Goal: Task Accomplishment & Management: Manage account settings

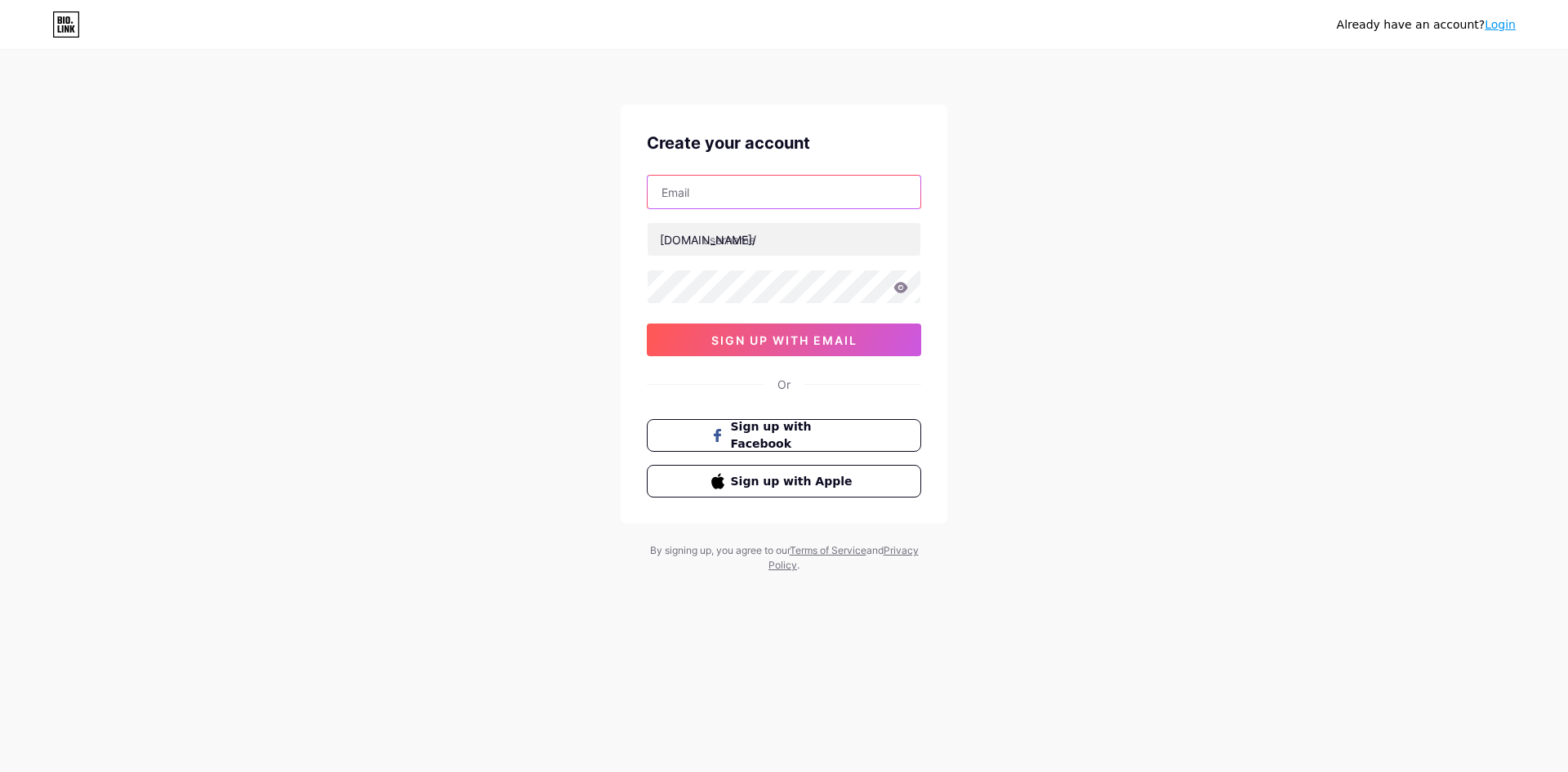
click at [758, 196] on input "text" at bounding box center [784, 192] width 273 height 33
click at [537, 234] on div "Already have an account? Login Create your account bio.link/ sign up with email…" at bounding box center [784, 313] width 1568 height 625
click at [715, 240] on input "text" at bounding box center [784, 240] width 273 height 33
click at [735, 188] on input "text" at bounding box center [784, 192] width 273 height 33
paste input "[EMAIL_ADDRESS][DOMAIN_NAME]"
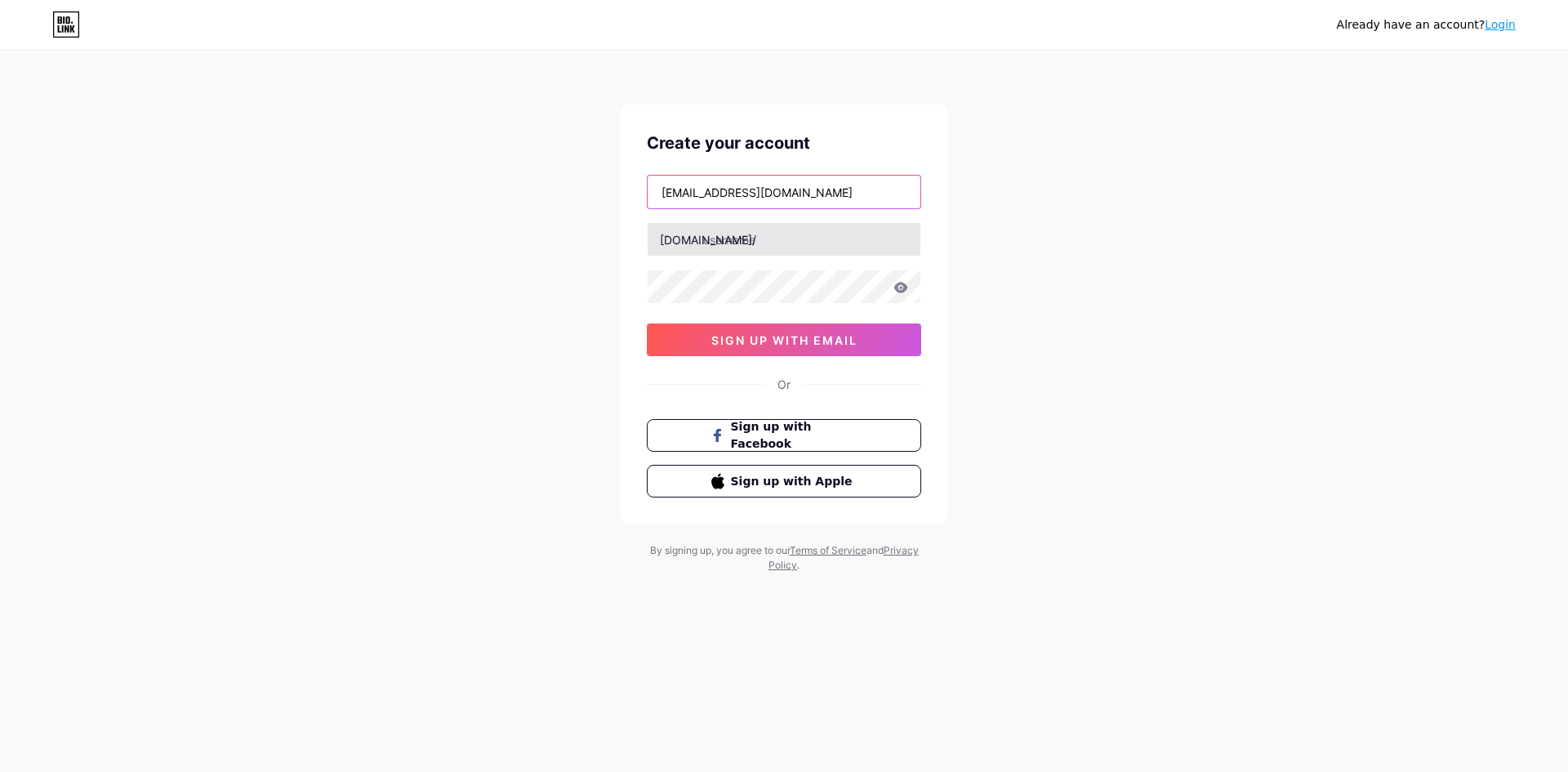
type input "[EMAIL_ADDRESS][DOMAIN_NAME]"
click at [768, 236] on input "text" at bounding box center [784, 240] width 273 height 33
type input "a"
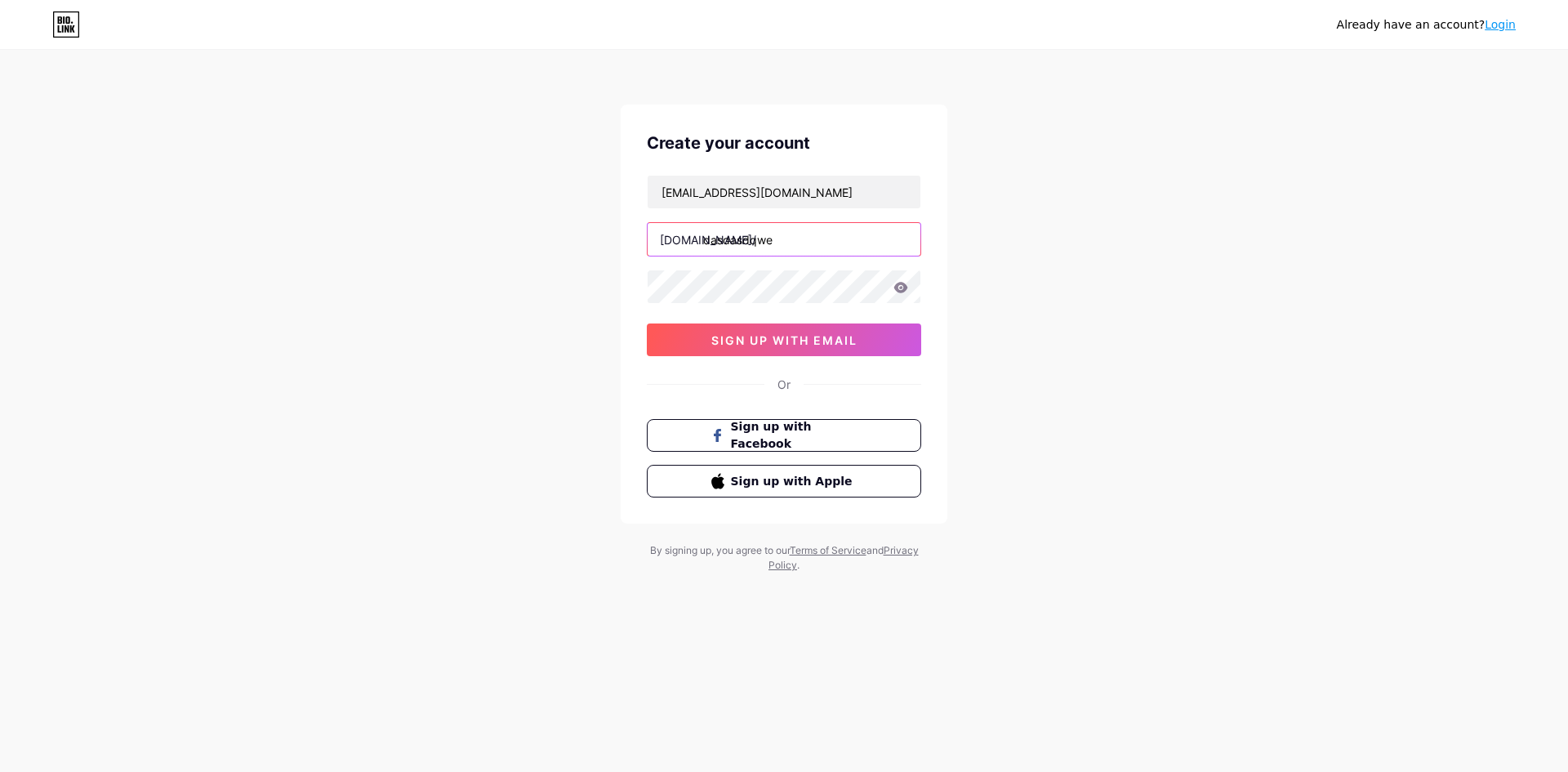
type input "dasdasdqwe"
click at [745, 351] on button "sign up with email" at bounding box center [784, 340] width 274 height 33
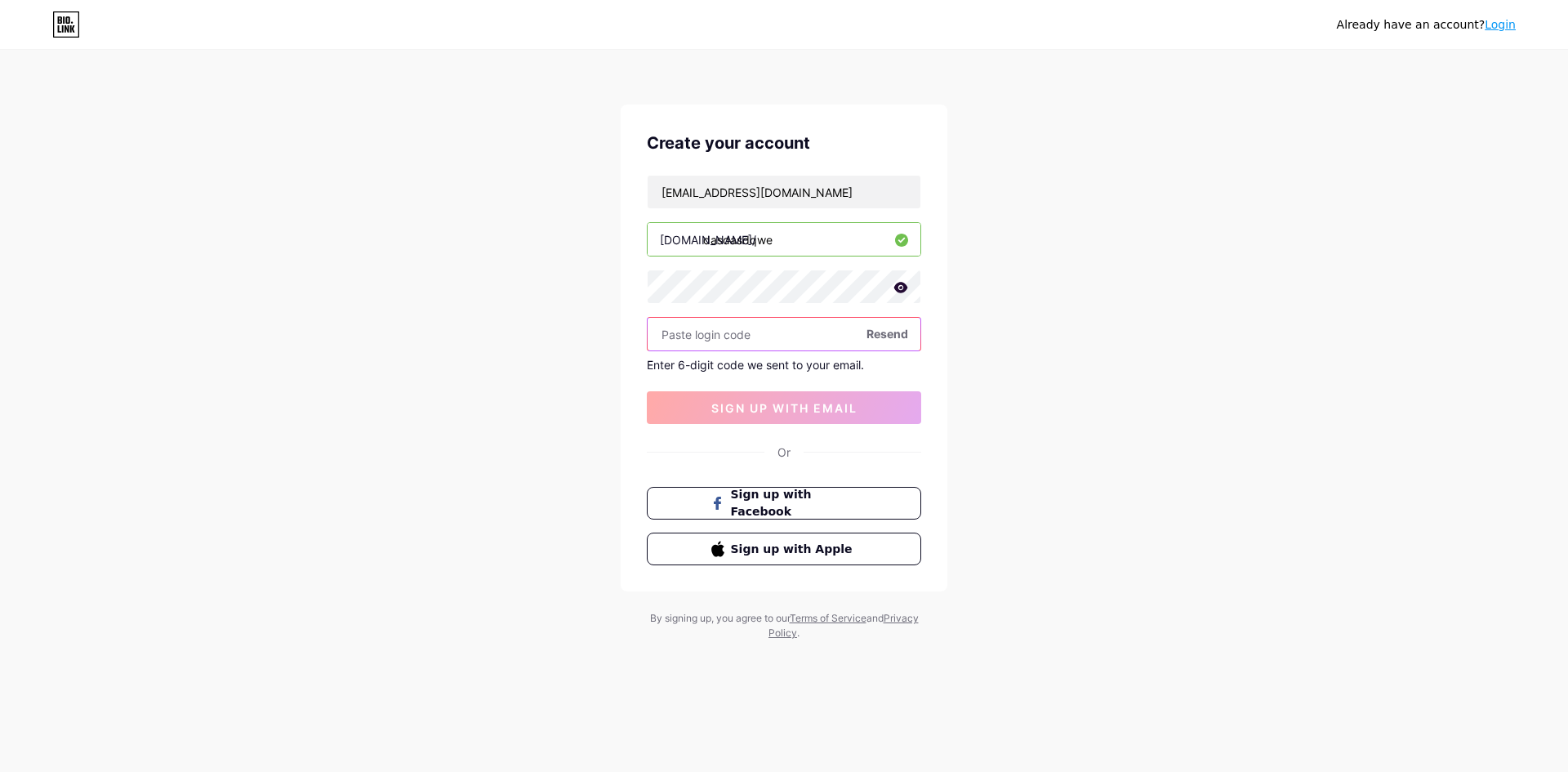
paste input "196325"
type input "196325"
click at [689, 412] on button "sign up with email" at bounding box center [784, 408] width 274 height 33
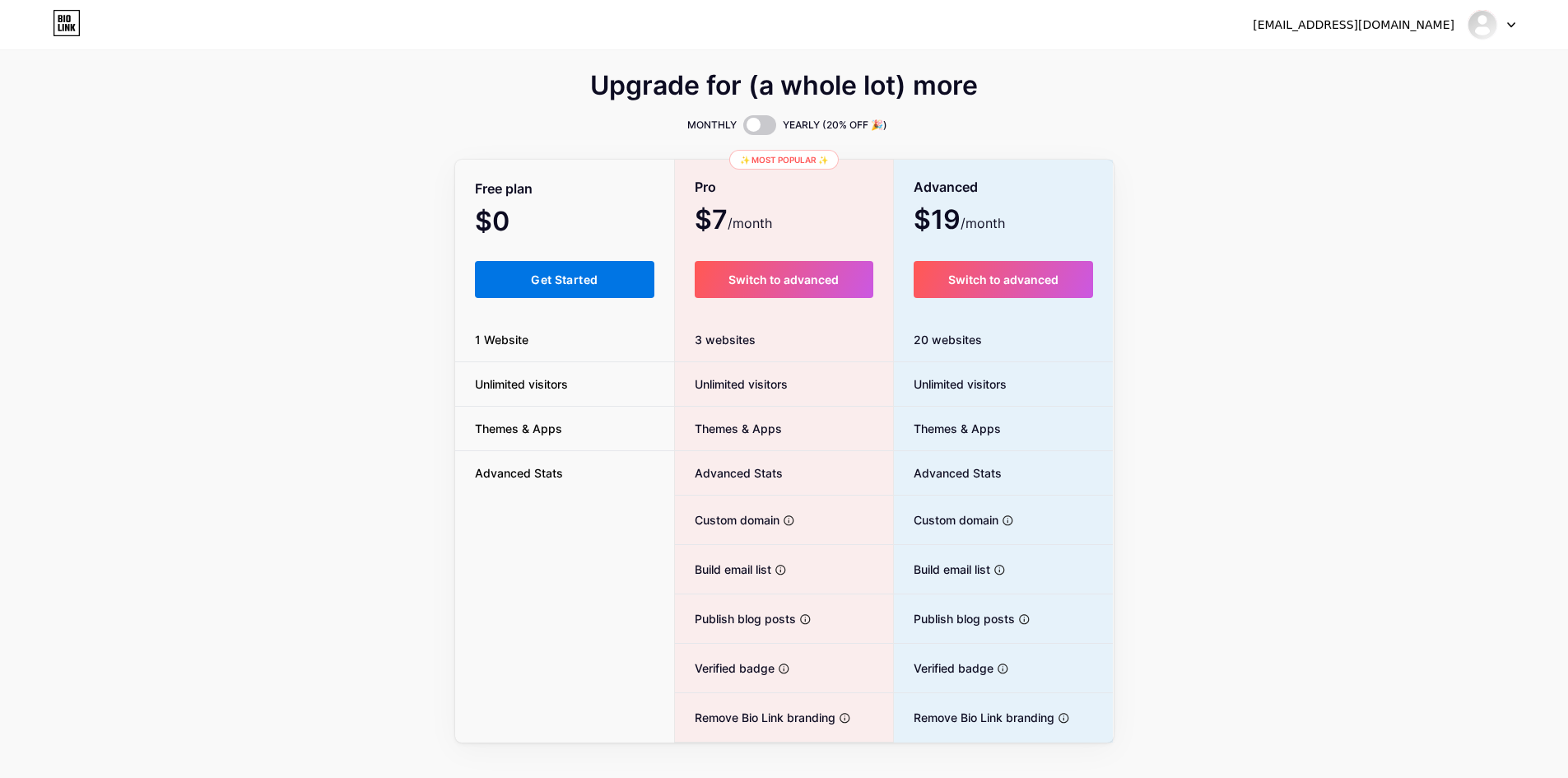
click at [584, 270] on button "Get Started" at bounding box center [565, 279] width 180 height 37
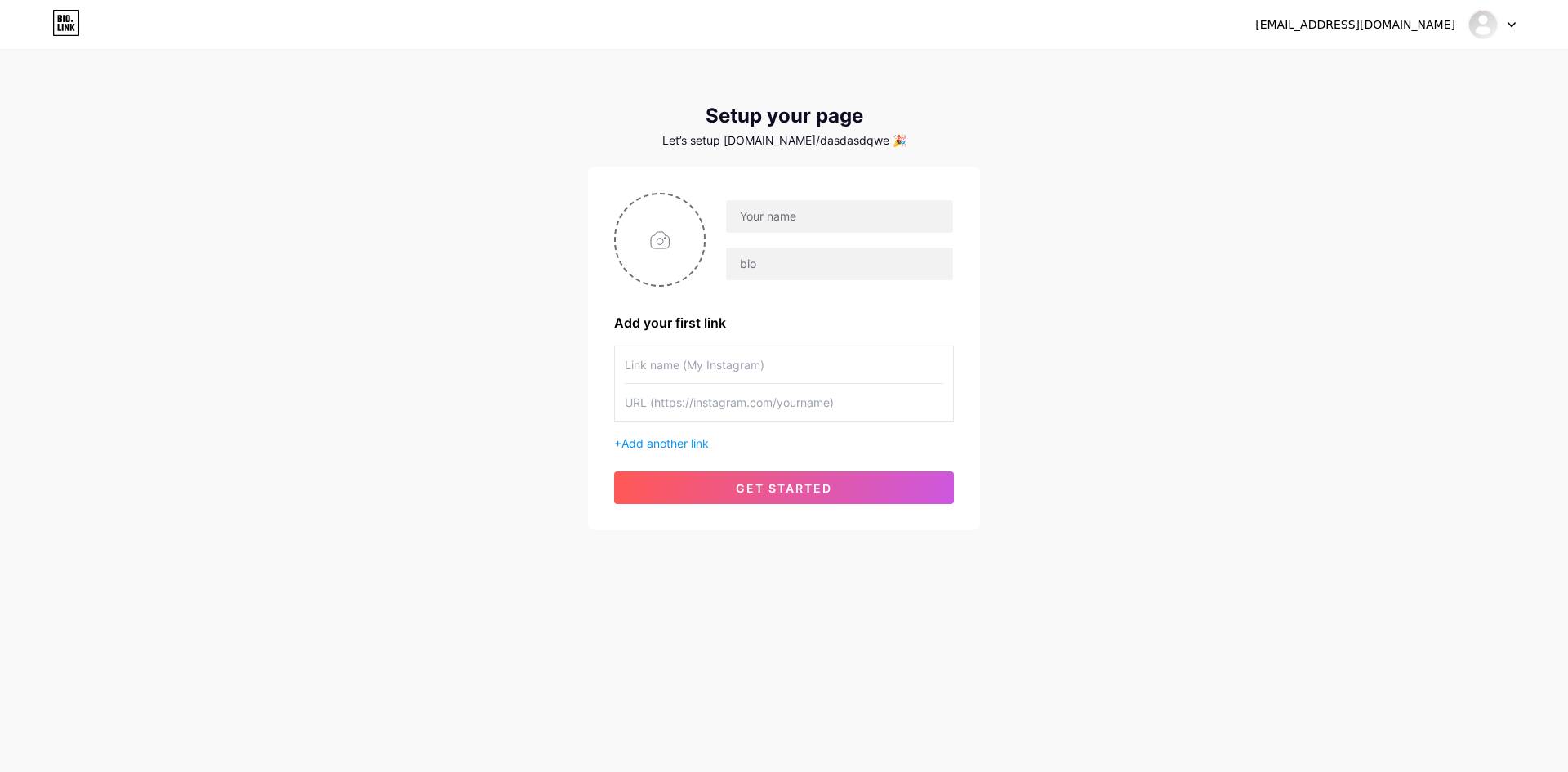
click at [746, 355] on input "text" at bounding box center [784, 365] width 319 height 36
click at [787, 221] on input "text" at bounding box center [840, 216] width 227 height 33
click at [662, 240] on input "file" at bounding box center [660, 240] width 89 height 90
type input "C:\fakepath\photo_2025-04-29_23-20-51.jpg"
click at [812, 222] on input "text" at bounding box center [840, 216] width 227 height 33
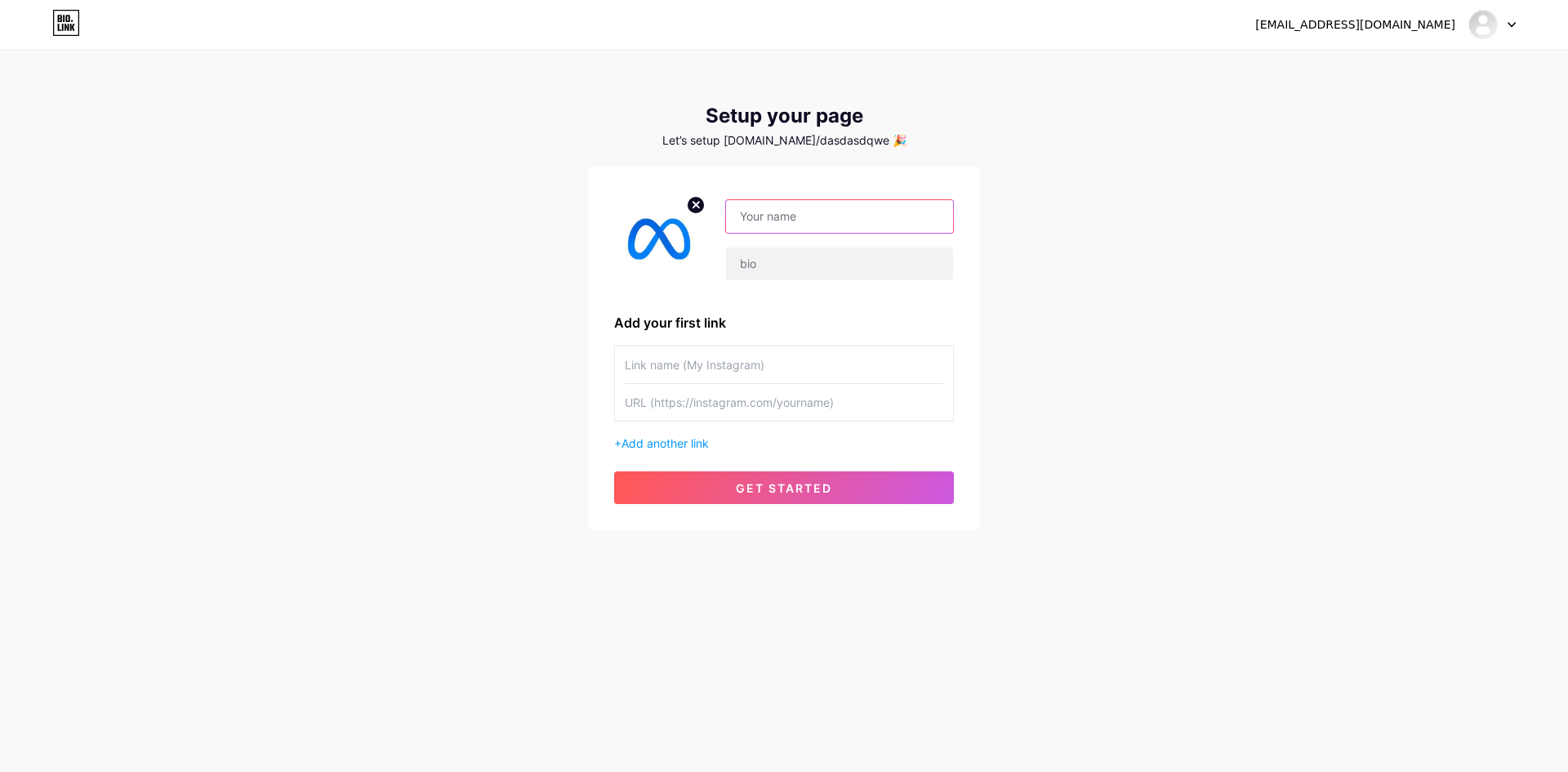
click at [812, 222] on input "text" at bounding box center [840, 216] width 227 height 33
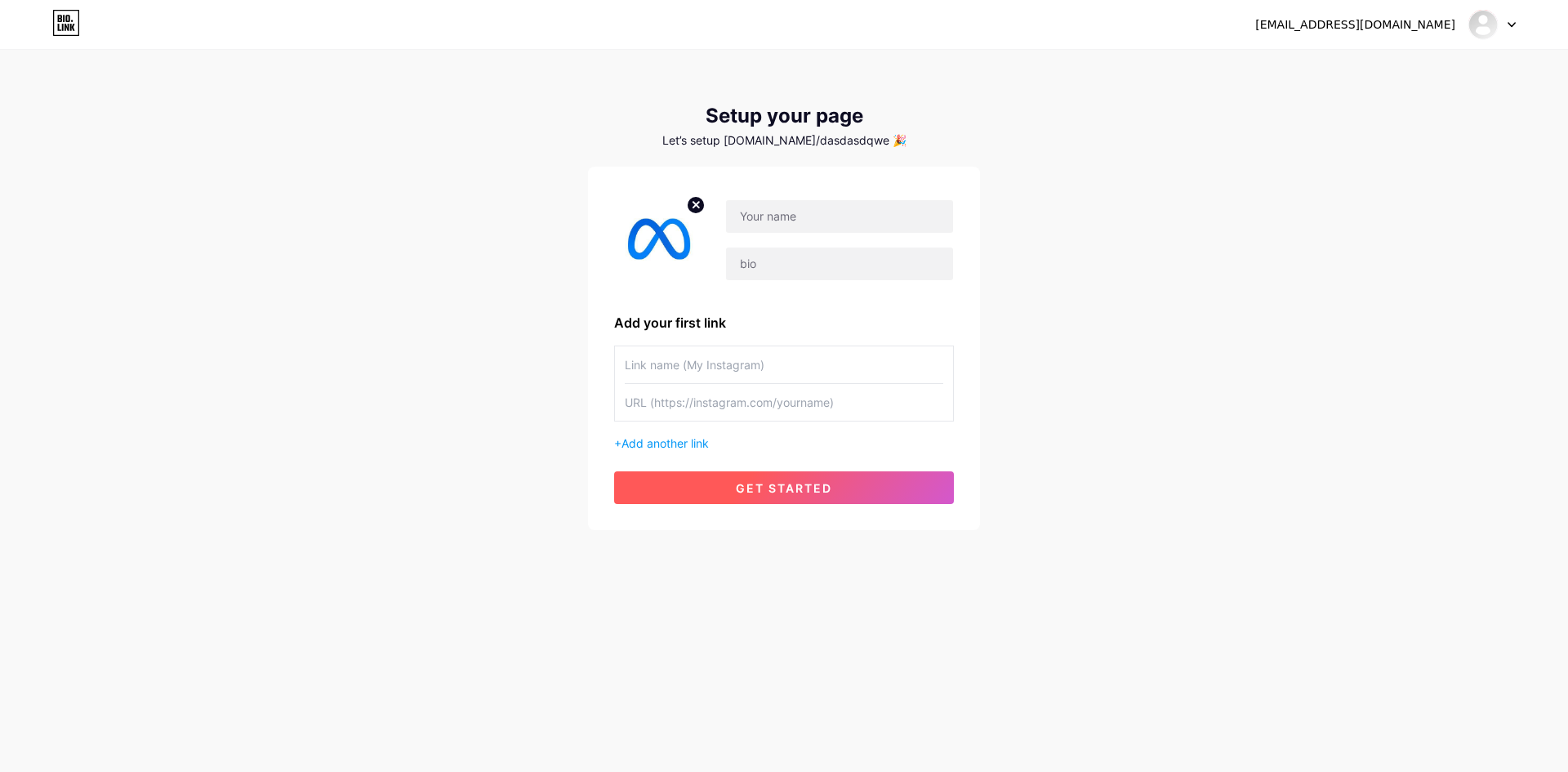
click at [728, 496] on button "get started" at bounding box center [783, 488] width 339 height 33
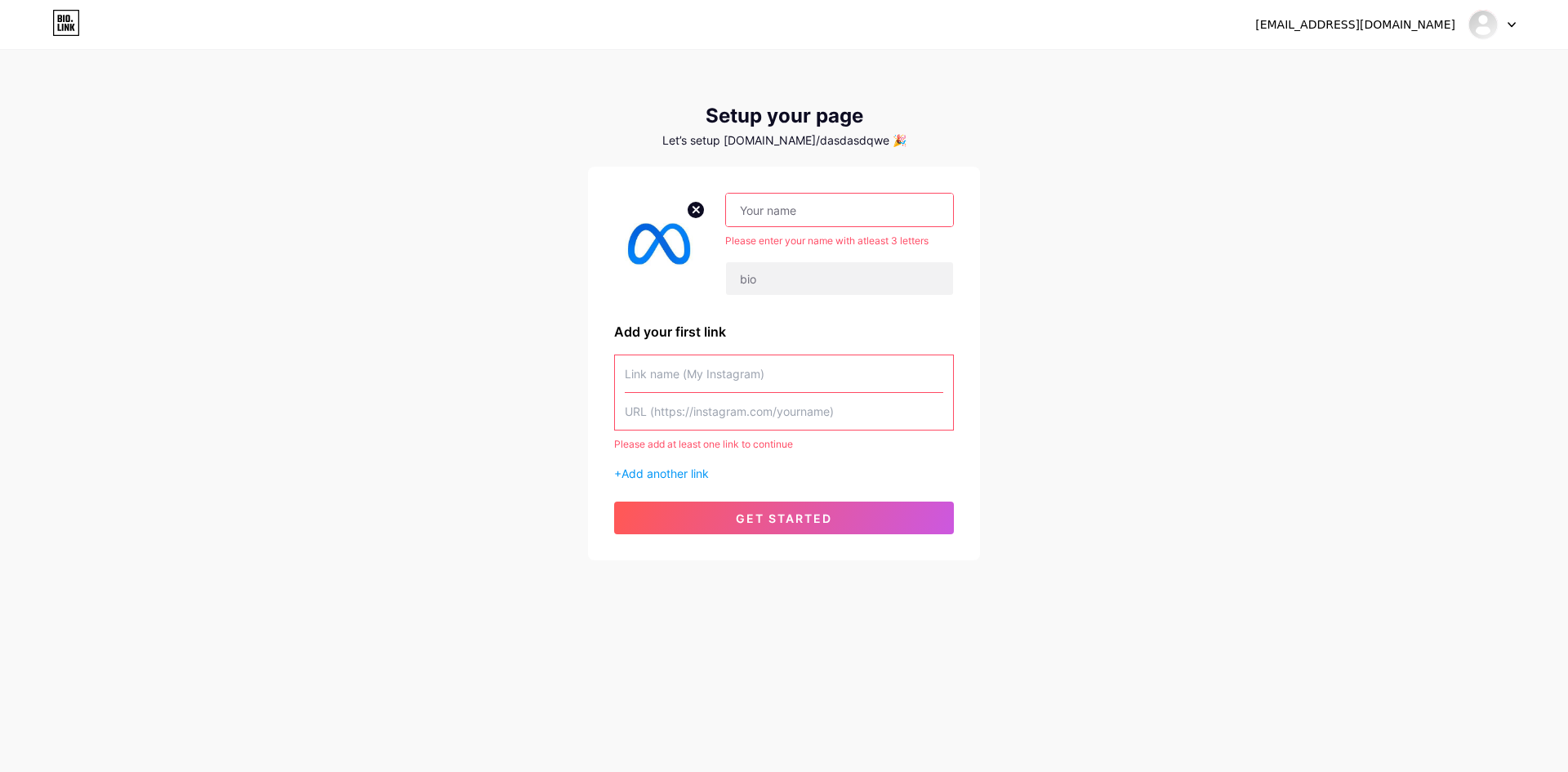
click at [772, 228] on div "Please enter your name with atleast 3 letters" at bounding box center [830, 244] width 248 height 103
click at [774, 223] on input "text" at bounding box center [840, 210] width 227 height 33
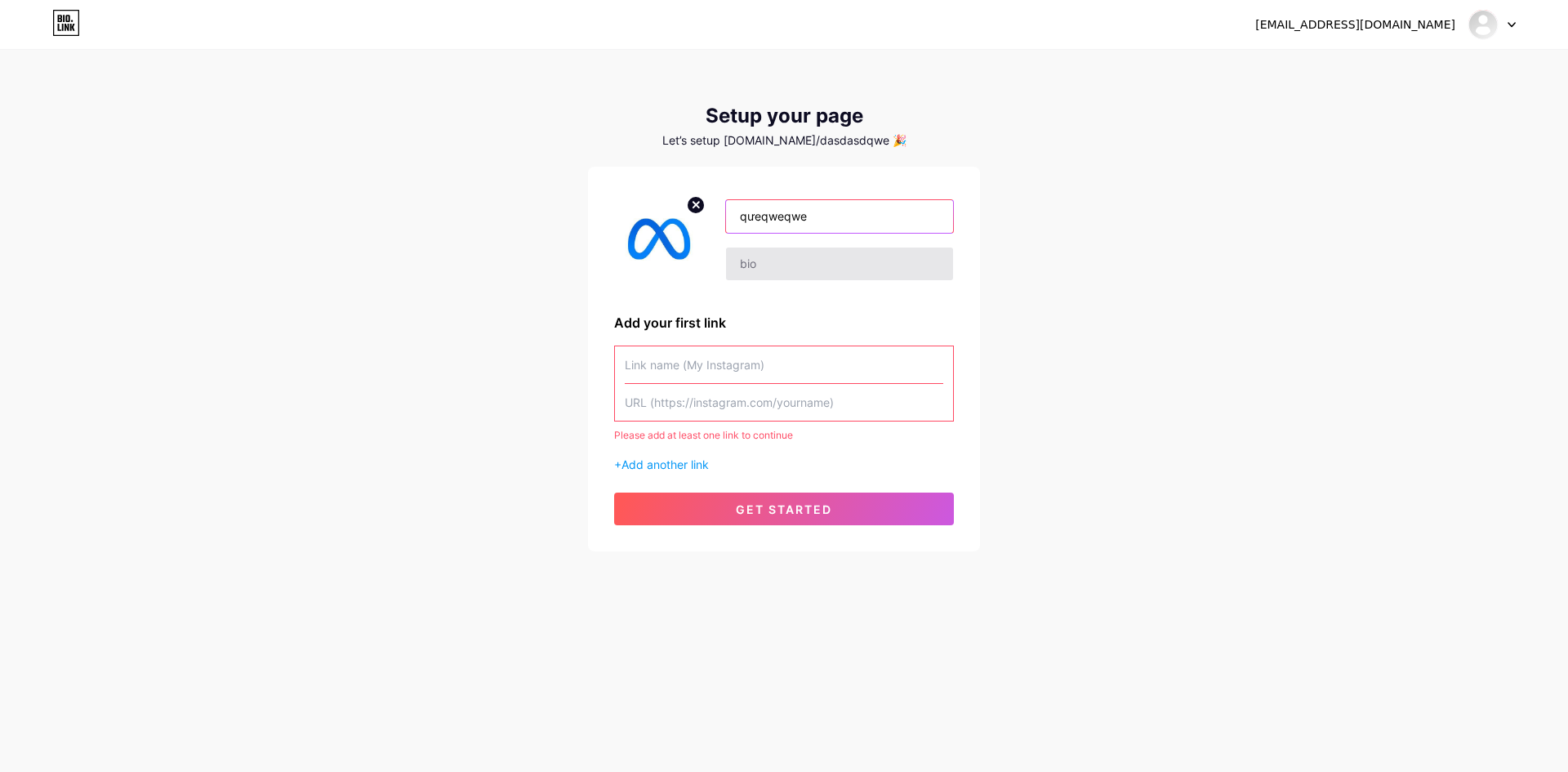
type input "qưeqweqwe"
click at [766, 253] on input "text" at bounding box center [840, 264] width 227 height 33
type input "qưeqwe"
click at [721, 354] on input "text" at bounding box center [784, 365] width 319 height 36
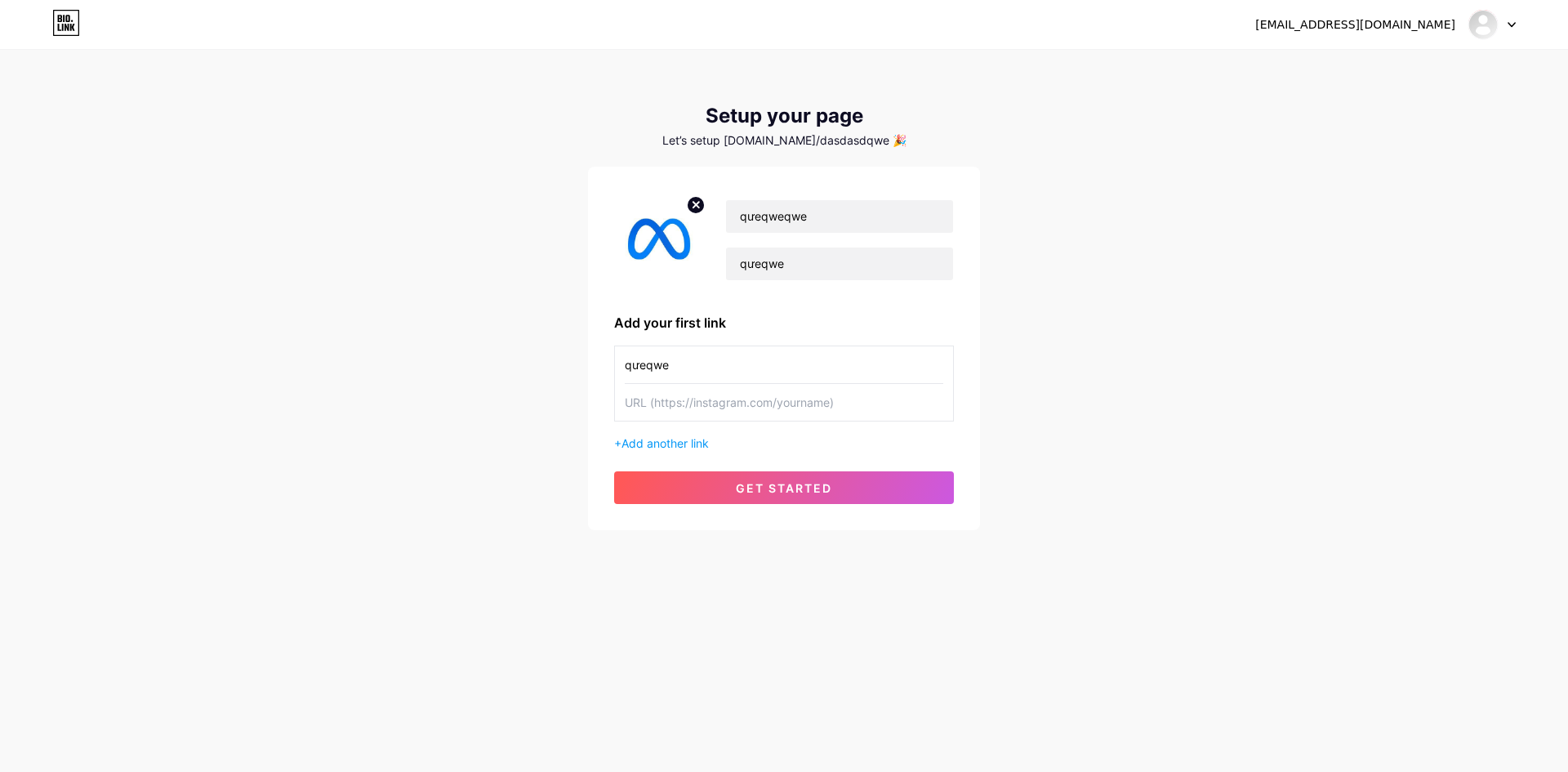
type input "qưeqwe"
click at [714, 402] on input "text" at bounding box center [784, 402] width 319 height 36
type input "qưeqweqw"
click at [713, 363] on input "qưeqwe" at bounding box center [784, 365] width 319 height 36
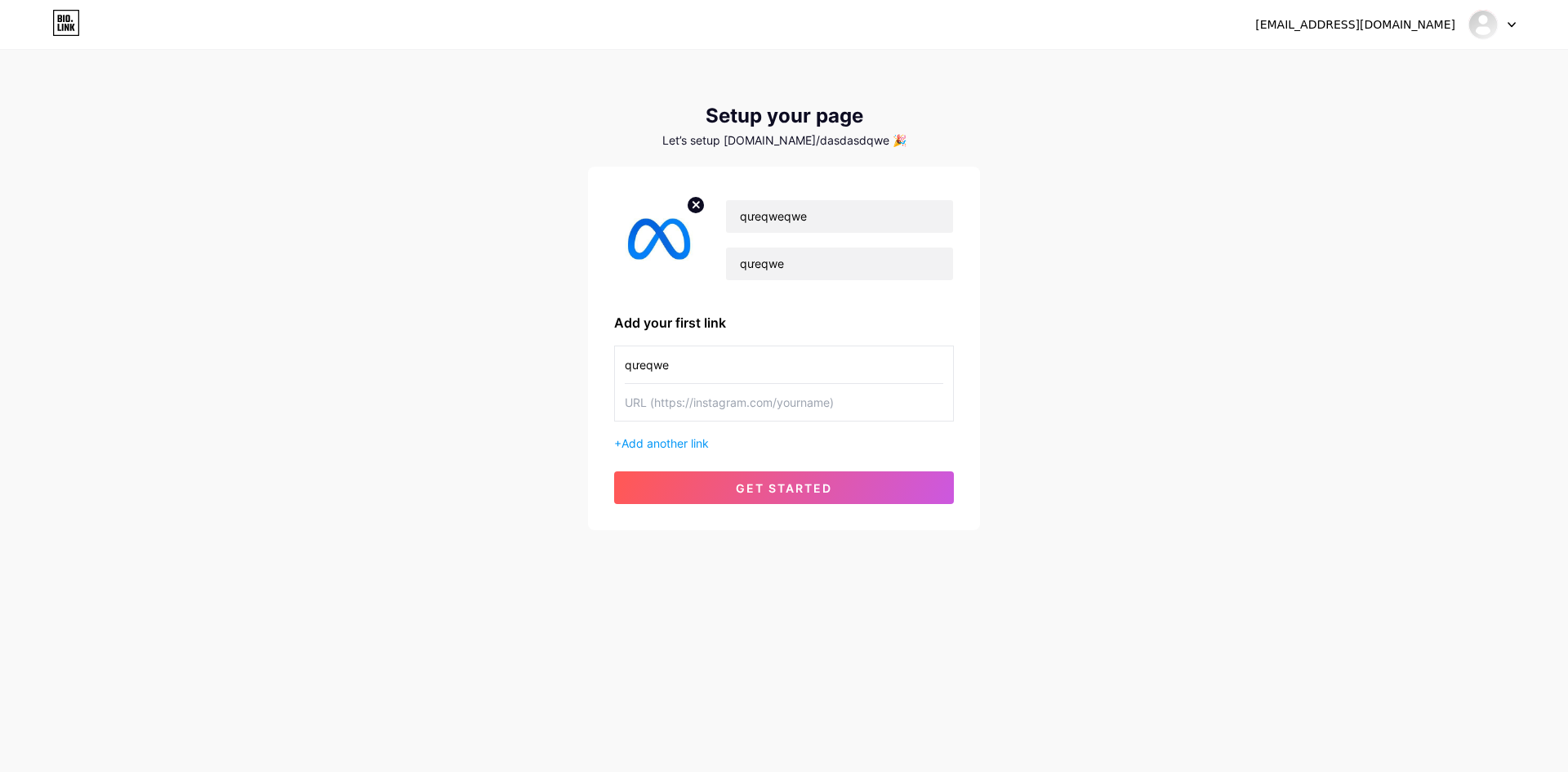
click at [713, 363] on input "qưeqwe" at bounding box center [784, 365] width 319 height 36
type input "Review of Review"
click at [710, 485] on button "get started" at bounding box center [783, 488] width 339 height 33
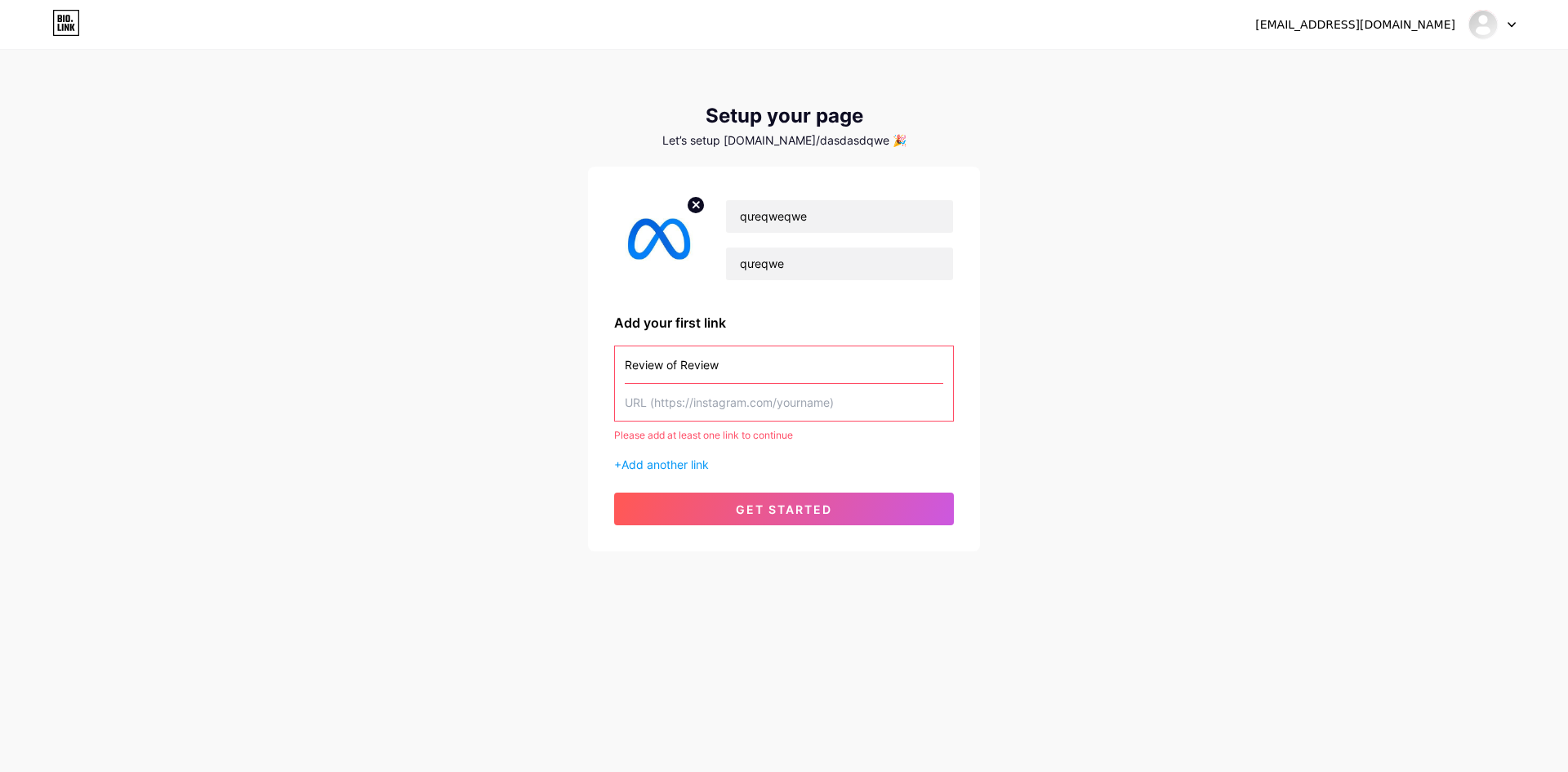
click at [696, 418] on input "text" at bounding box center [784, 402] width 319 height 36
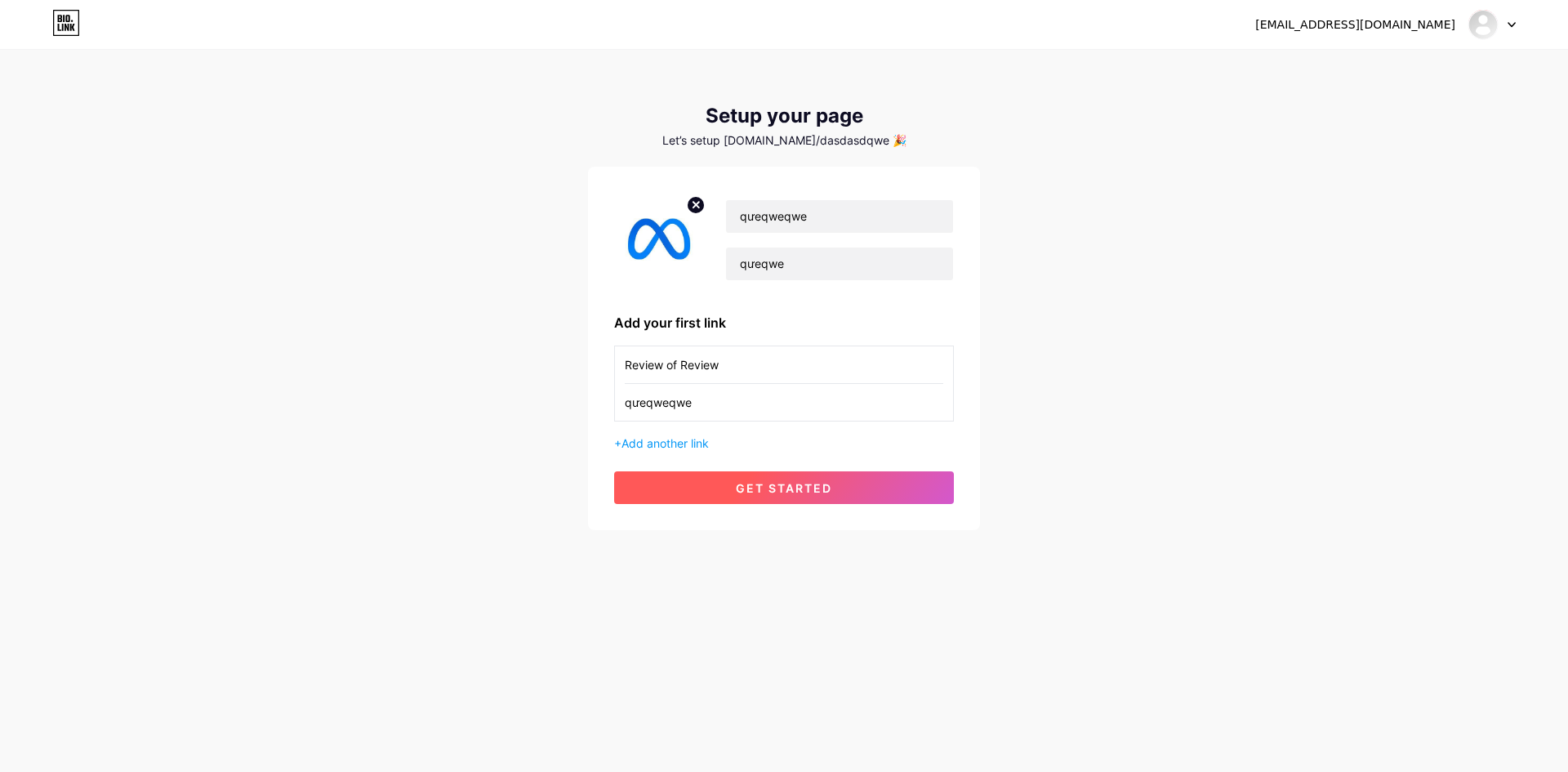
type input "qưeqweqwe"
click at [661, 487] on button "get started" at bounding box center [783, 488] width 339 height 33
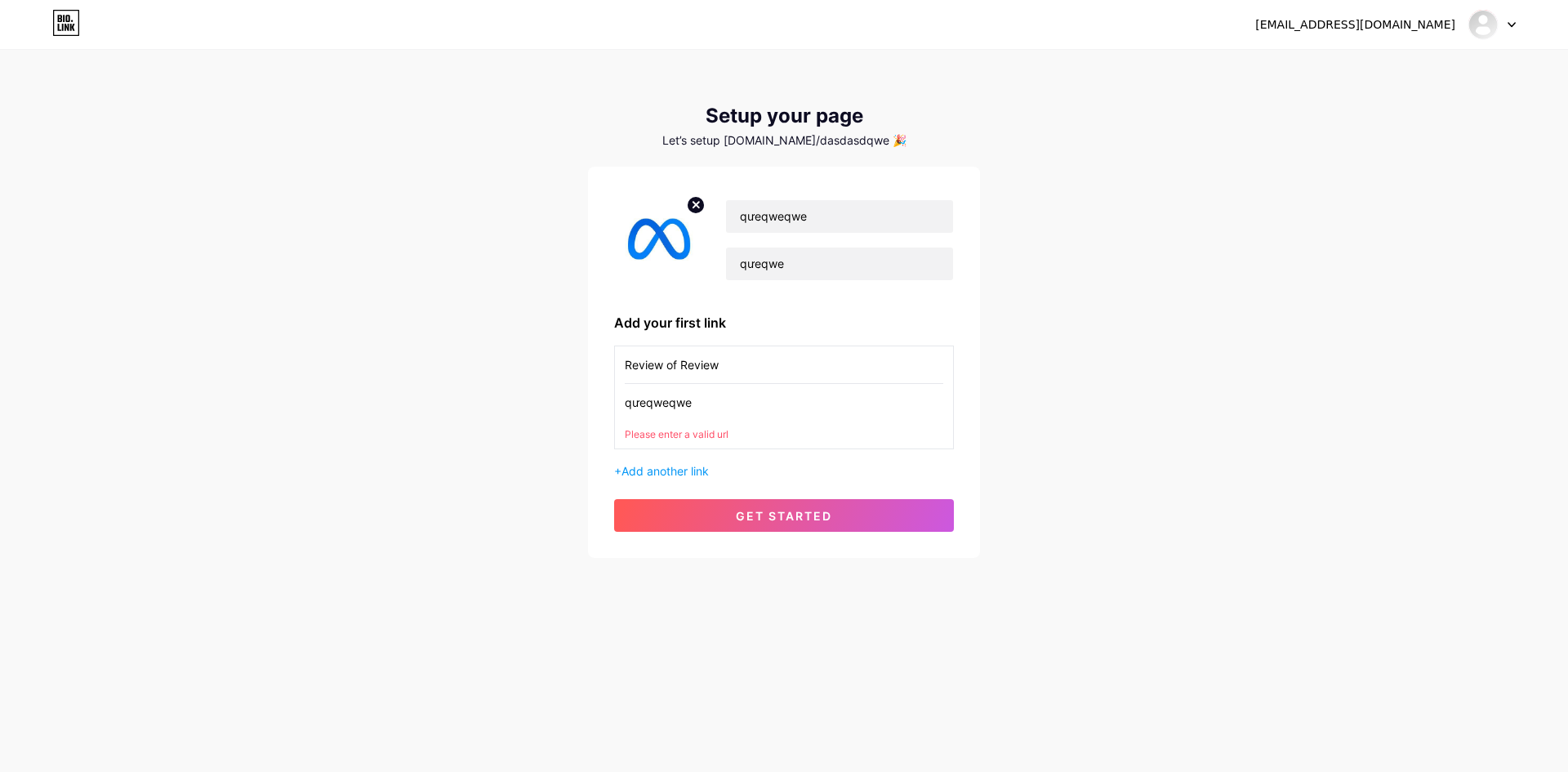
click at [728, 409] on input "qưeqweqwe" at bounding box center [784, 402] width 319 height 36
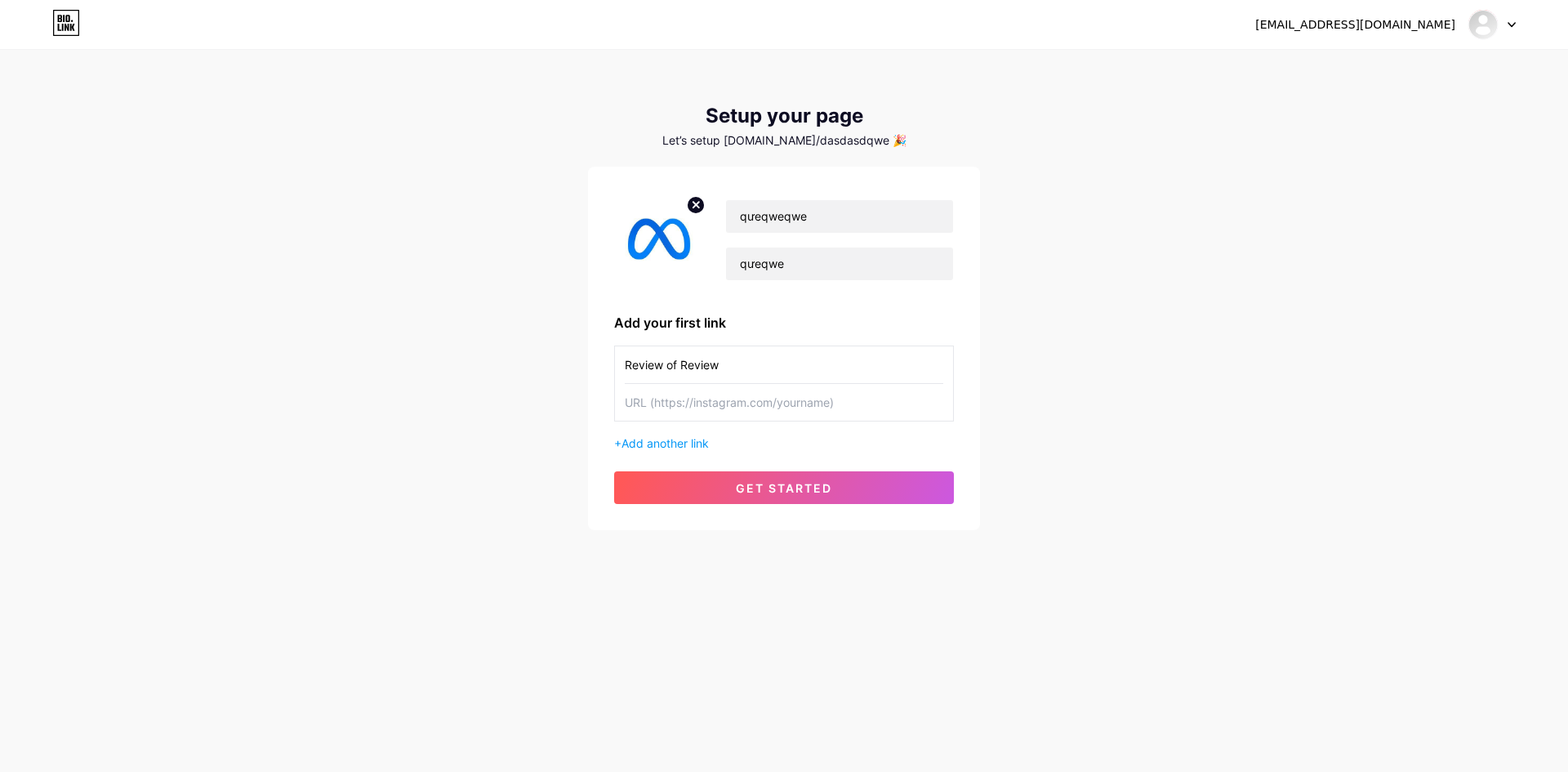
click at [669, 383] on div "Review of Review" at bounding box center [784, 365] width 319 height 37
click at [684, 422] on div "Review of Review + Add another link" at bounding box center [783, 399] width 339 height 106
click at [685, 412] on input "text" at bounding box center [784, 402] width 319 height 36
paste input "[URL][DOMAIN_NAME]"
type input "[URL][DOMAIN_NAME]"
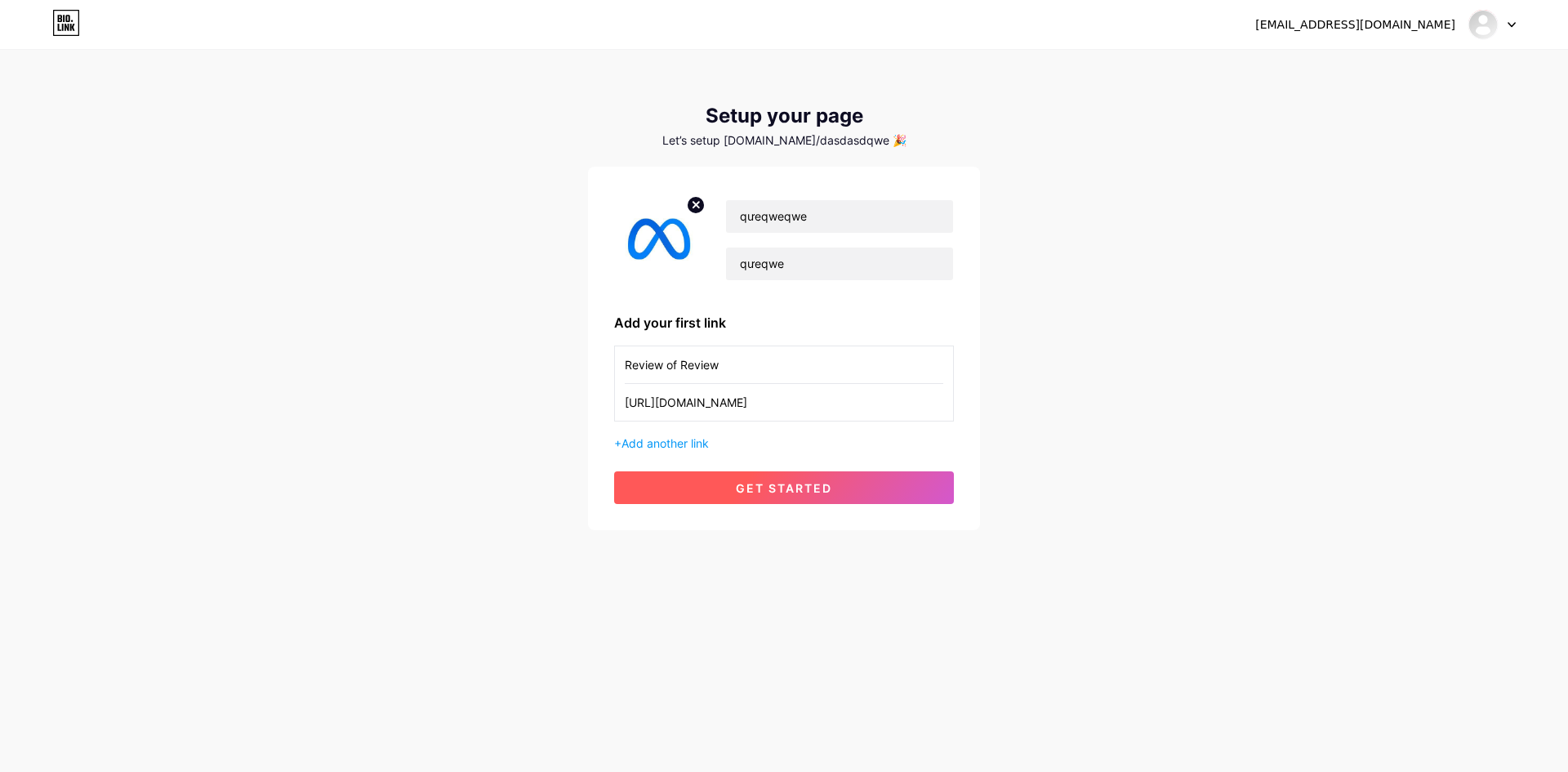
click at [686, 485] on button "get started" at bounding box center [783, 488] width 339 height 33
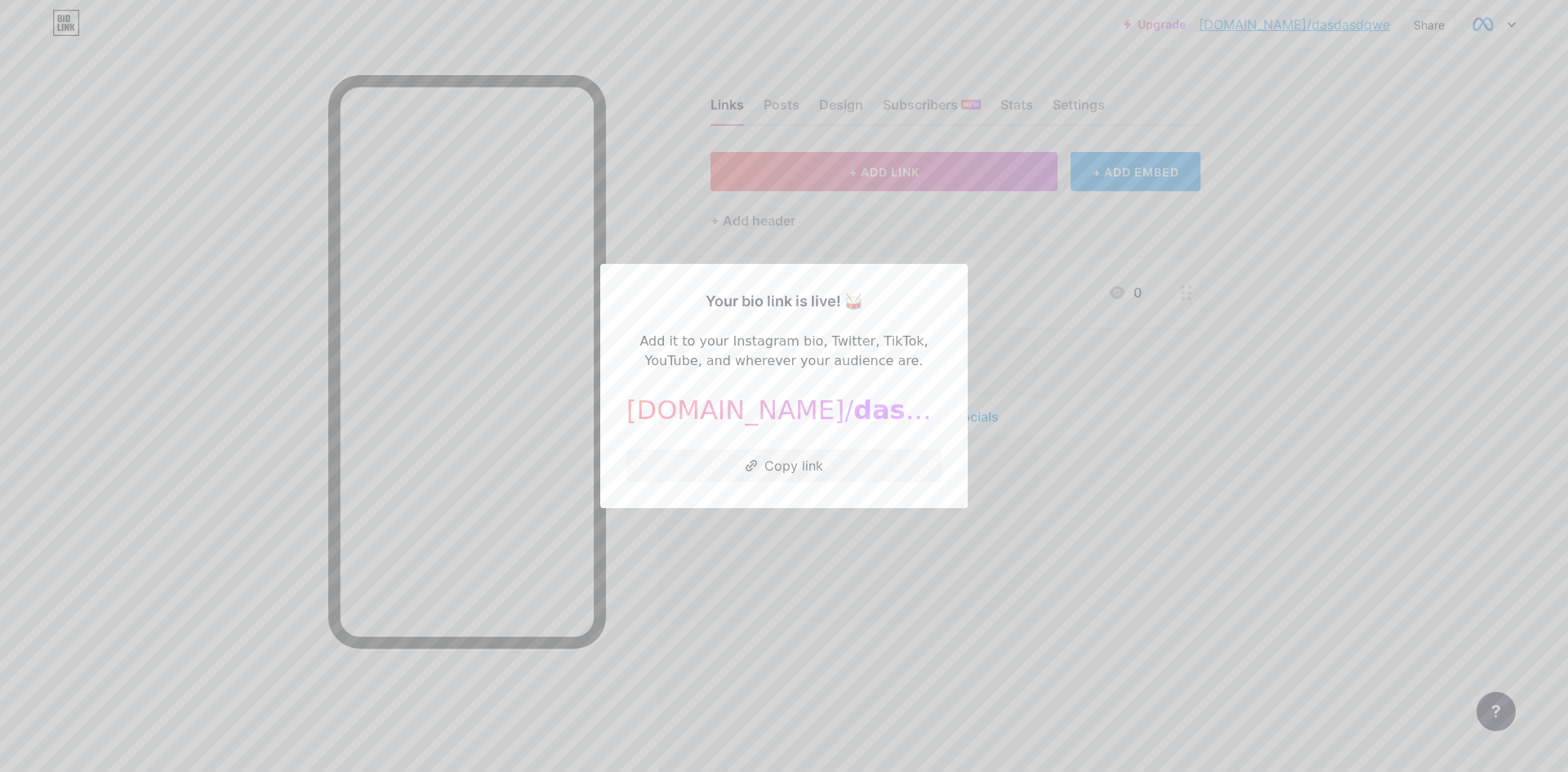
click at [1000, 518] on div at bounding box center [784, 386] width 1568 height 772
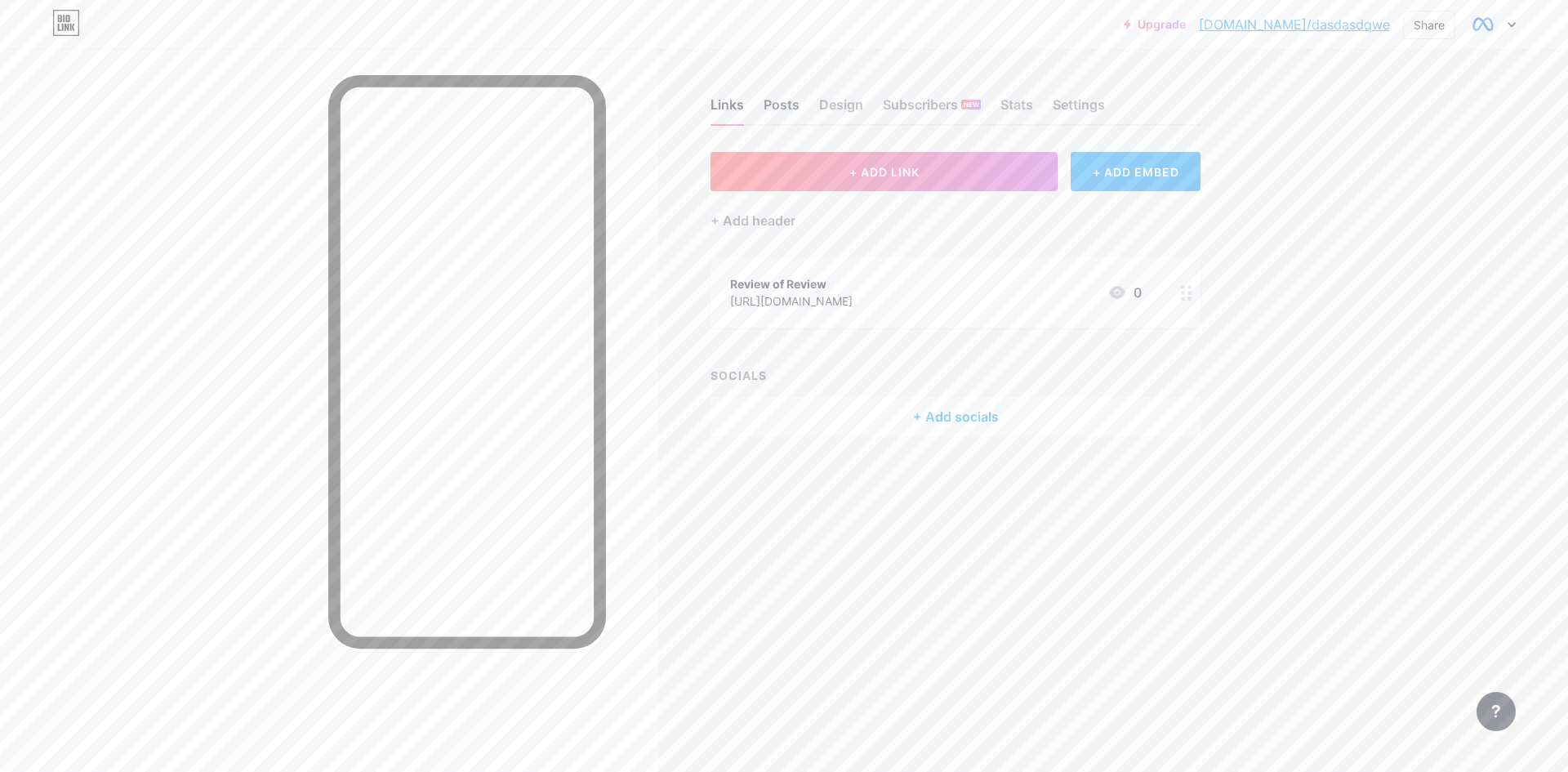
click at [769, 119] on div "Posts" at bounding box center [781, 109] width 36 height 30
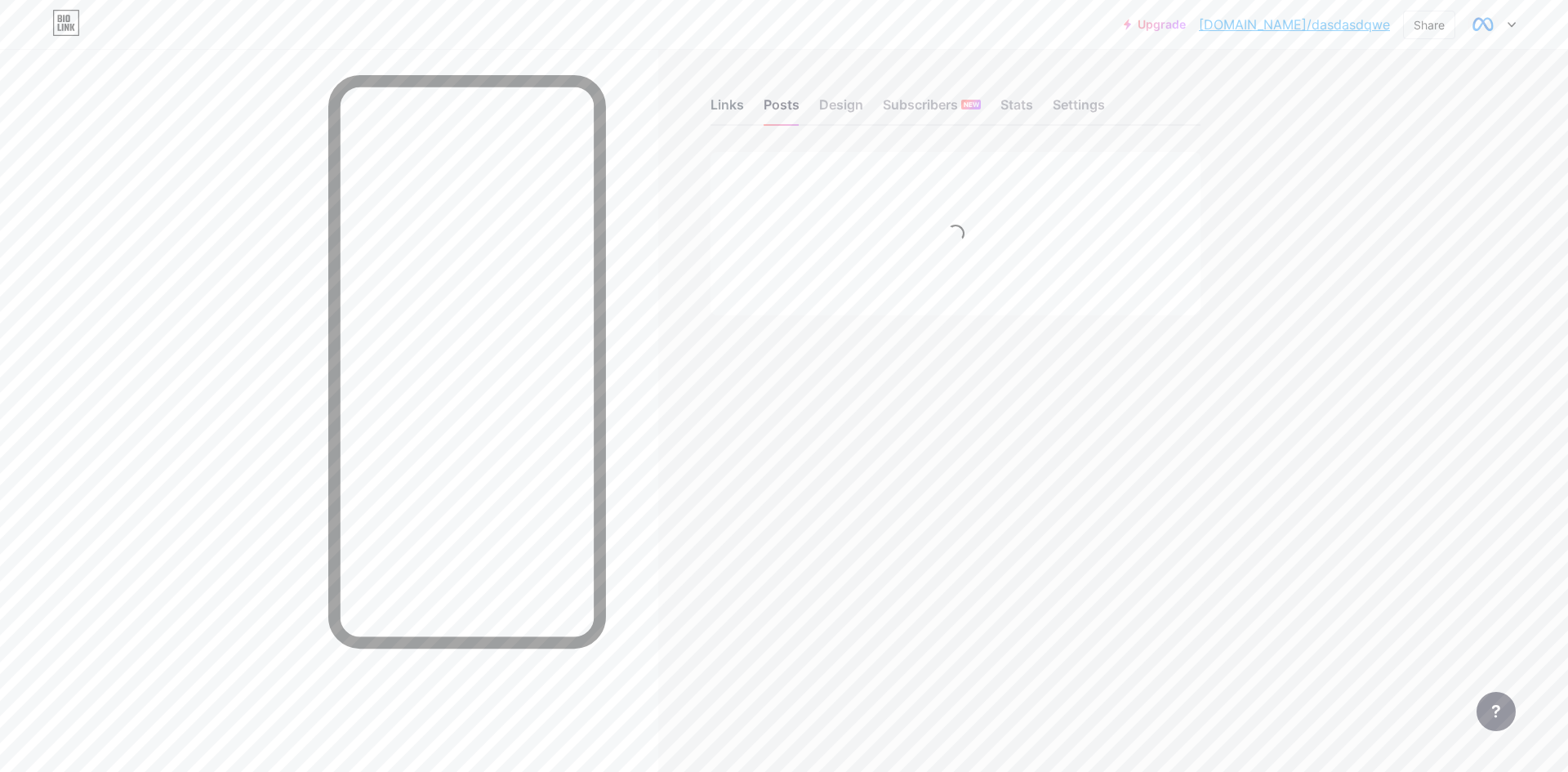
click at [731, 114] on div "Links" at bounding box center [727, 109] width 34 height 30
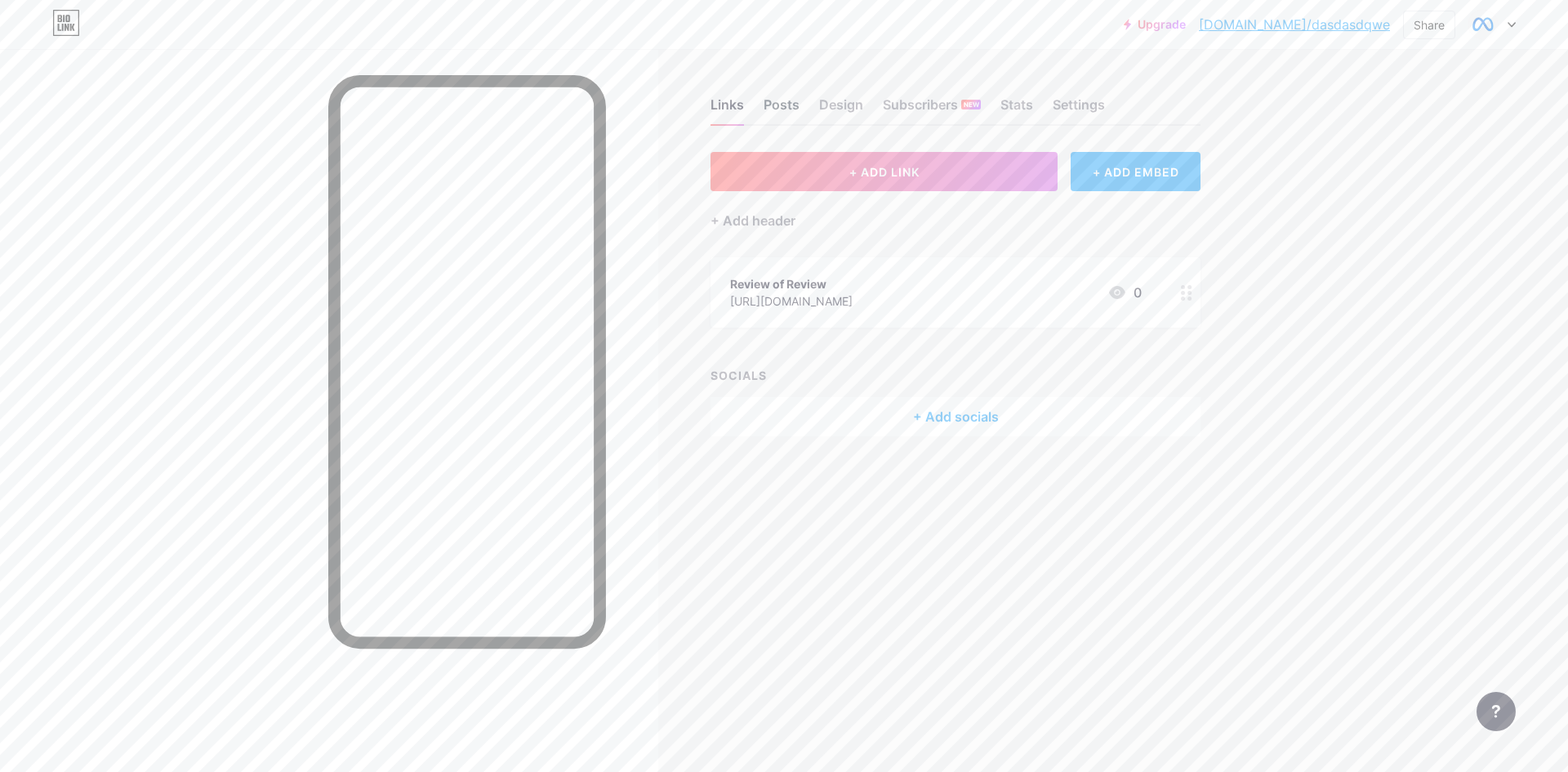
click at [764, 109] on div "Posts" at bounding box center [781, 109] width 36 height 30
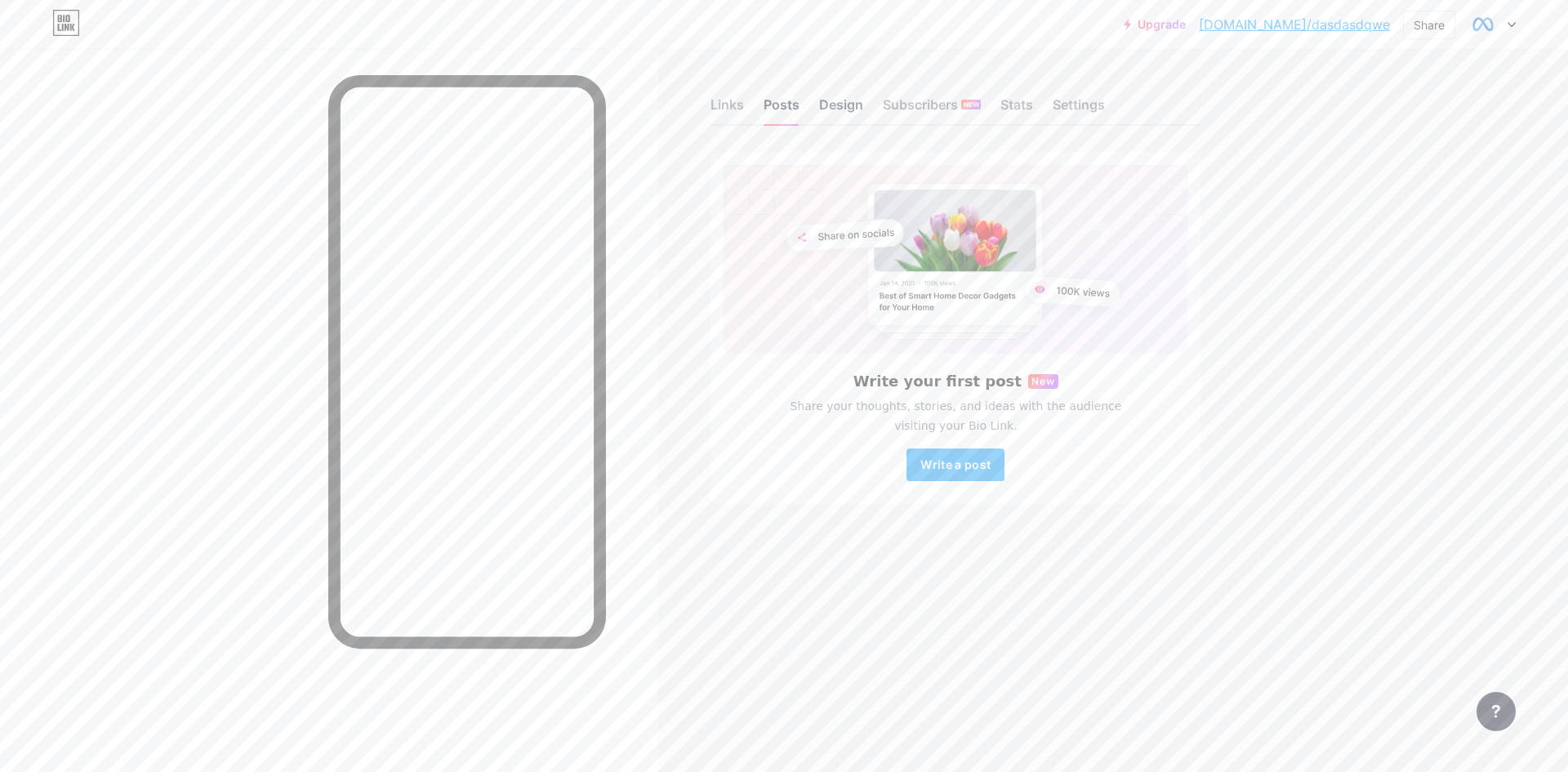
click at [844, 109] on div "Design" at bounding box center [841, 109] width 44 height 30
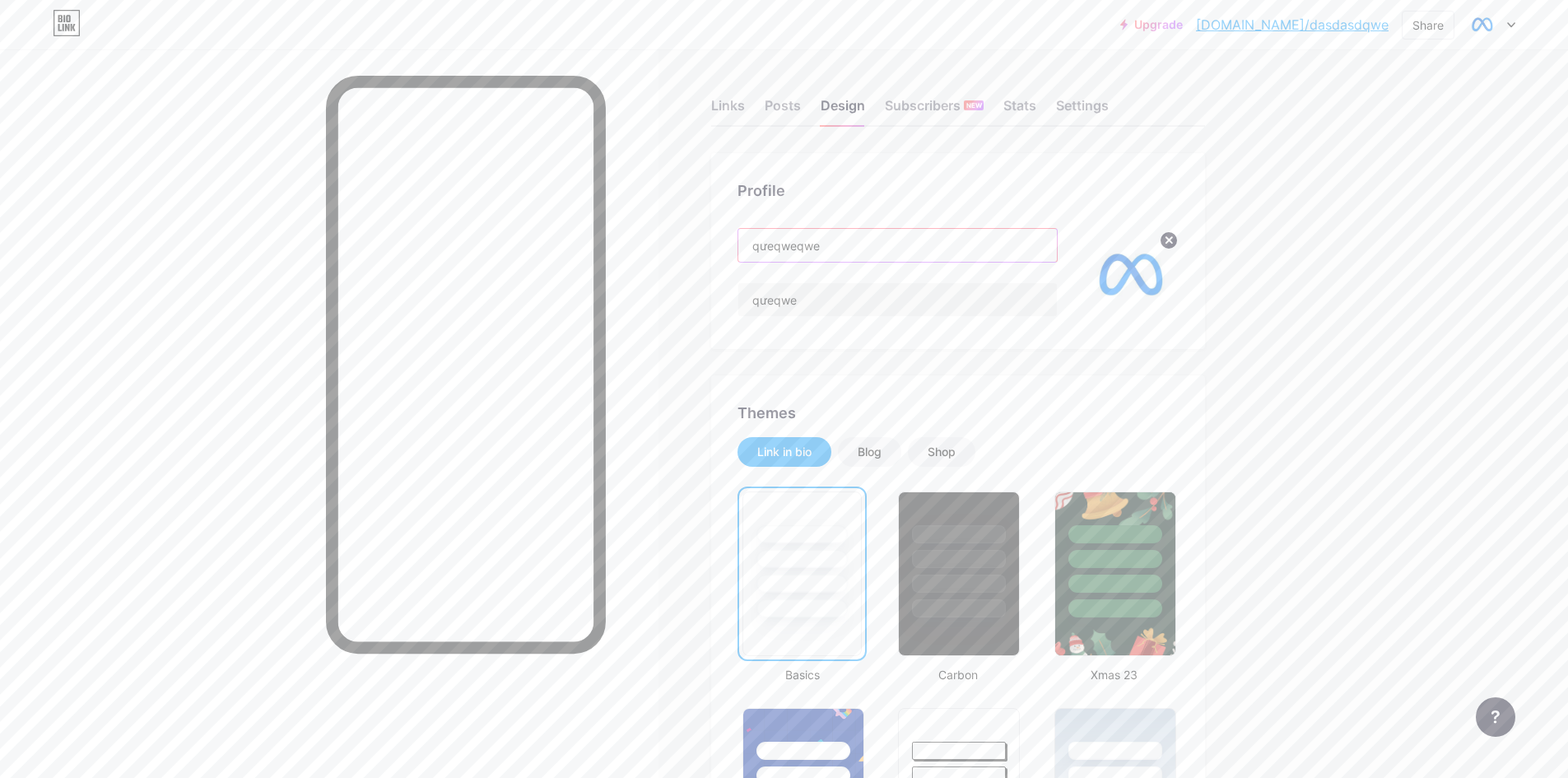
click at [878, 246] on input "qưeqweqwe" at bounding box center [898, 246] width 318 height 33
click at [833, 244] on input "qưeqweqwe" at bounding box center [898, 246] width 318 height 33
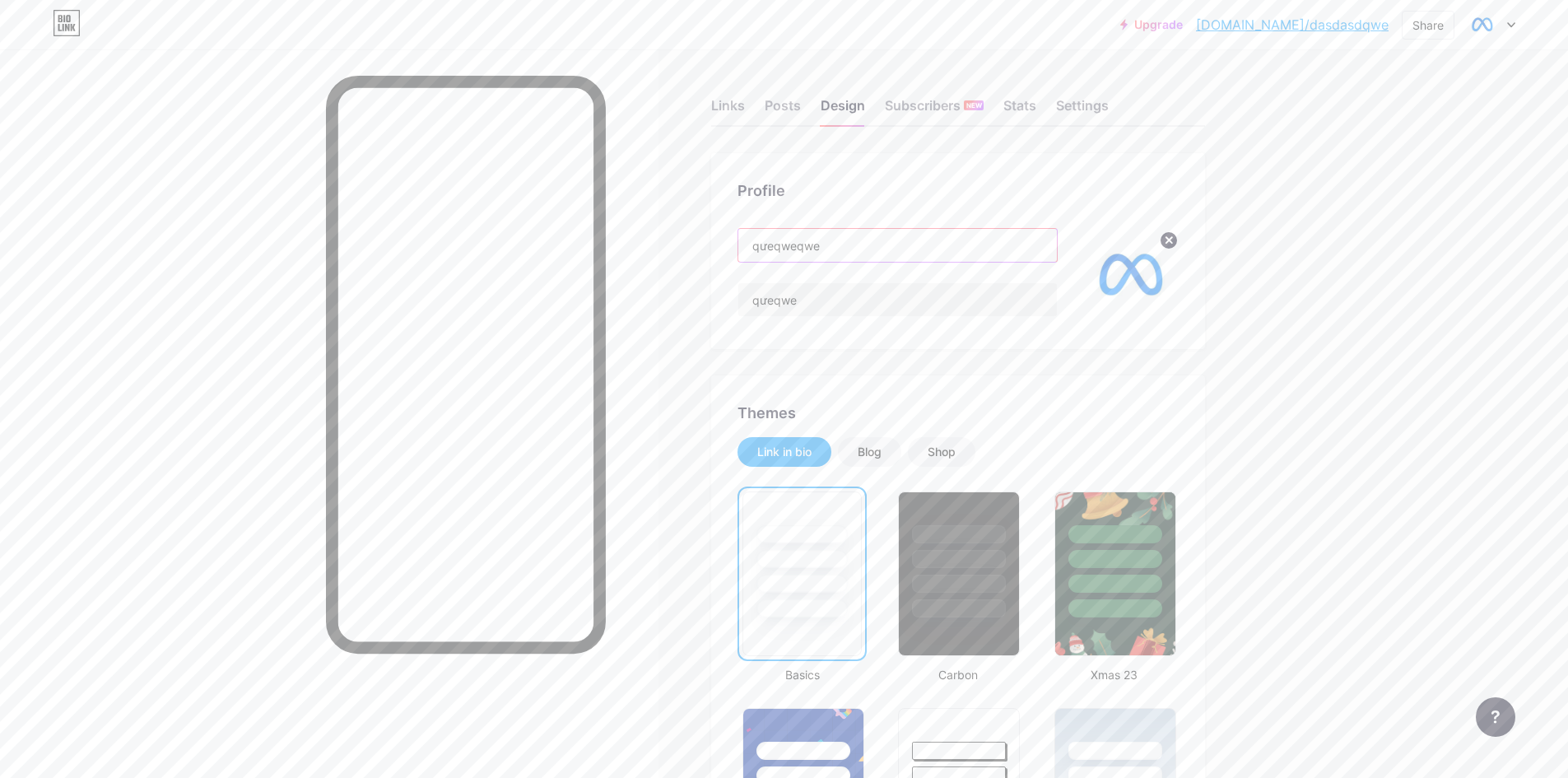
click at [833, 244] on input "qưeqweqwe" at bounding box center [898, 246] width 318 height 33
paste input "Meta Help Center"
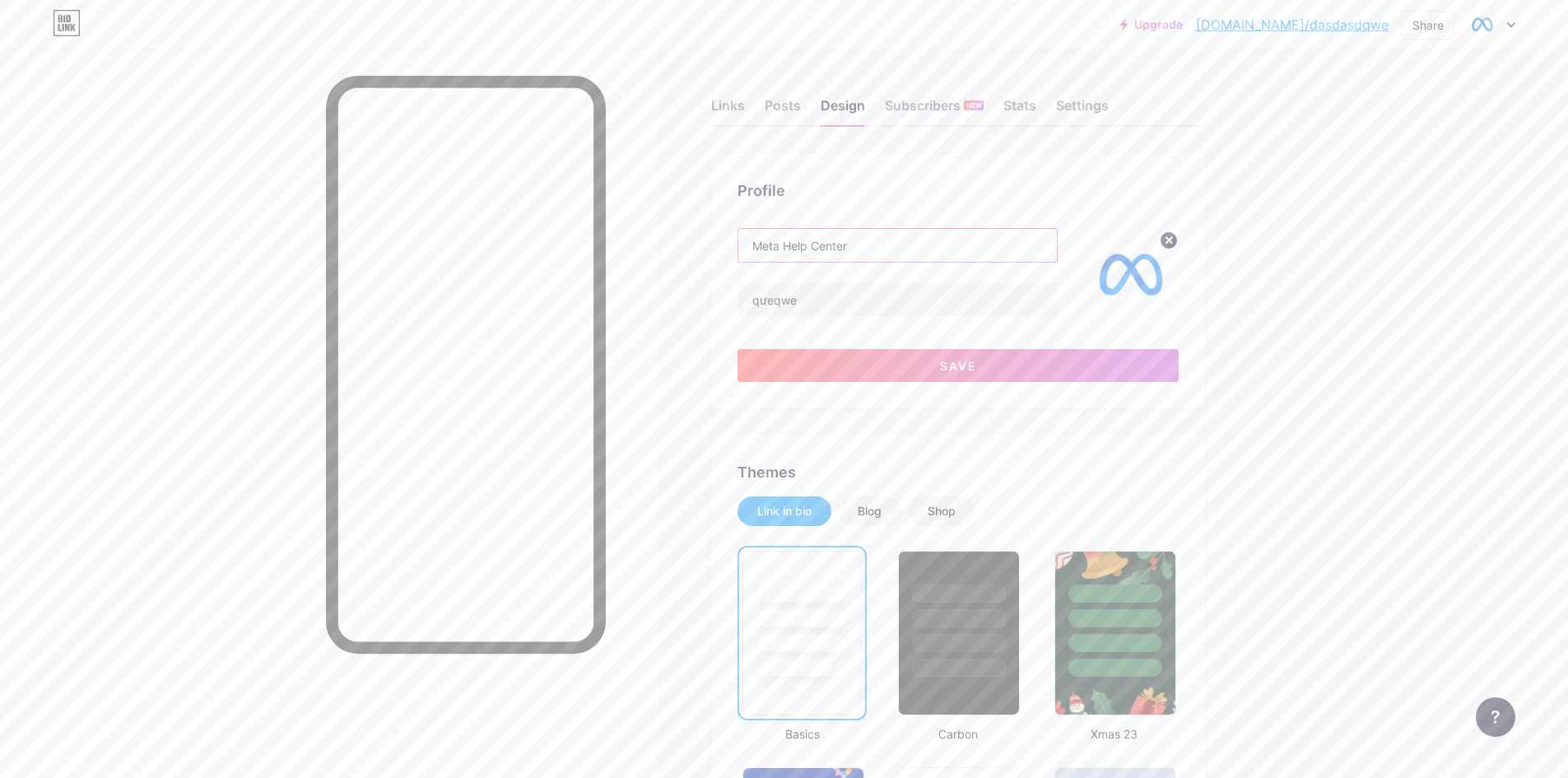
type input "Meta Help Center"
click at [808, 293] on input "qưeqwe" at bounding box center [898, 300] width 318 height 33
paste input "Reply Facebook - Meta Platforms © 2025"
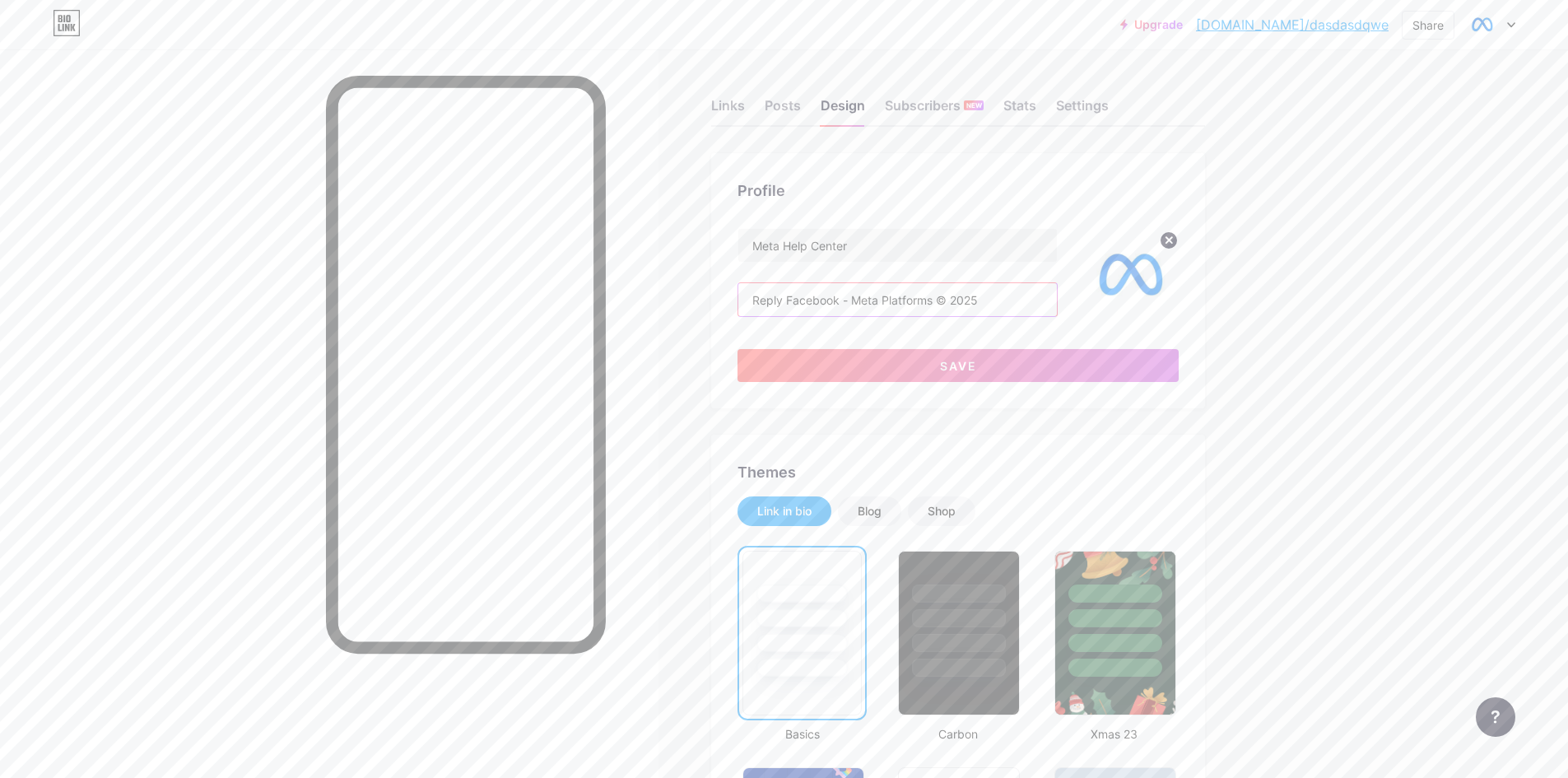
type input "Reply Facebook - Meta Platforms © 2025"
click at [811, 361] on button "Save" at bounding box center [958, 366] width 441 height 33
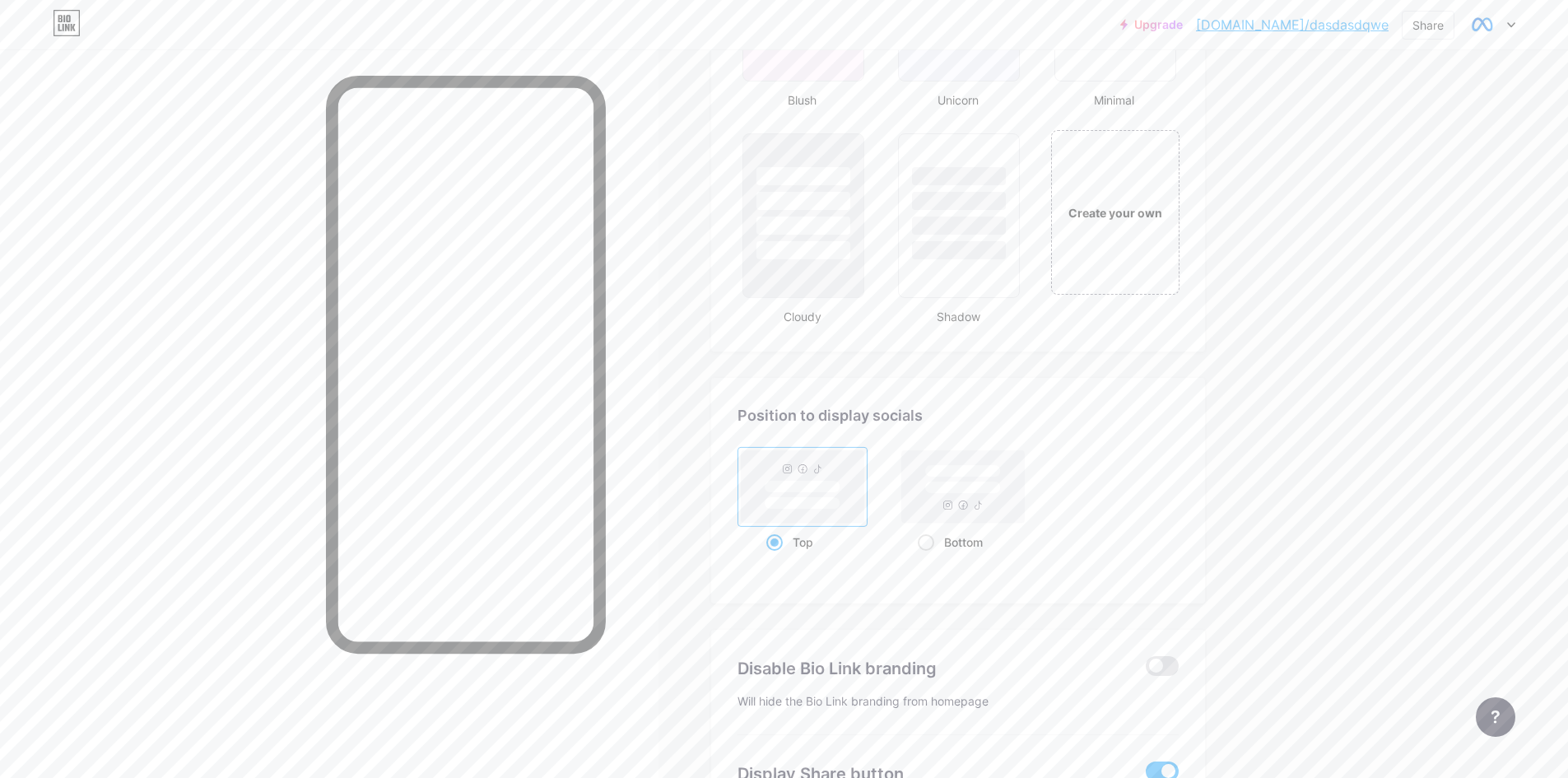
scroll to position [1894, 0]
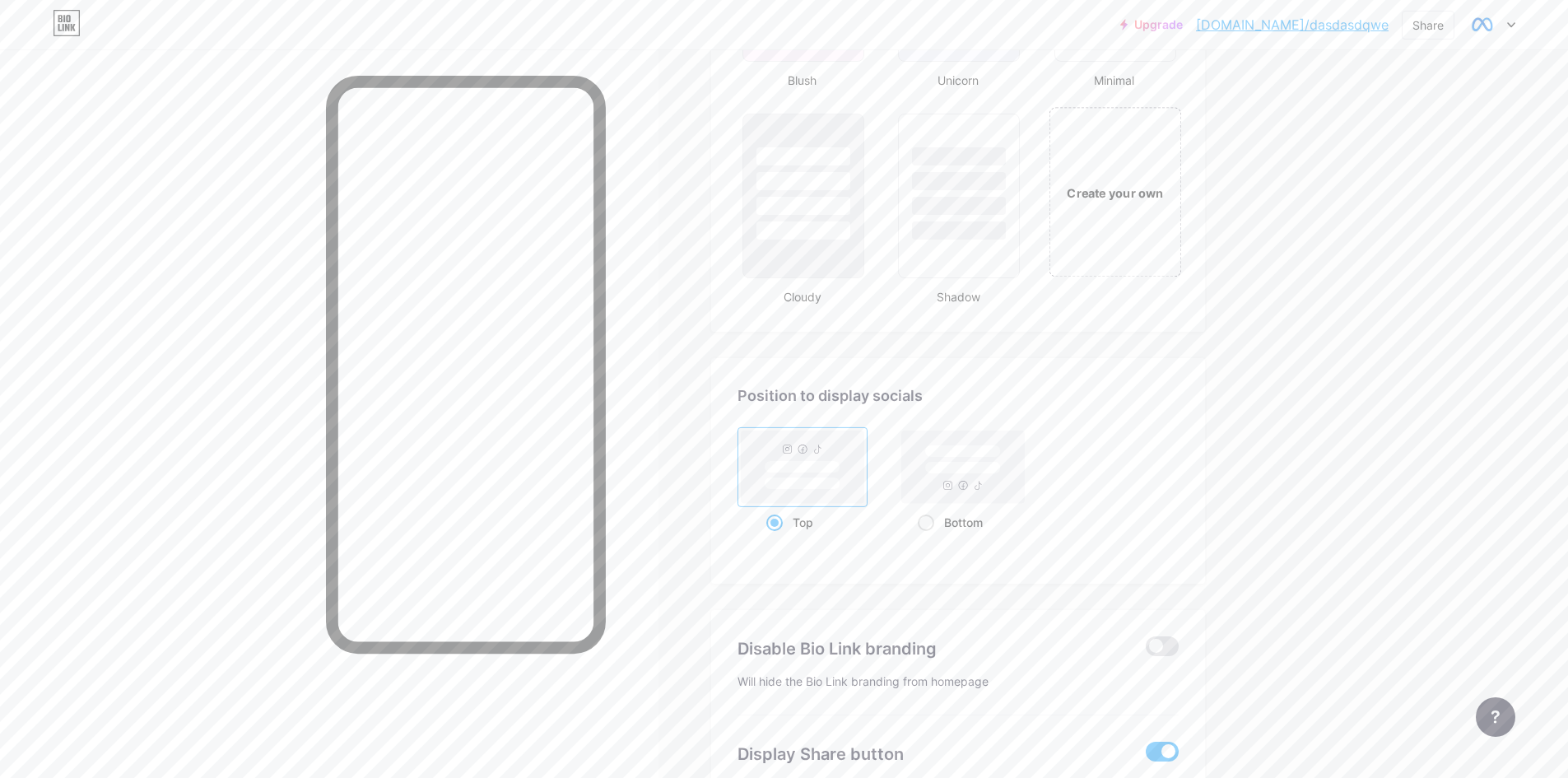
click at [1092, 188] on div "Create your own" at bounding box center [1115, 193] width 123 height 18
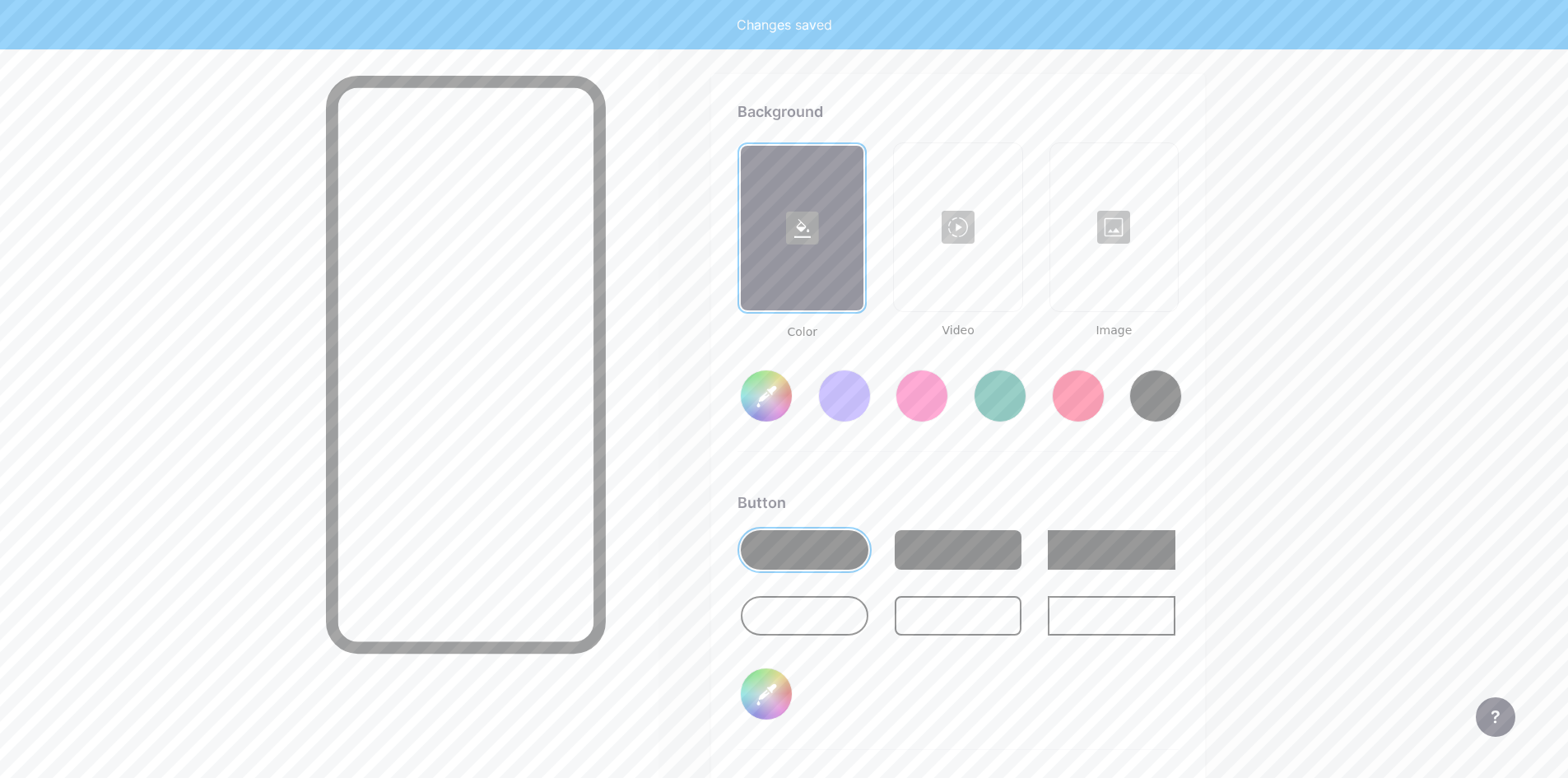
scroll to position [2186, 0]
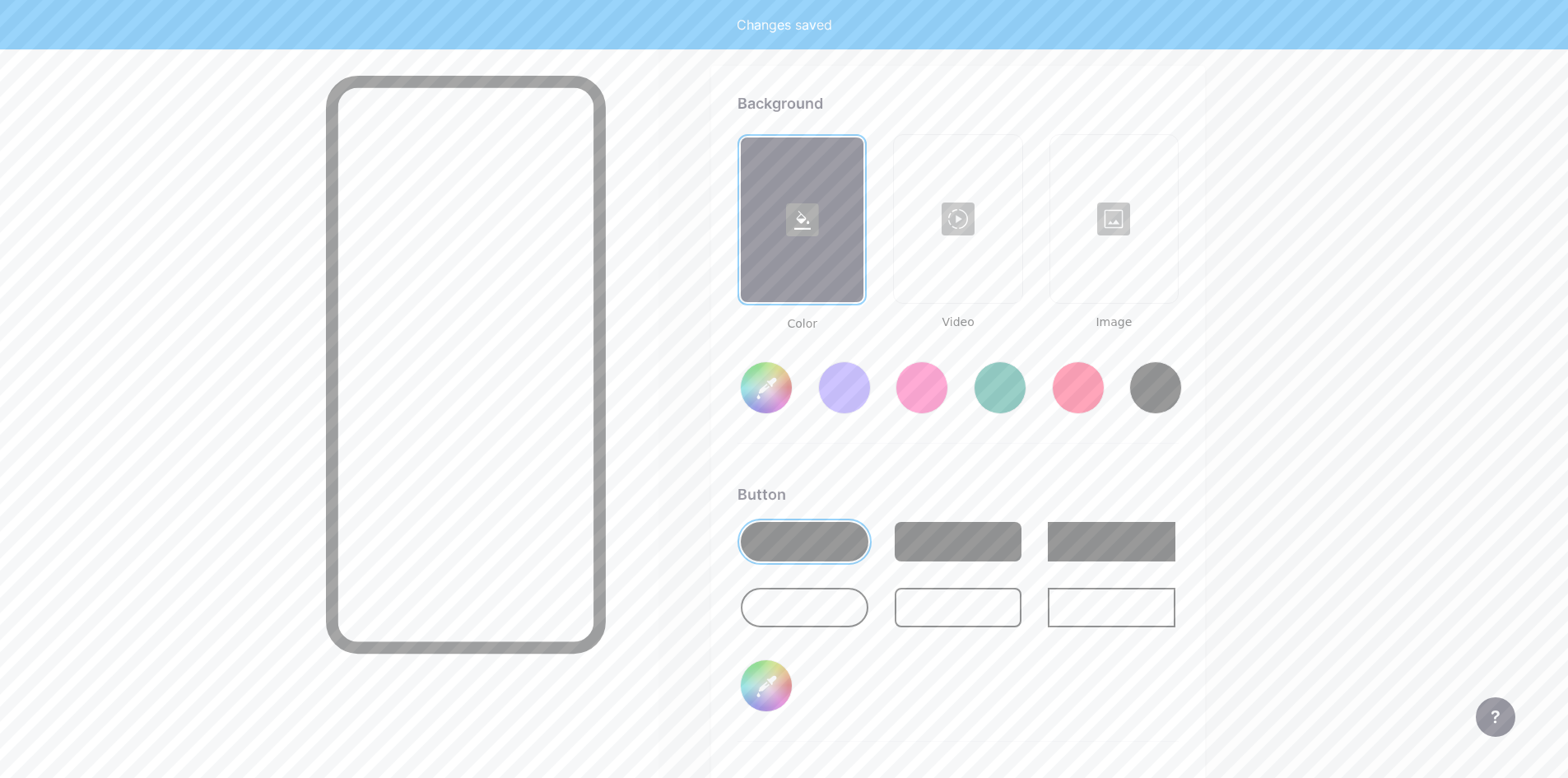
type input "#ffffff"
type input "#000000"
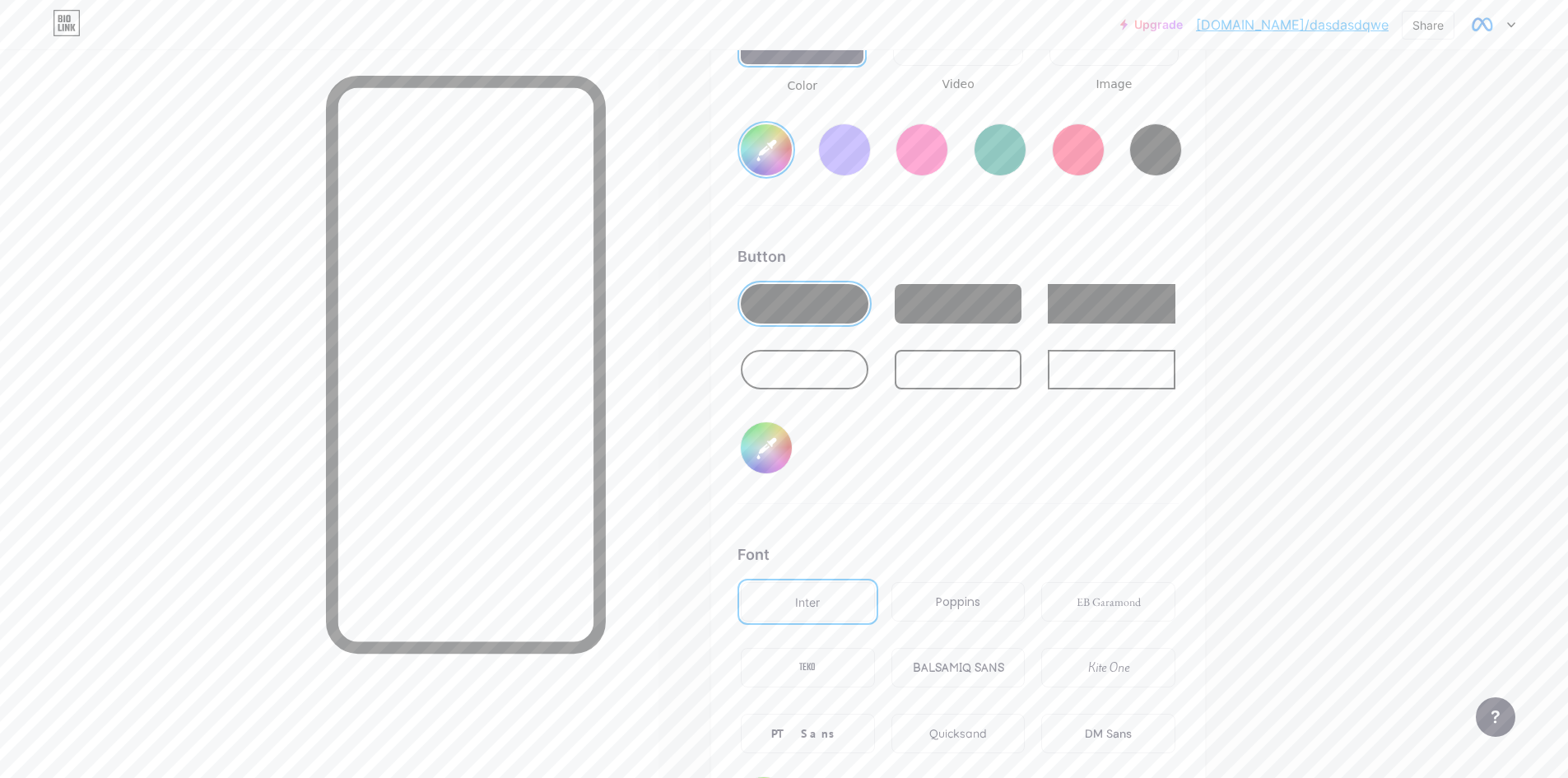
scroll to position [2268, 0]
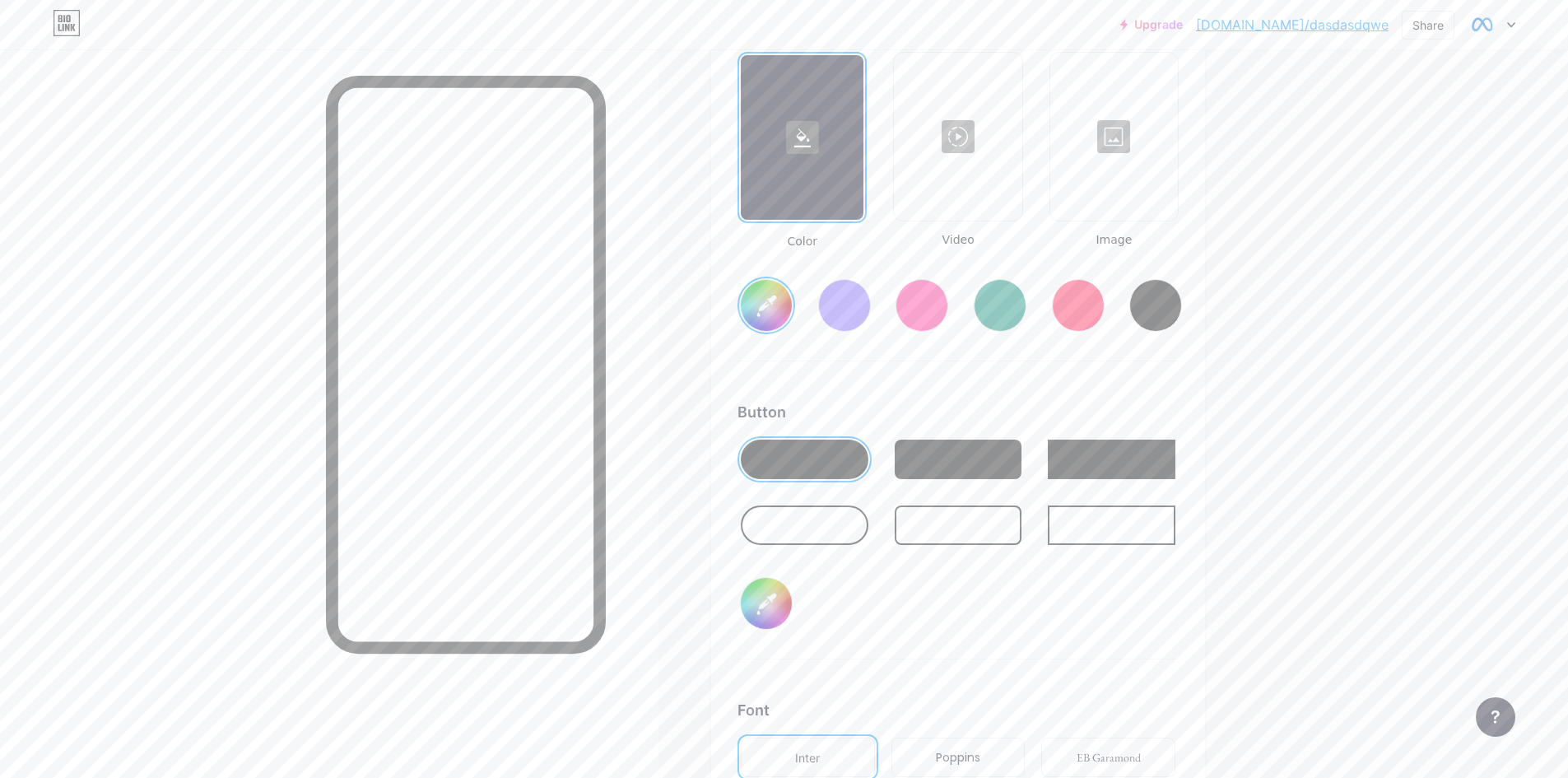
click at [804, 125] on rect at bounding box center [802, 137] width 33 height 33
click at [1108, 131] on div at bounding box center [1114, 137] width 124 height 165
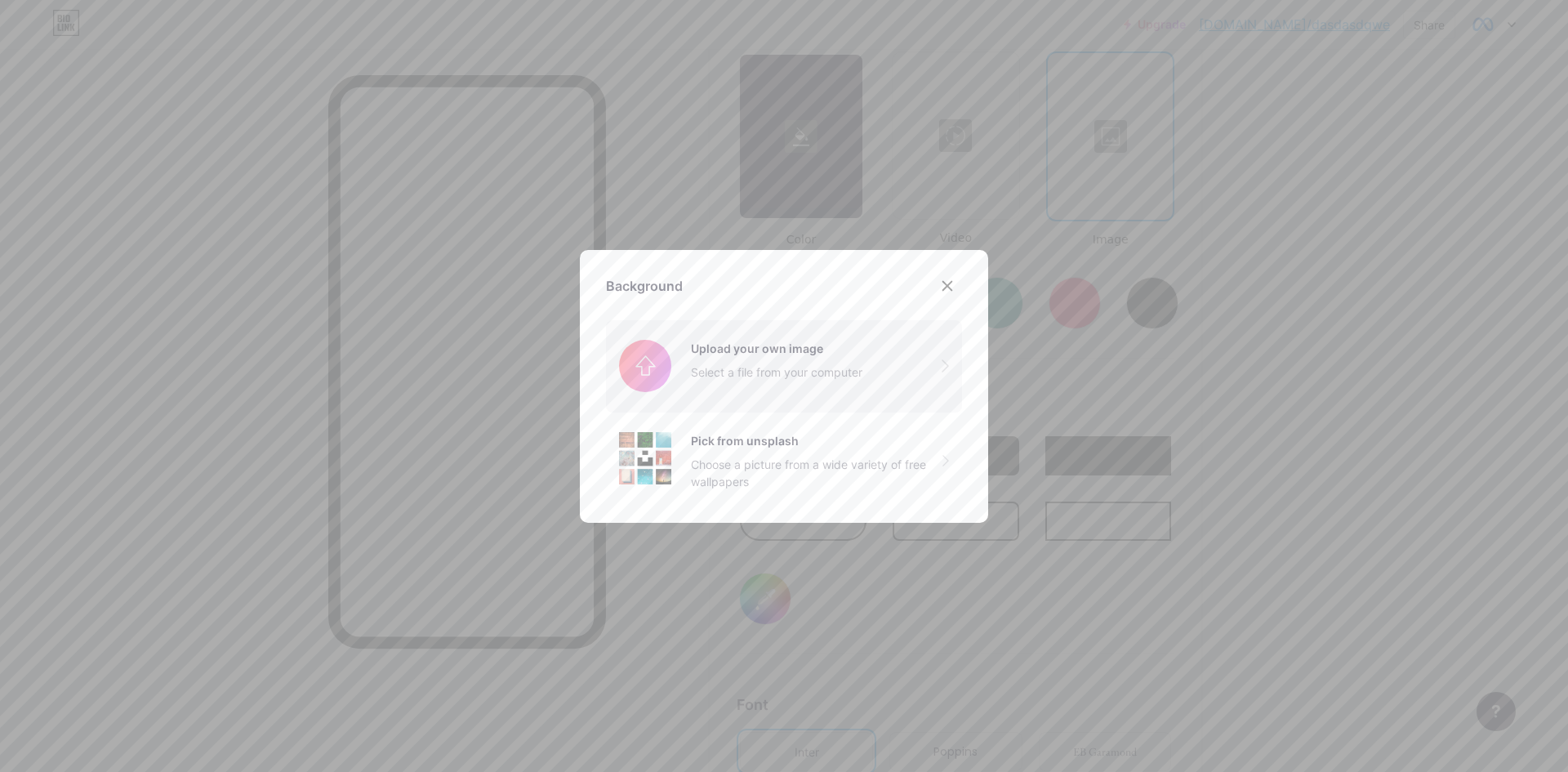
click at [873, 362] on input "file" at bounding box center [784, 366] width 356 height 91
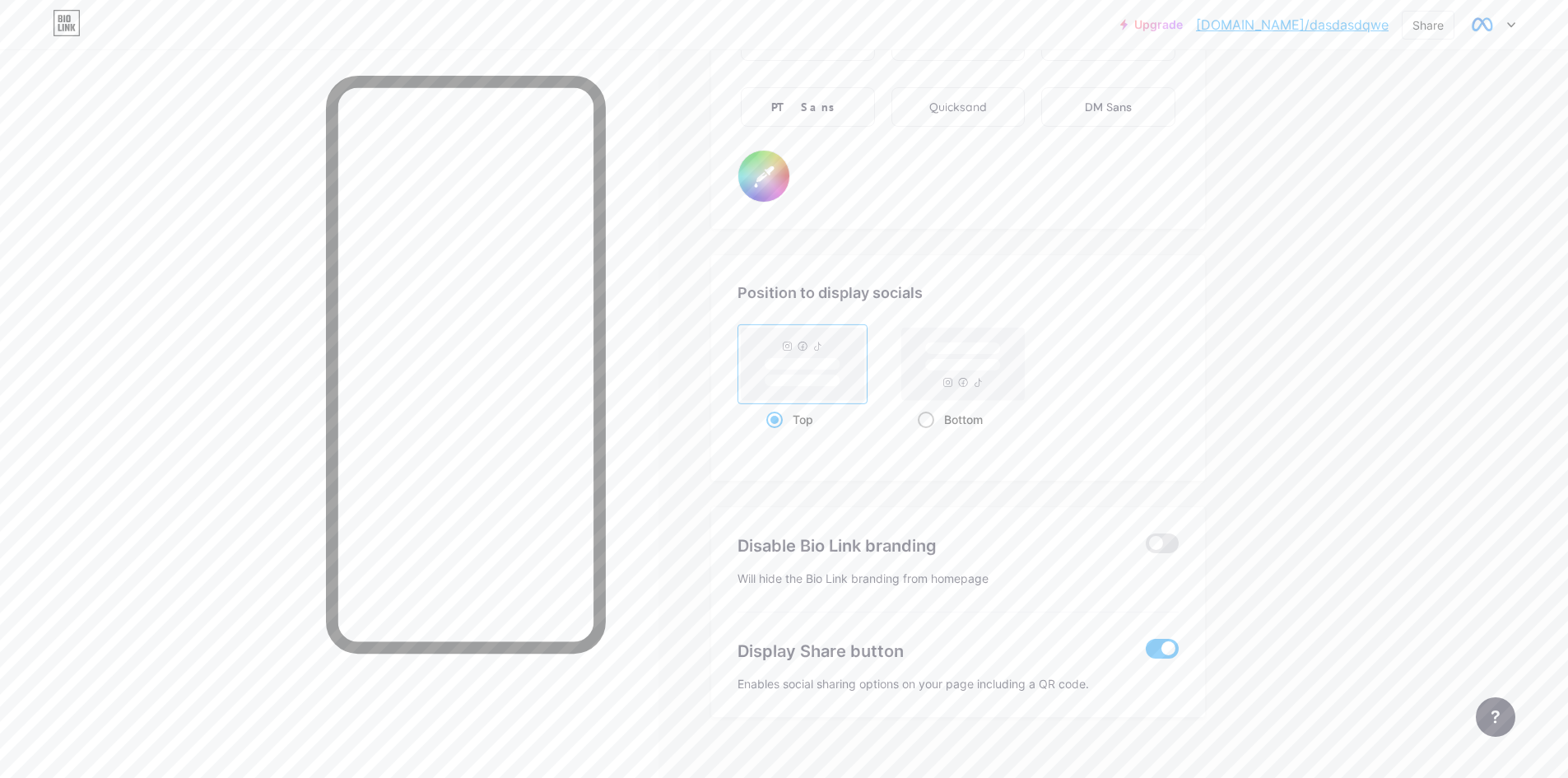
scroll to position [2989, 0]
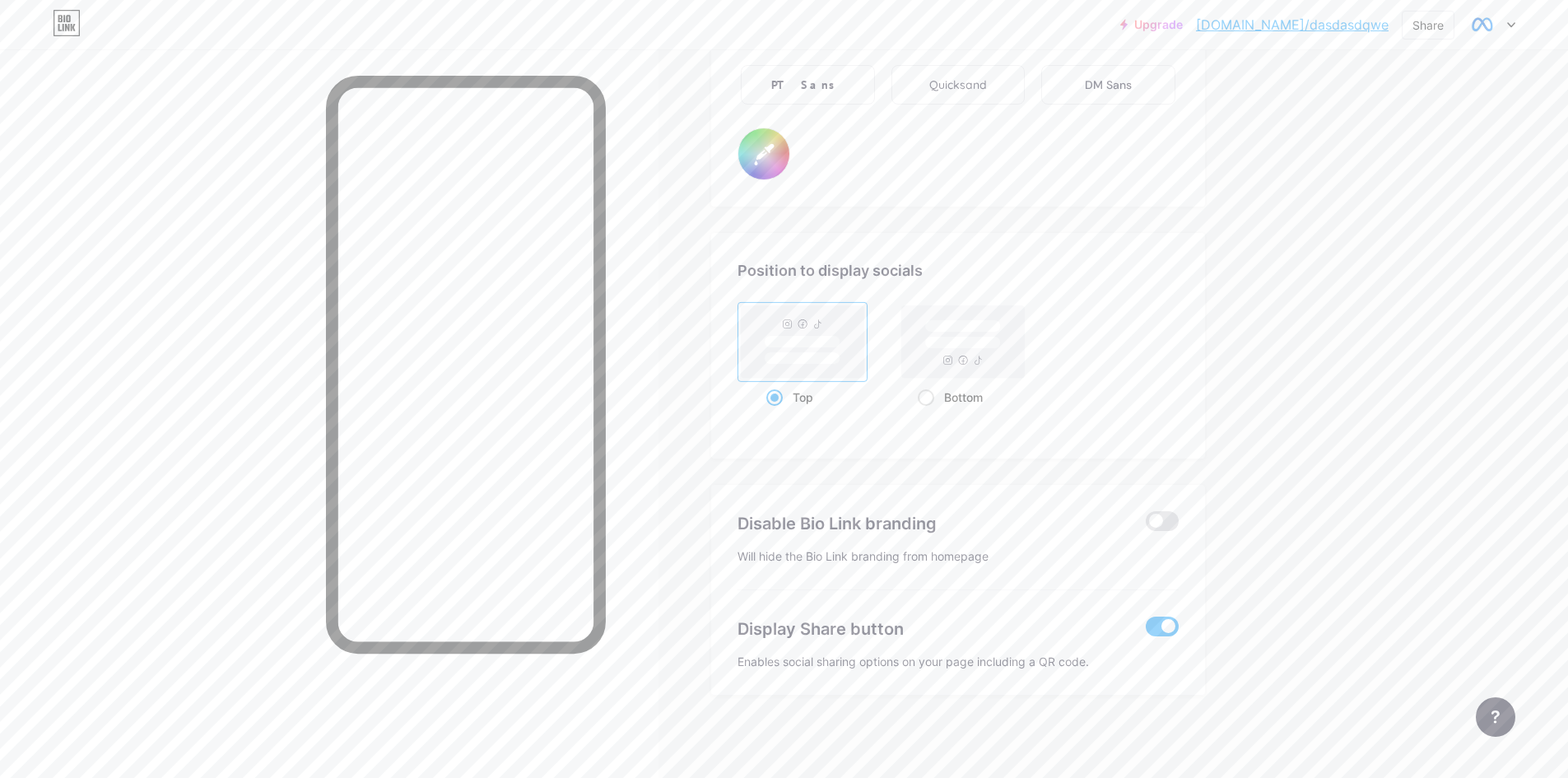
click at [1166, 622] on span at bounding box center [1163, 627] width 33 height 20
click at [1146, 631] on input "checkbox" at bounding box center [1146, 631] width 0 height 0
click at [1179, 621] on span at bounding box center [1163, 627] width 33 height 20
click at [1146, 631] on input "checkbox" at bounding box center [1146, 631] width 0 height 0
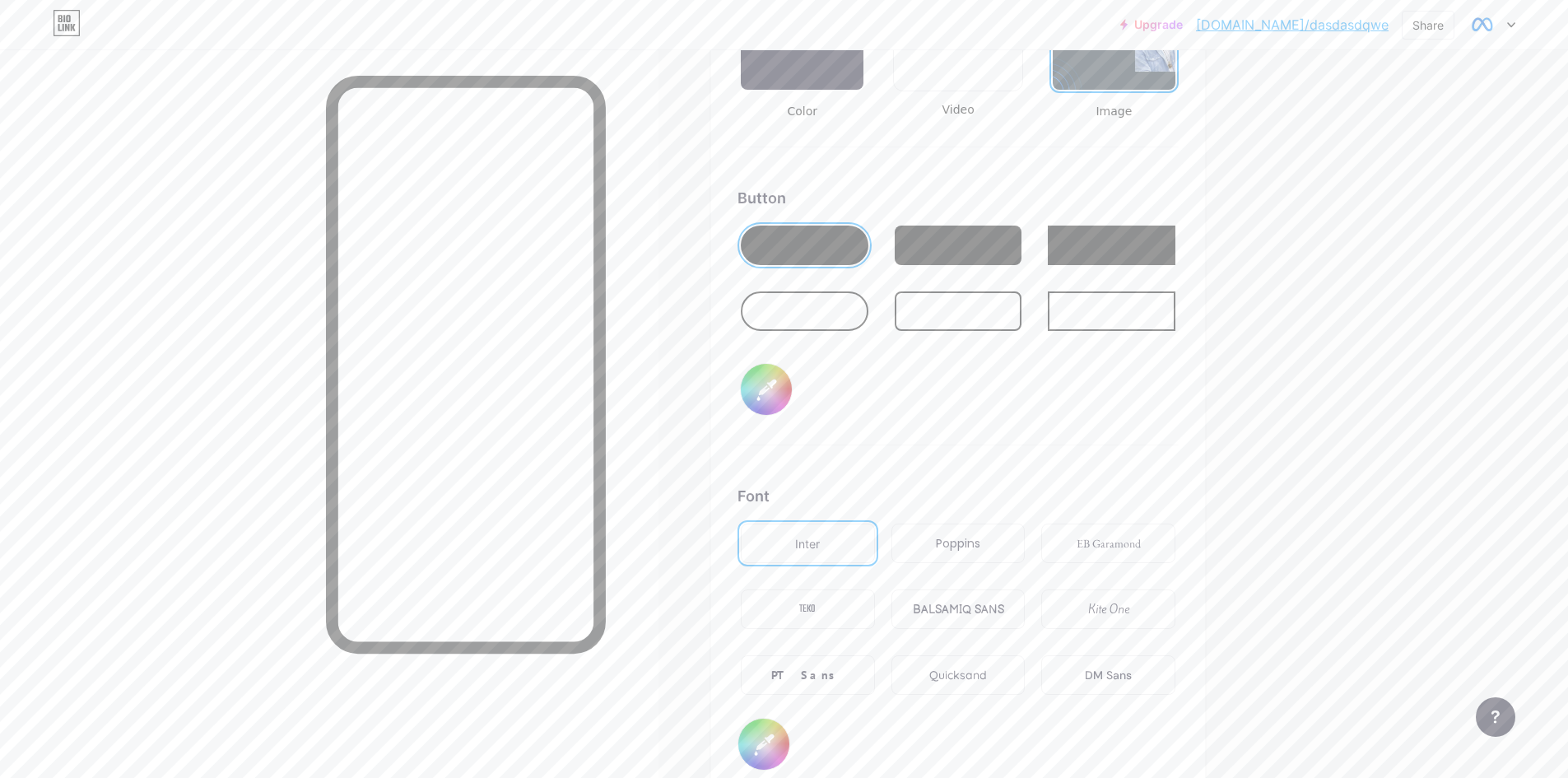
scroll to position [2330, 0]
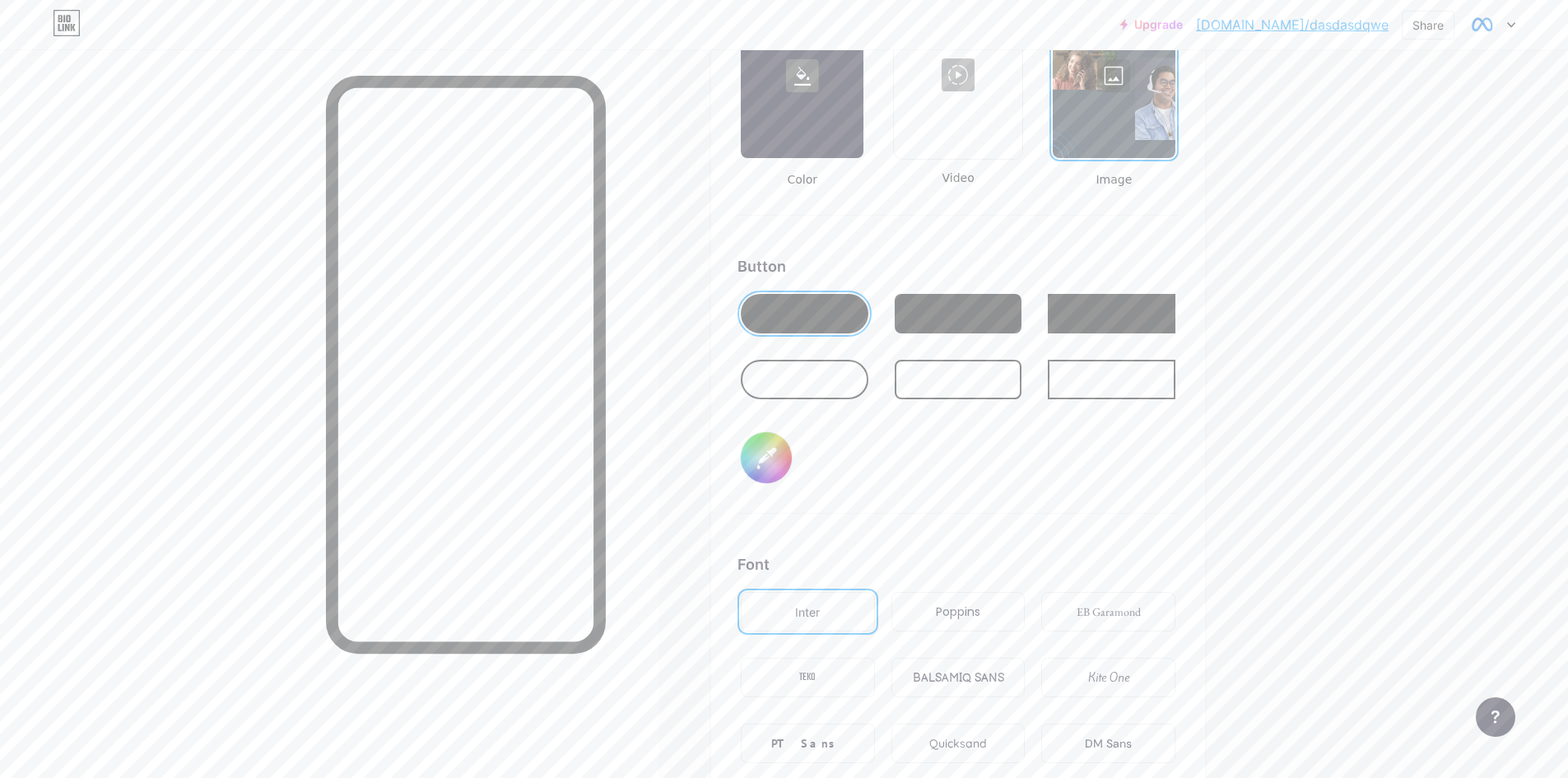
click at [830, 385] on div at bounding box center [805, 379] width 128 height 39
click at [817, 330] on div at bounding box center [805, 313] width 128 height 39
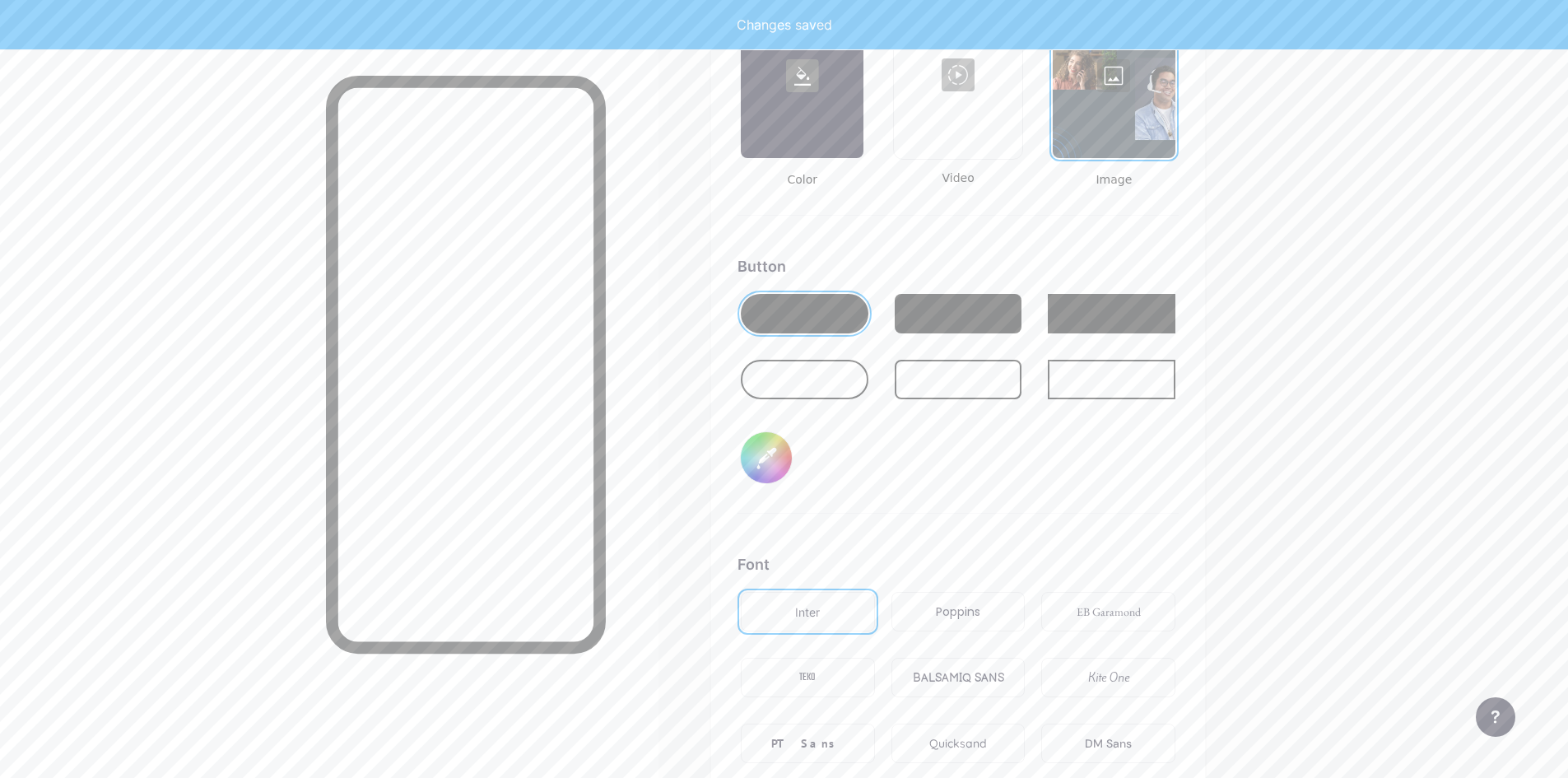
click at [769, 464] on input "#000000" at bounding box center [766, 458] width 51 height 51
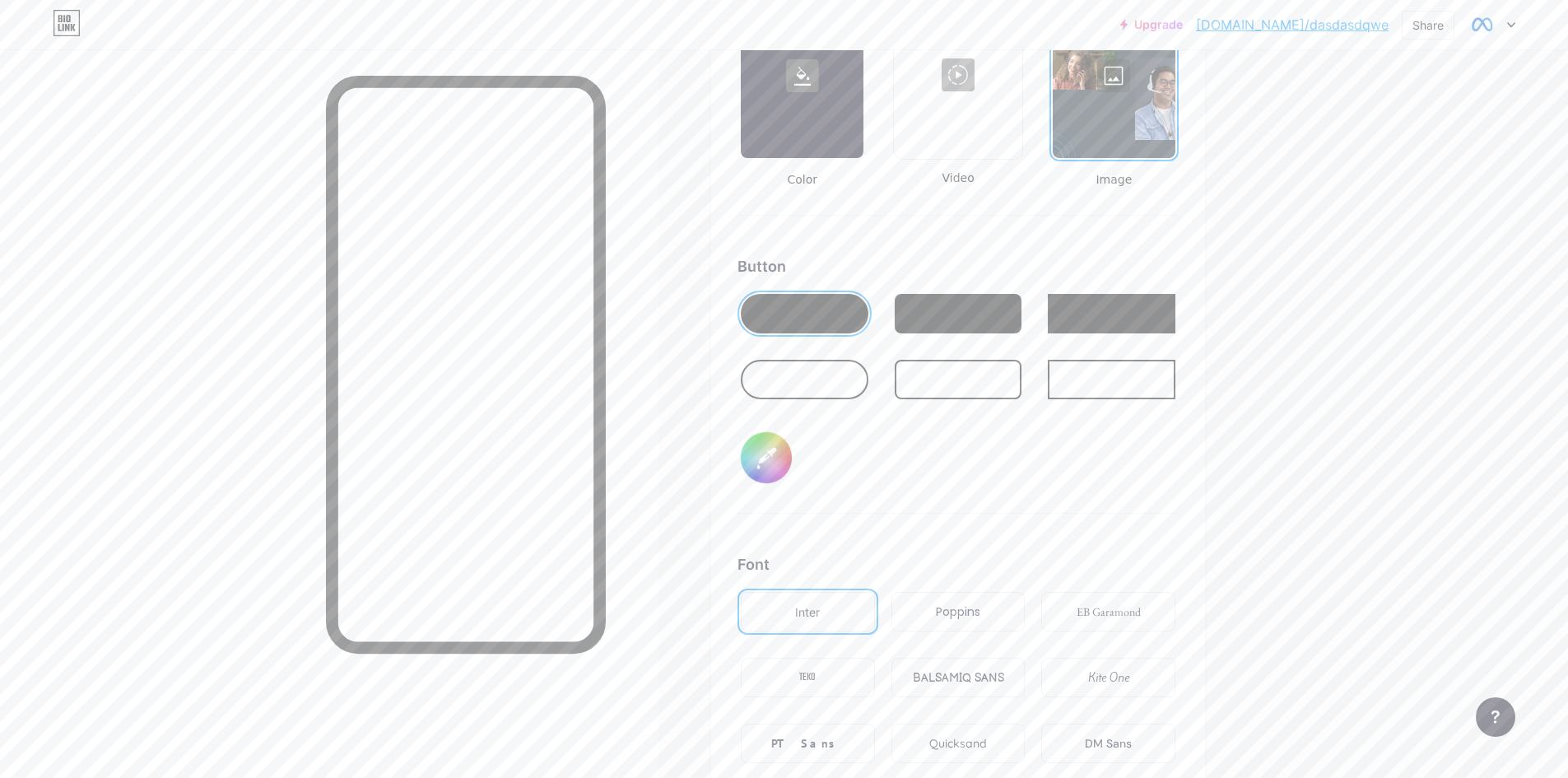
type input "#ffffff"
click at [659, 536] on div at bounding box center [329, 438] width 659 height 778
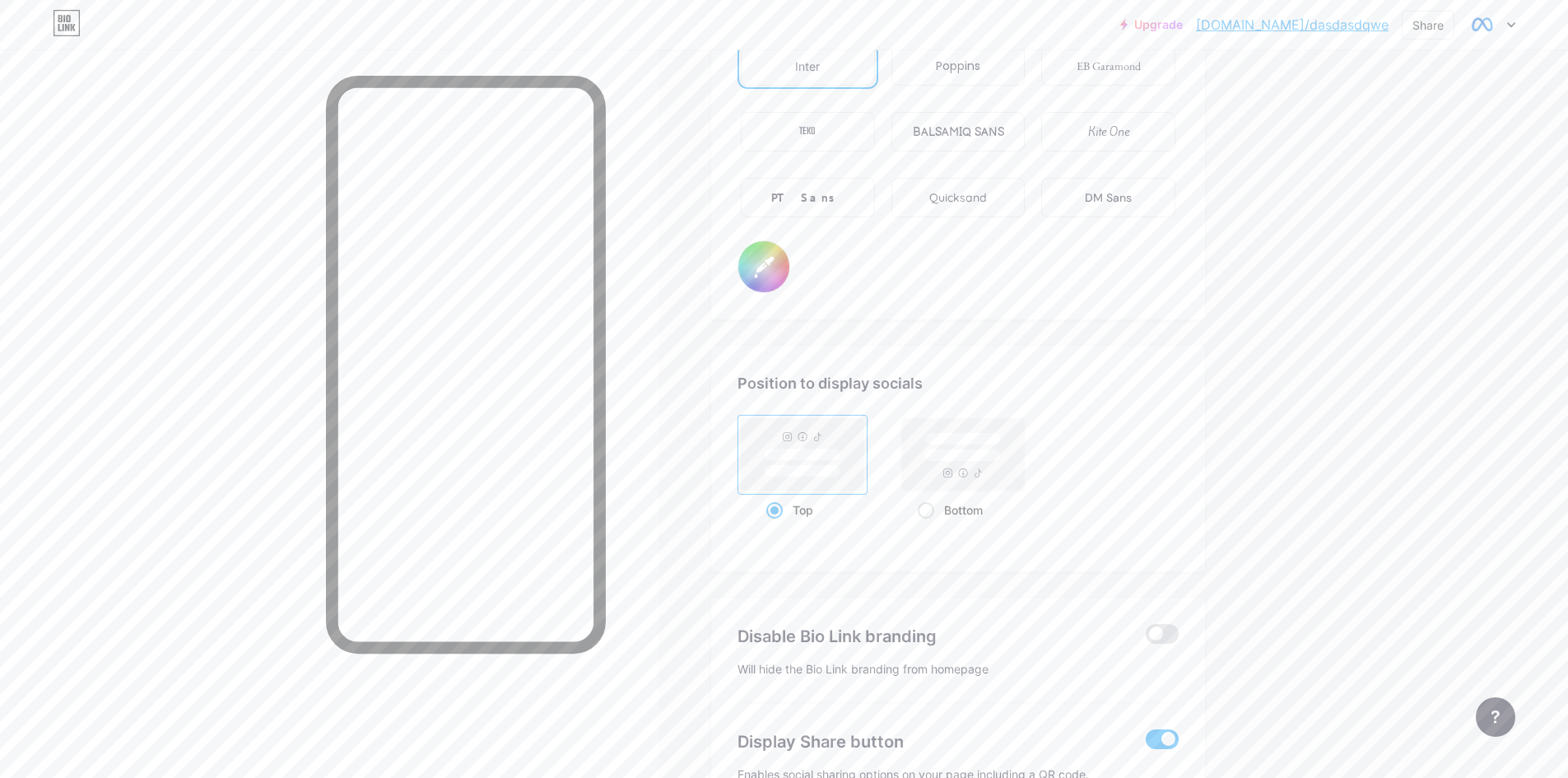
scroll to position [2906, 0]
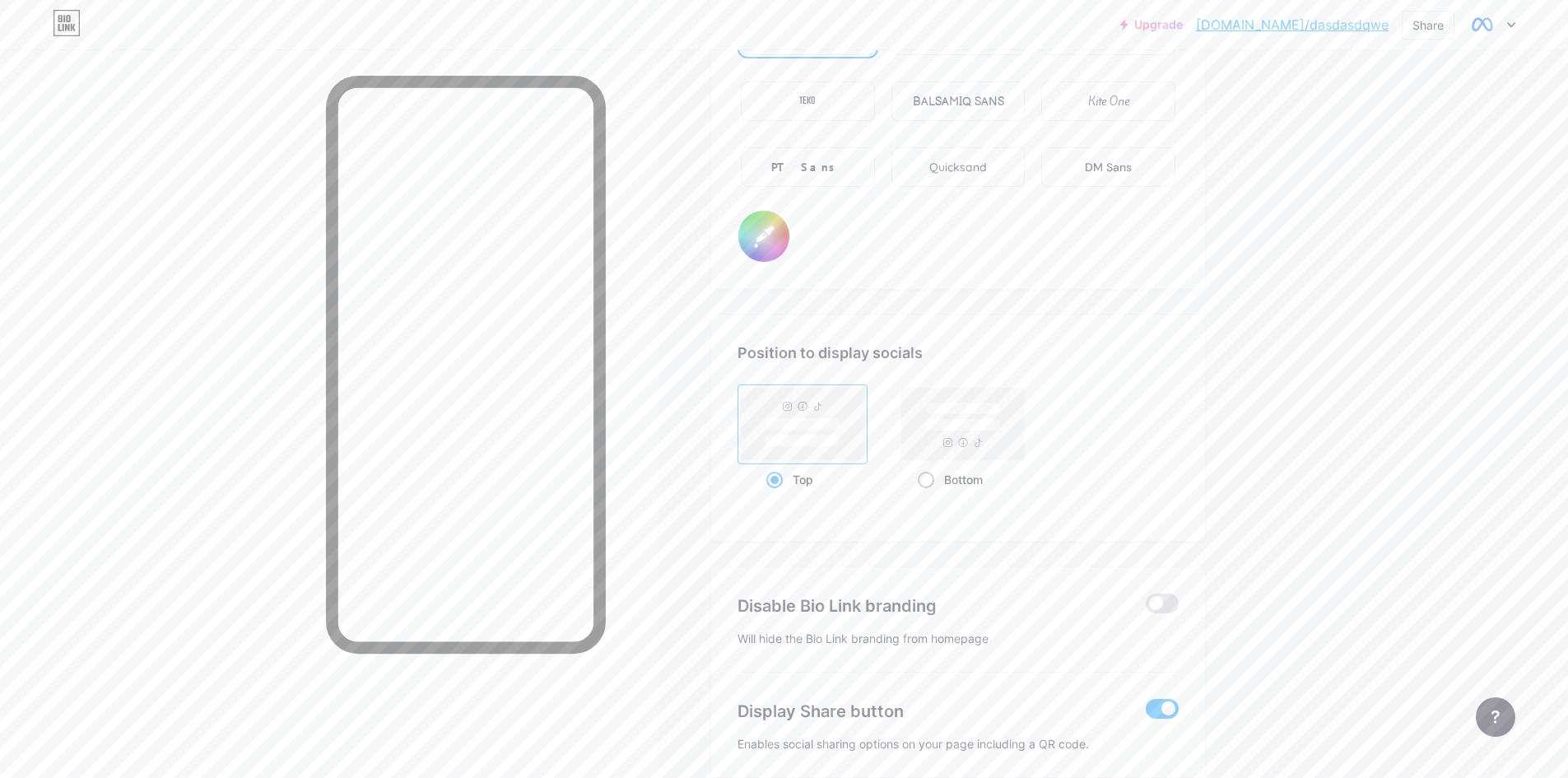
click at [976, 441] on rect at bounding box center [963, 424] width 122 height 73
click at [928, 494] on input "Bottom" at bounding box center [923, 500] width 10 height 11
radio input "true"
click at [829, 452] on rect at bounding box center [803, 424] width 122 height 73
click at [777, 494] on input "Top" at bounding box center [772, 500] width 10 height 11
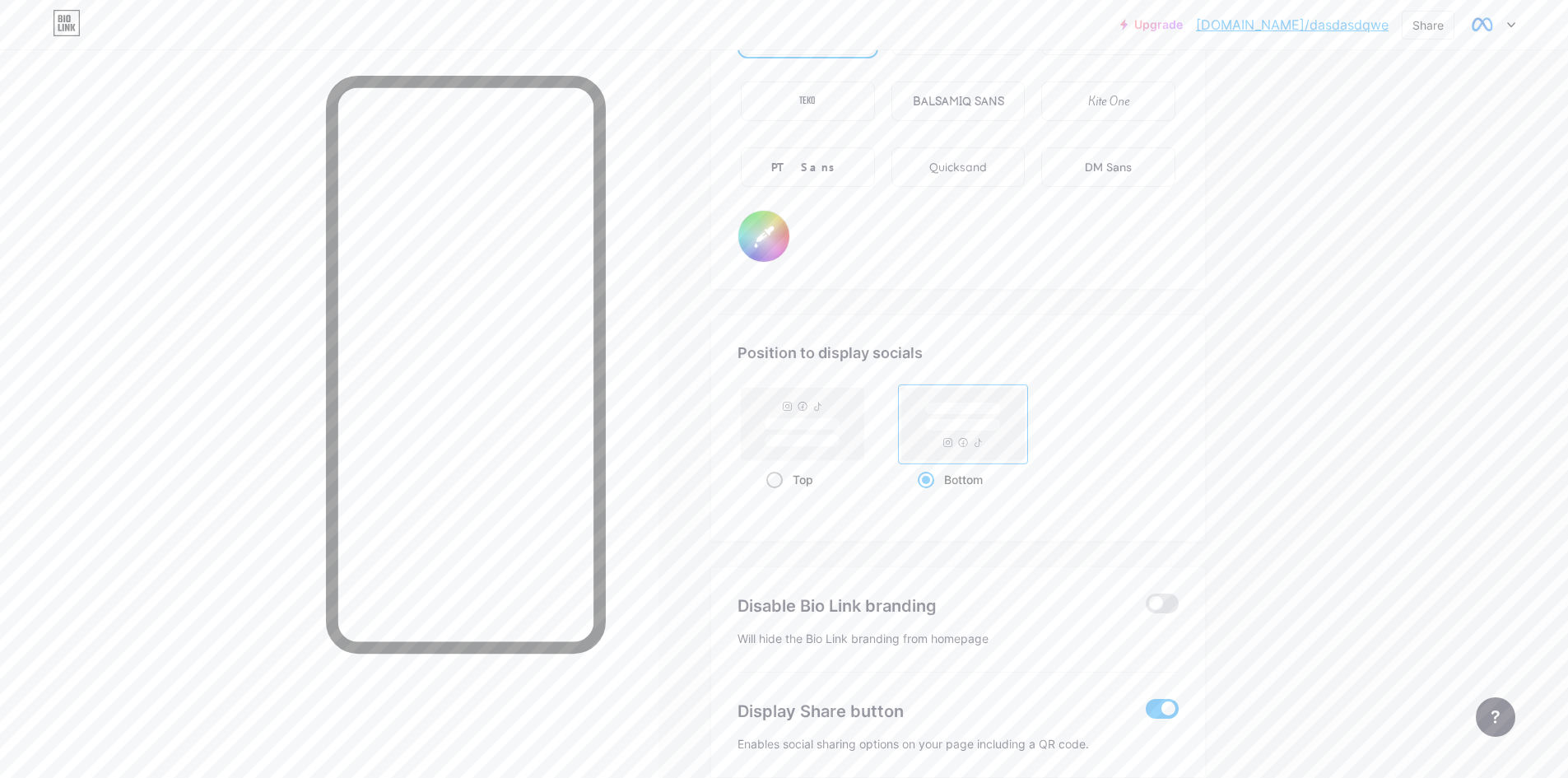
radio input "true"
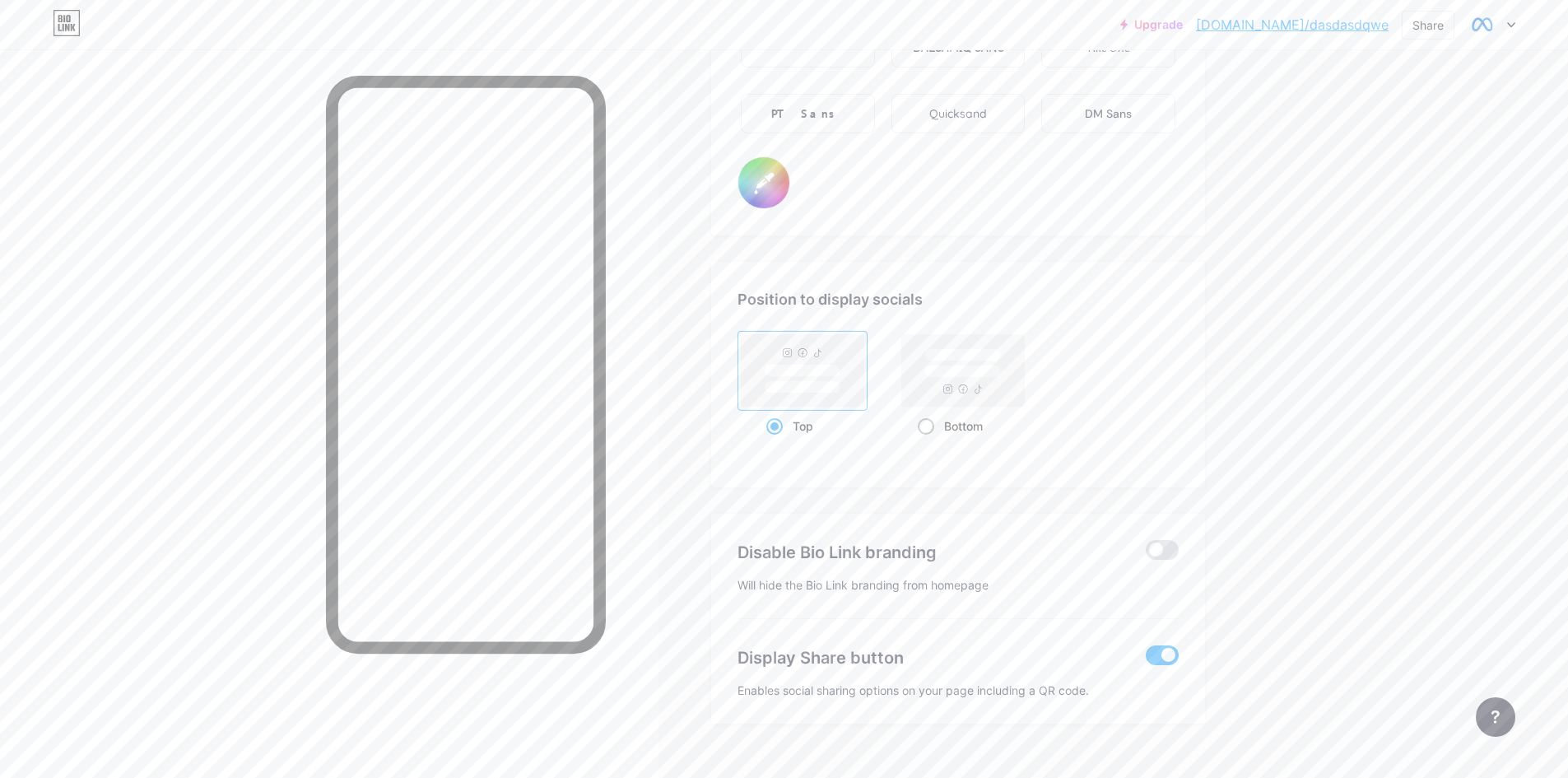
scroll to position [2989, 0]
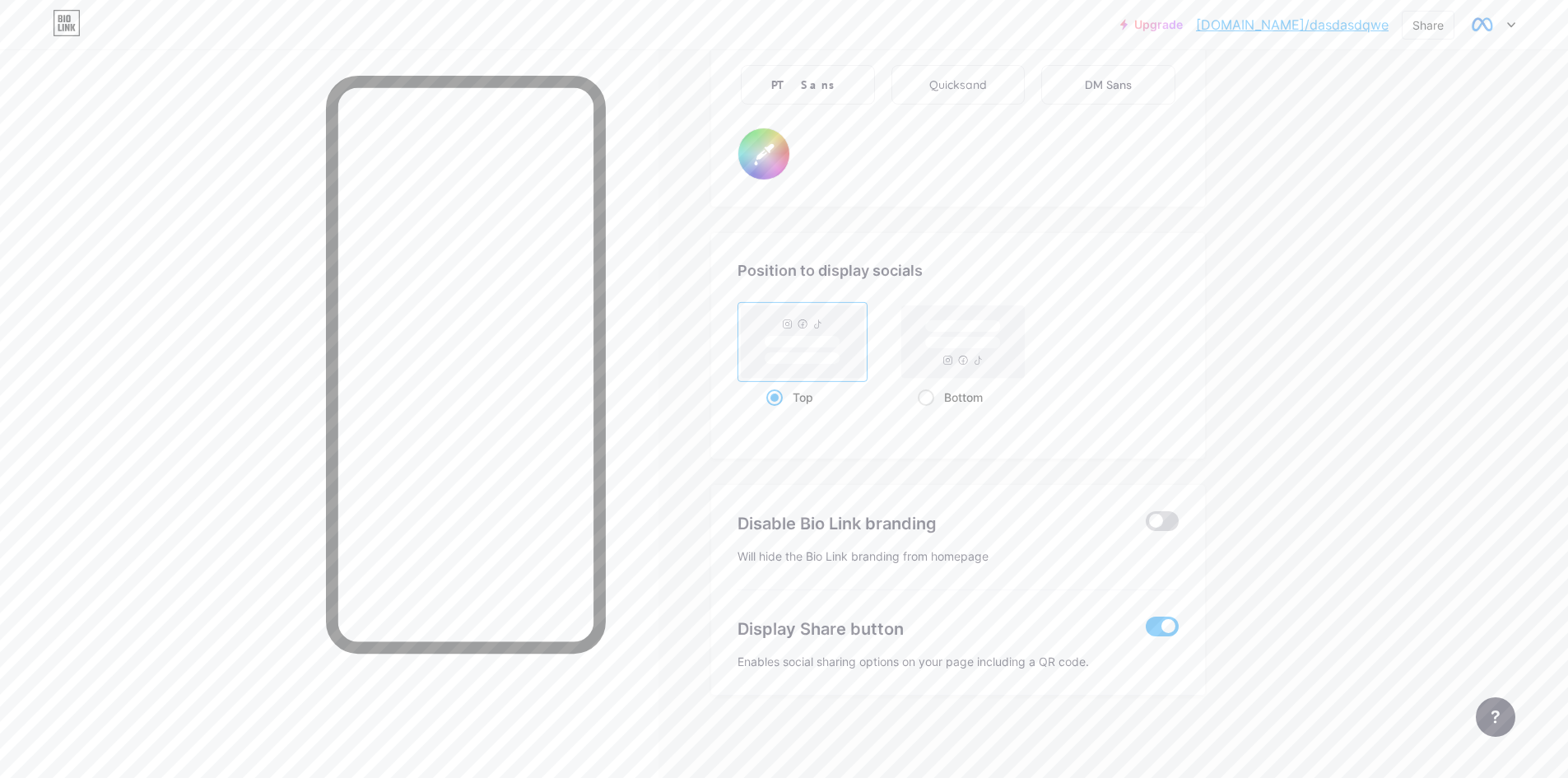
click at [1165, 522] on span at bounding box center [1163, 521] width 33 height 20
click at [1146, 525] on input "checkbox" at bounding box center [1146, 525] width 0 height 0
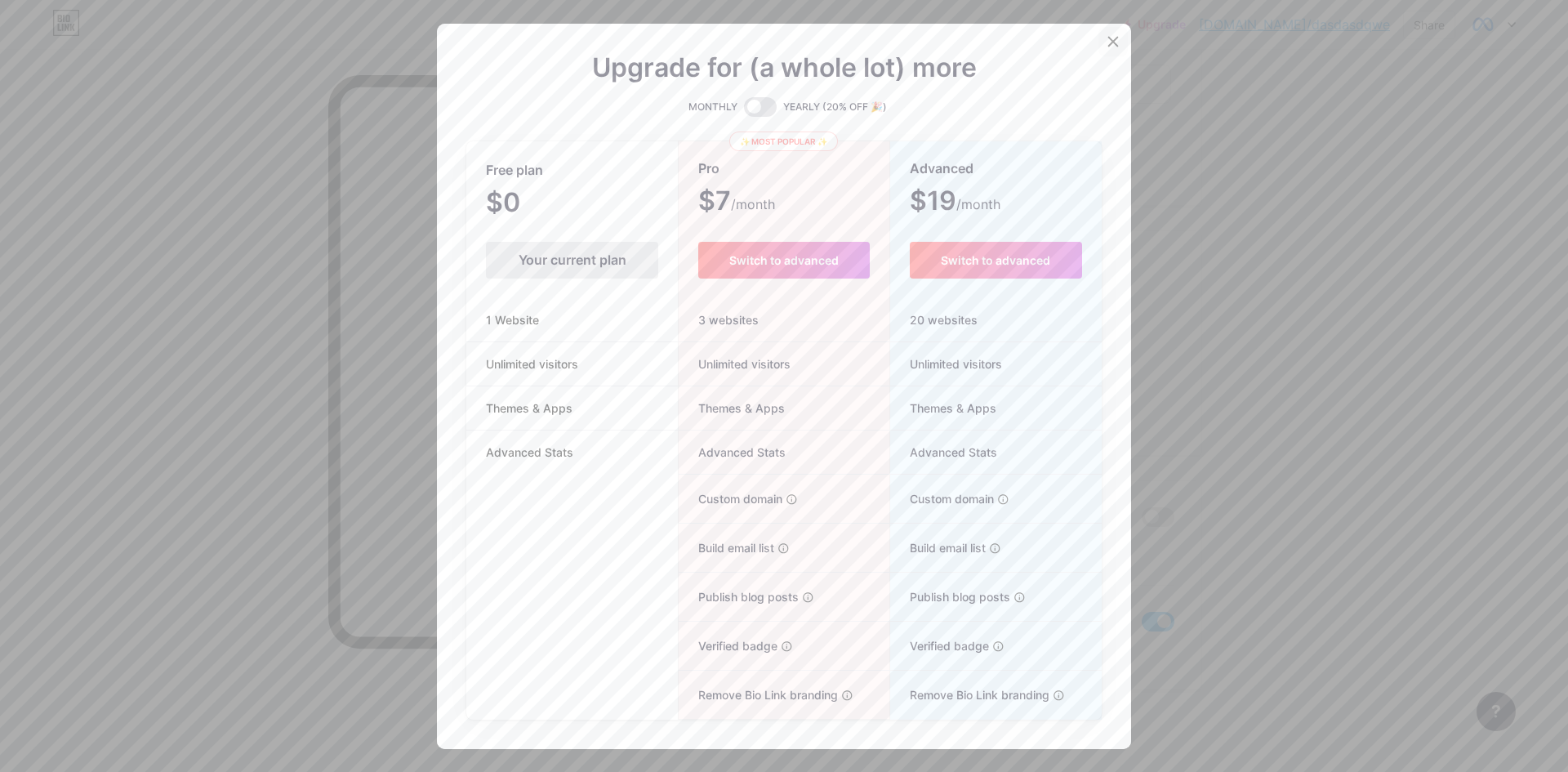
click at [1110, 44] on icon at bounding box center [1114, 41] width 9 height 9
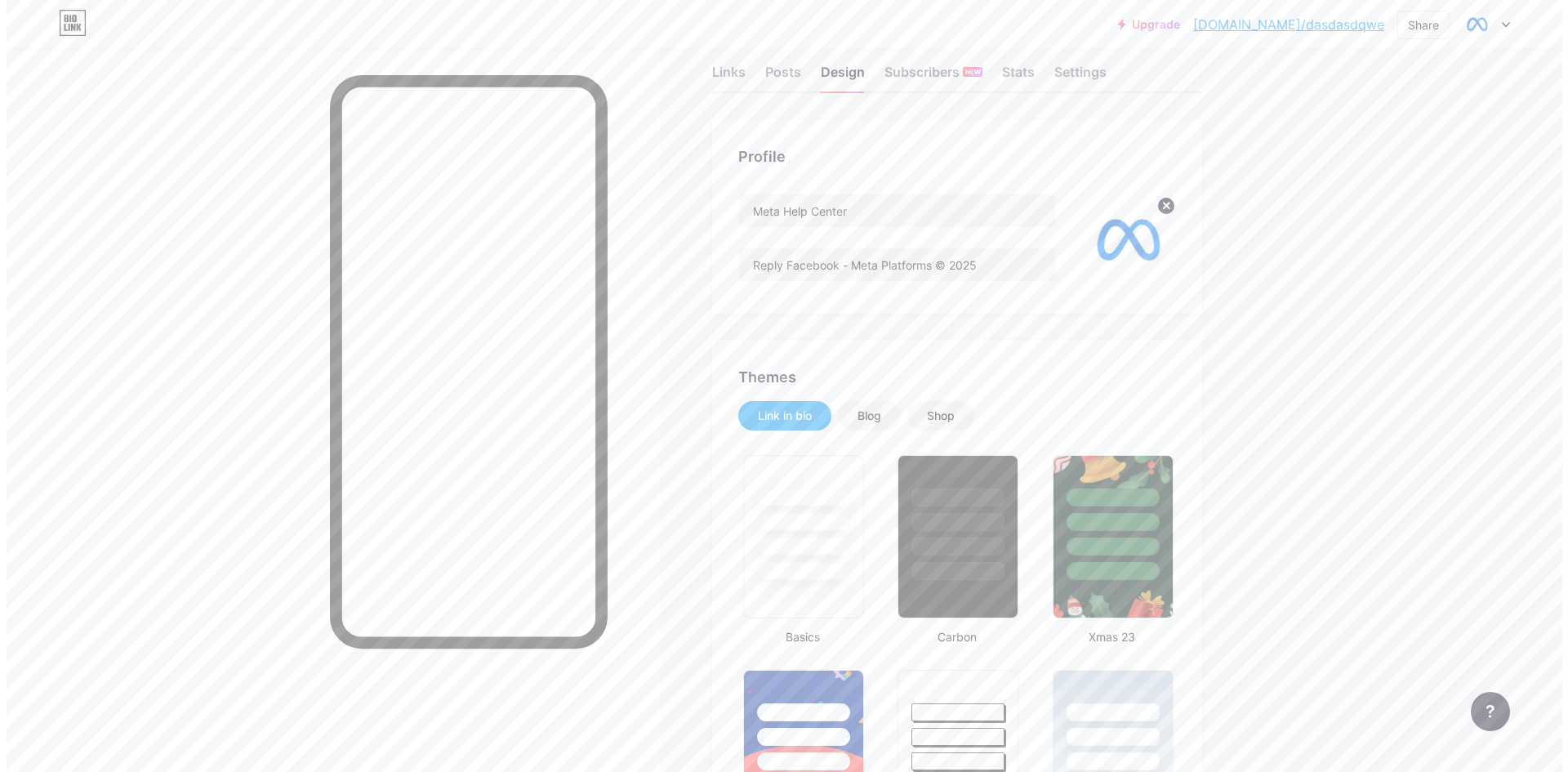
scroll to position [0, 0]
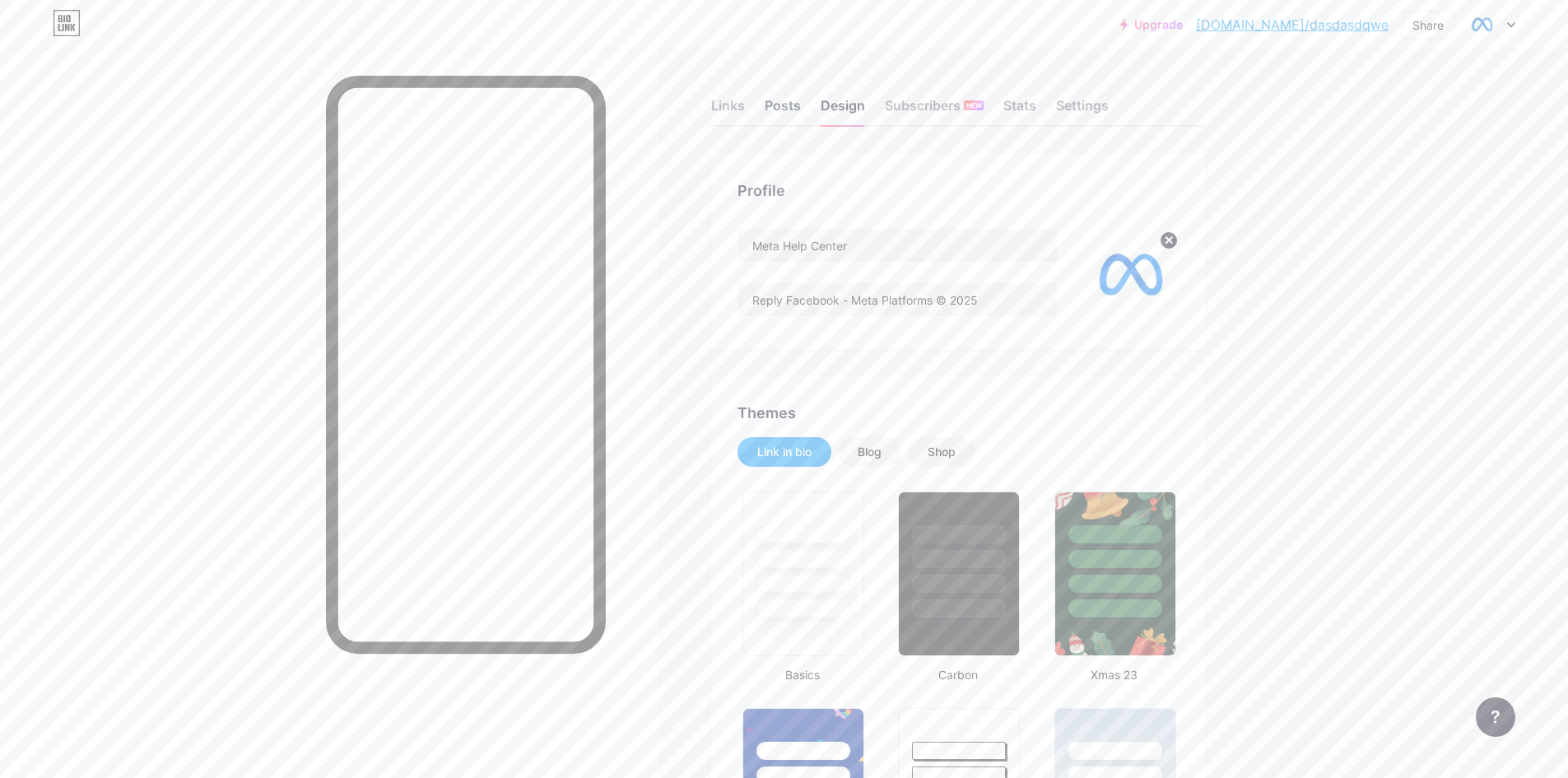
click at [787, 105] on div "Posts" at bounding box center [782, 110] width 36 height 30
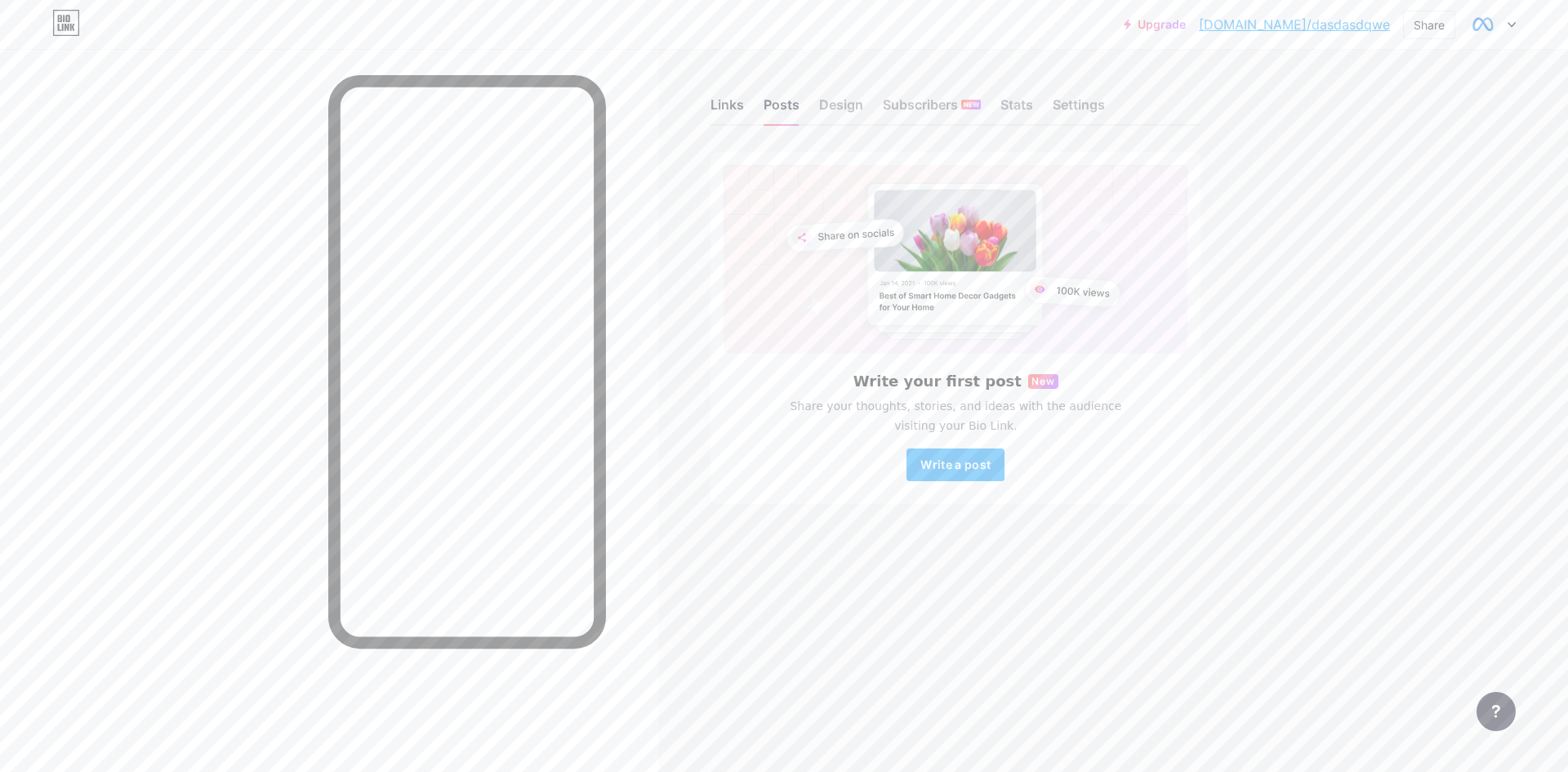
click at [735, 104] on div "Links" at bounding box center [727, 109] width 34 height 30
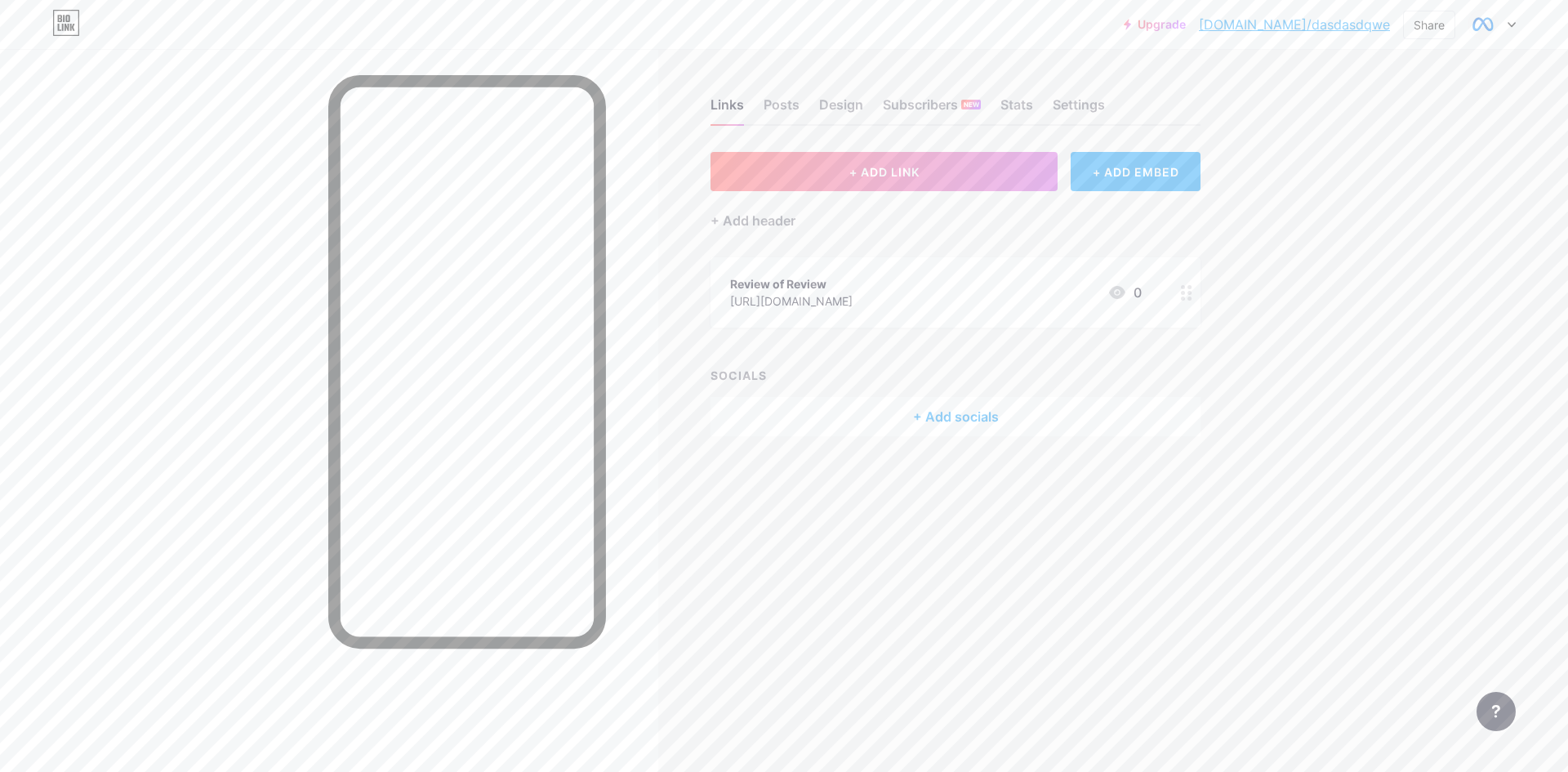
click at [1516, 24] on div "Upgrade bio.link/dasdas... bio.link/dasdasdqwe Share Switch accounts Meta Help …" at bounding box center [784, 24] width 1568 height 30
click at [1515, 27] on icon at bounding box center [1512, 24] width 8 height 6
click at [1412, 109] on div "[DOMAIN_NAME]/dasdasdqwe" at bounding box center [1422, 113] width 126 height 13
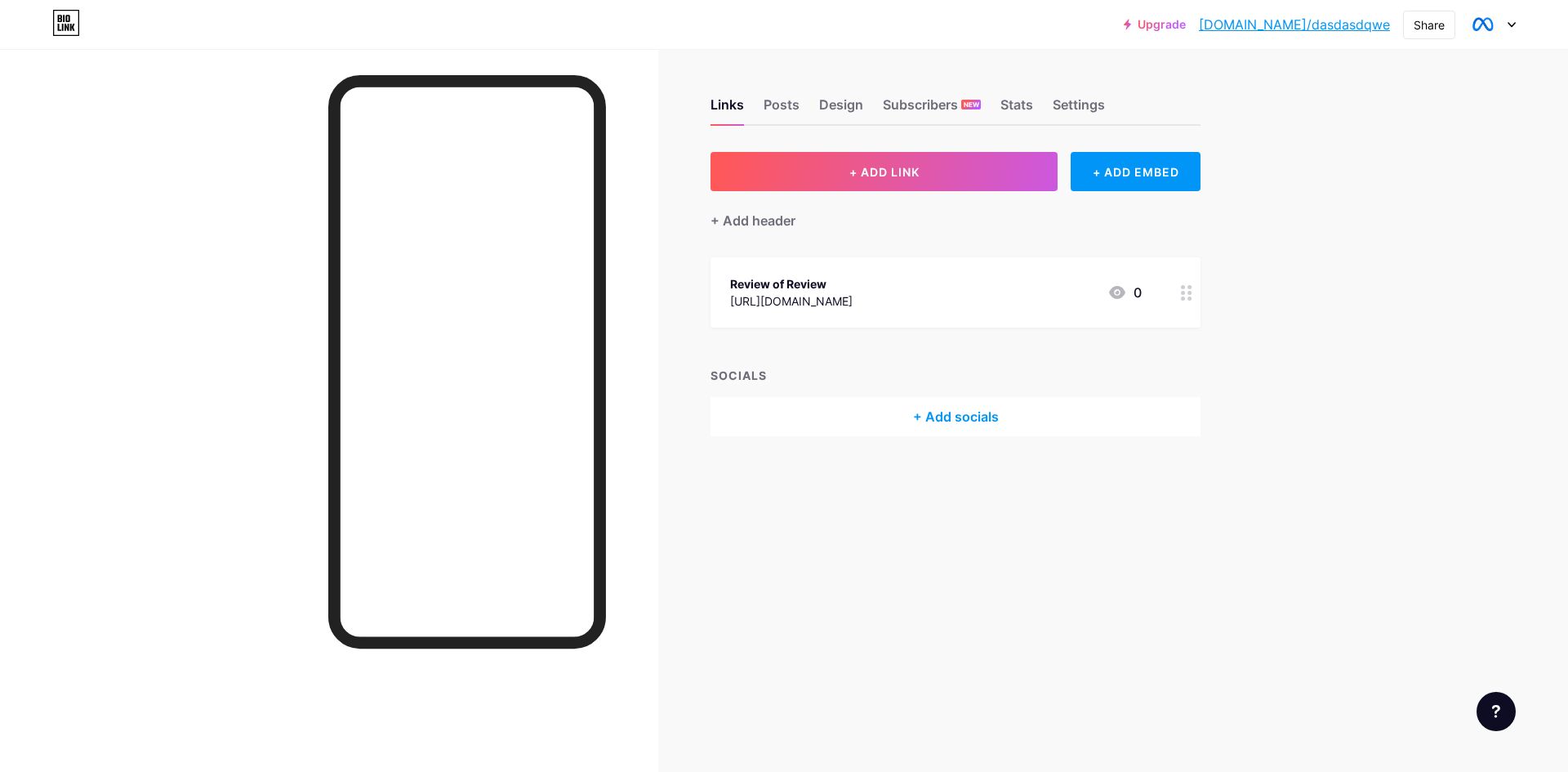
click at [1281, 23] on link "[DOMAIN_NAME]/dasdasdqwe" at bounding box center [1295, 24] width 191 height 20
click at [66, 23] on icon at bounding box center [66, 23] width 28 height 26
click at [71, 28] on icon at bounding box center [73, 27] width 5 height 7
click at [1186, 21] on link "Upgrade" at bounding box center [1156, 24] width 63 height 13
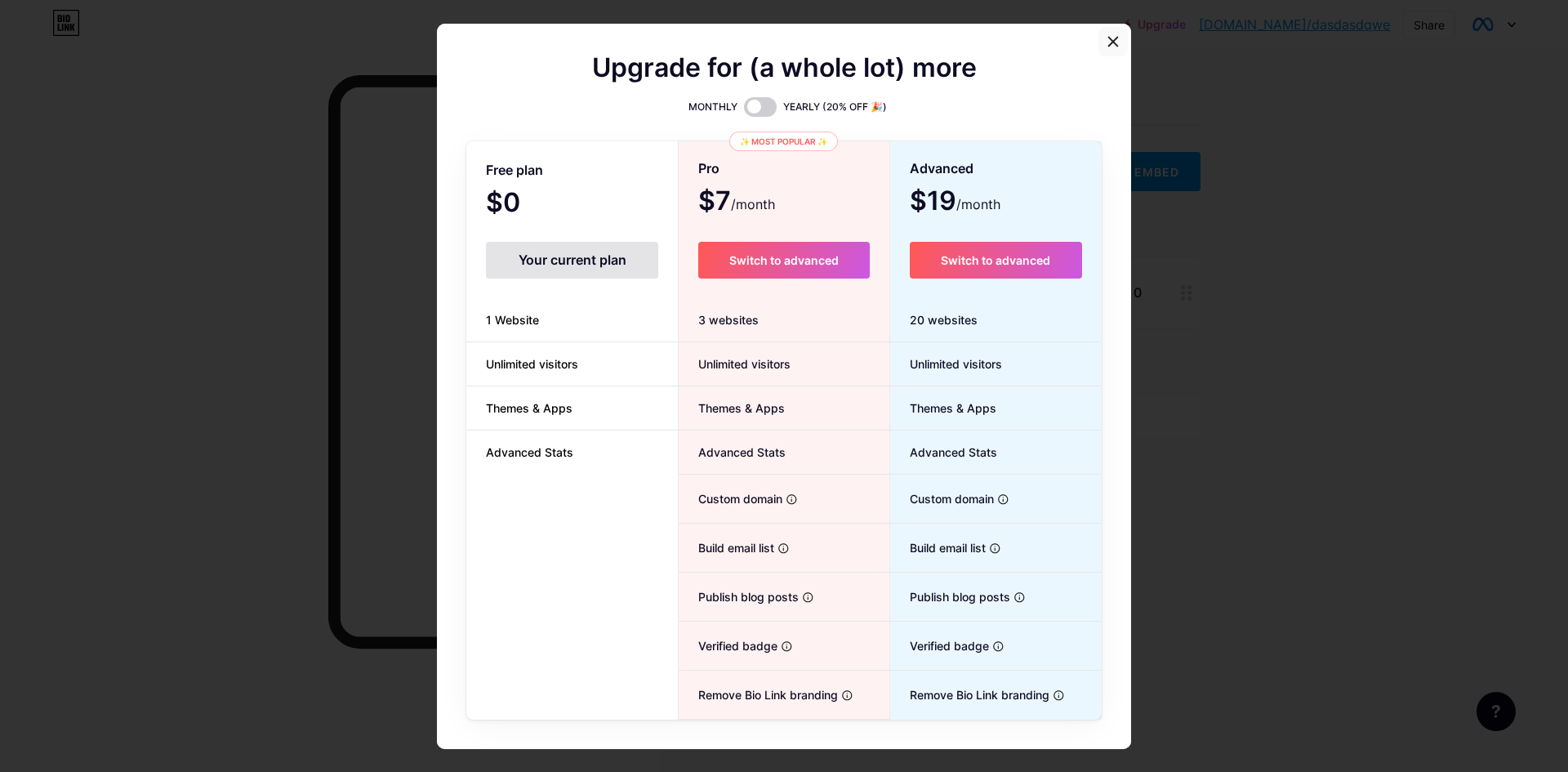
click at [1110, 42] on icon at bounding box center [1114, 41] width 9 height 9
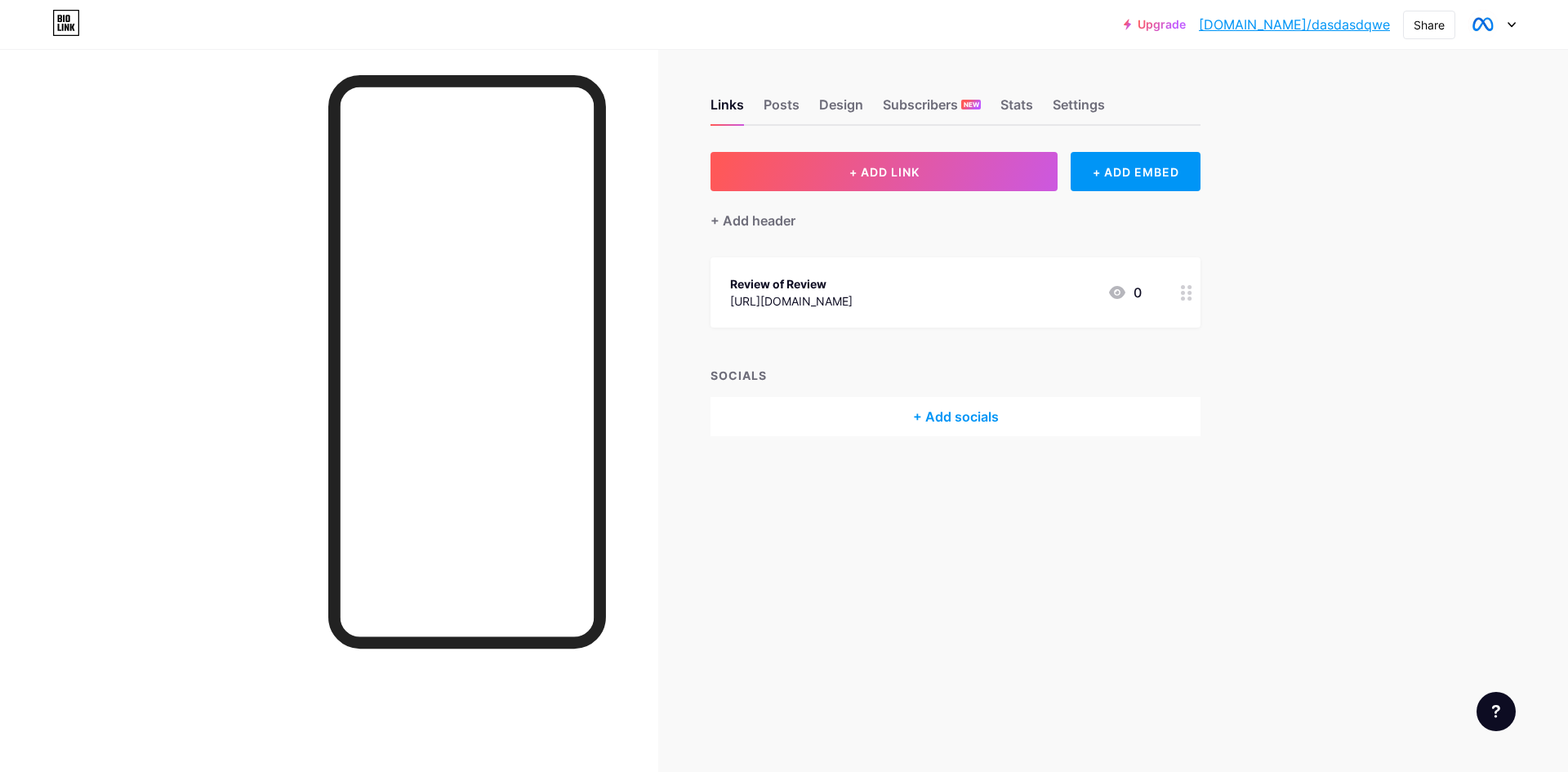
click at [1309, 76] on div "Upgrade bio.link/dasdas... bio.link/dasdasdqwe Share Switch accounts Meta Help …" at bounding box center [784, 386] width 1568 height 772
click at [1414, 26] on div "Share" at bounding box center [1430, 25] width 31 height 17
click at [1373, 79] on div "Copy link" at bounding box center [1333, 83] width 243 height 39
click at [1351, 312] on div "Upgrade bio.link/dasdas... bio.link/dasdasdqwe Share Copied https://bio.link/da…" at bounding box center [784, 386] width 1568 height 772
click at [62, 22] on icon at bounding box center [66, 23] width 28 height 26
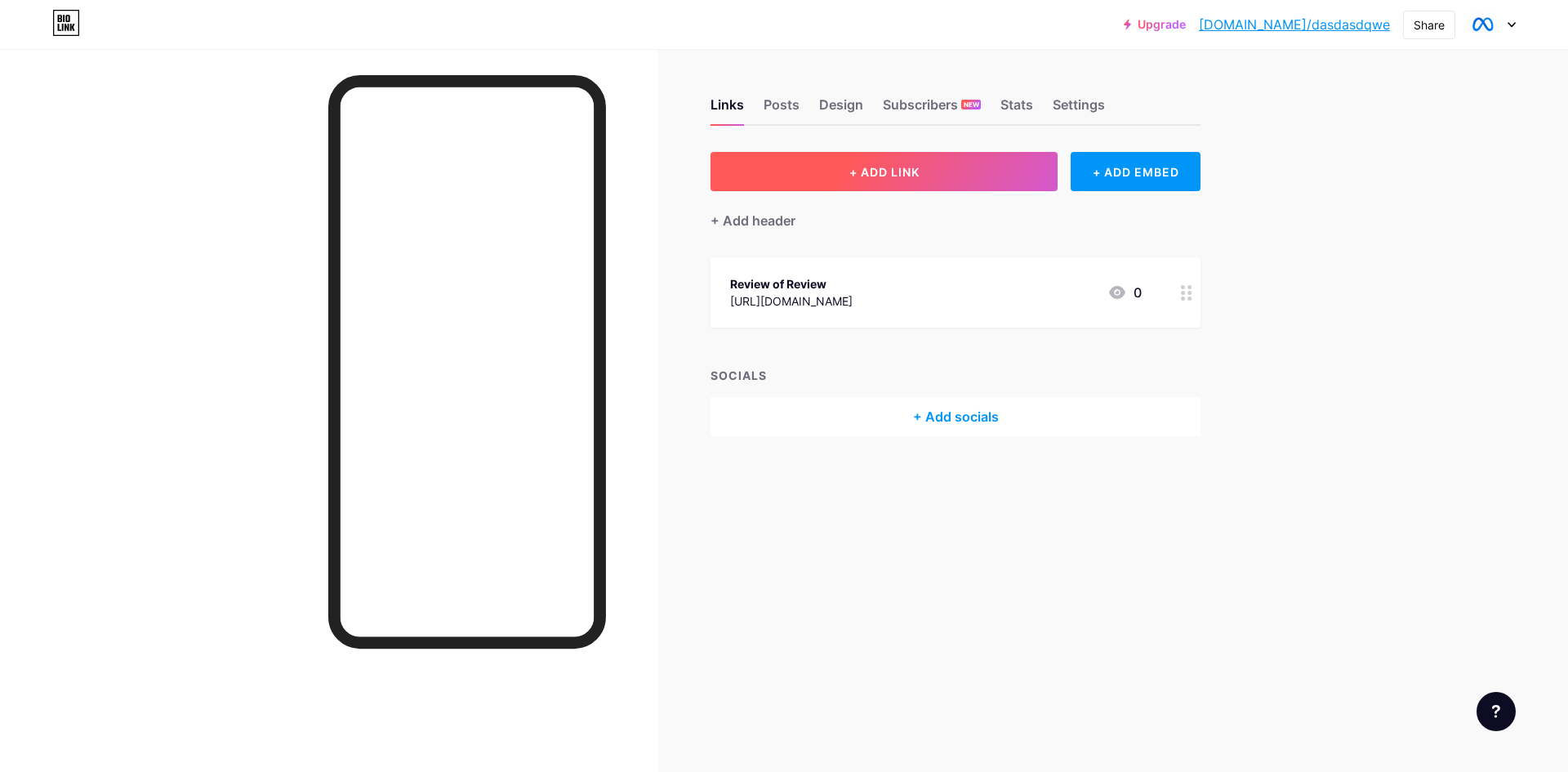
click at [966, 180] on button "+ ADD LINK" at bounding box center [884, 171] width 347 height 39
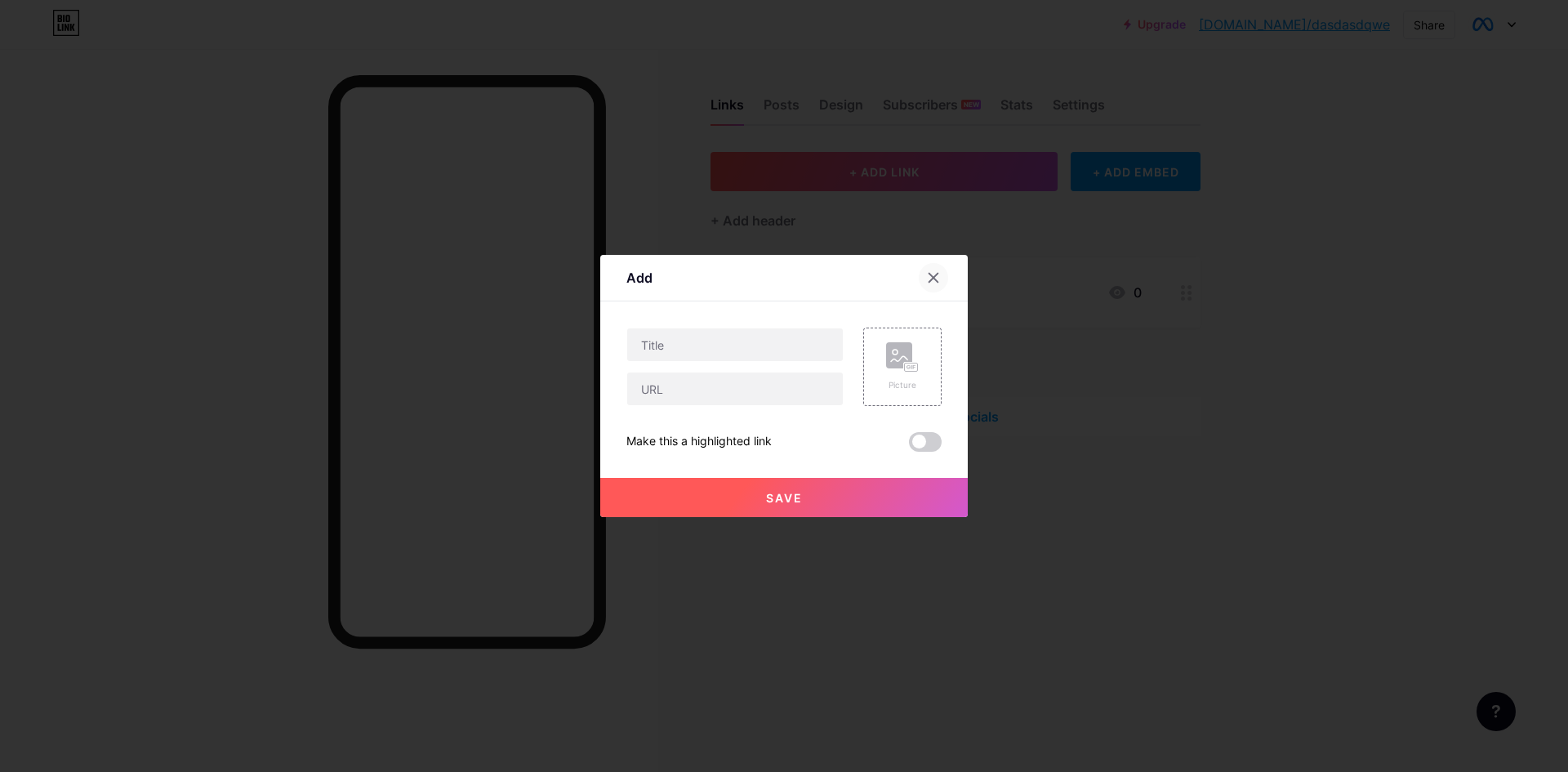
click at [934, 280] on div at bounding box center [933, 278] width 30 height 30
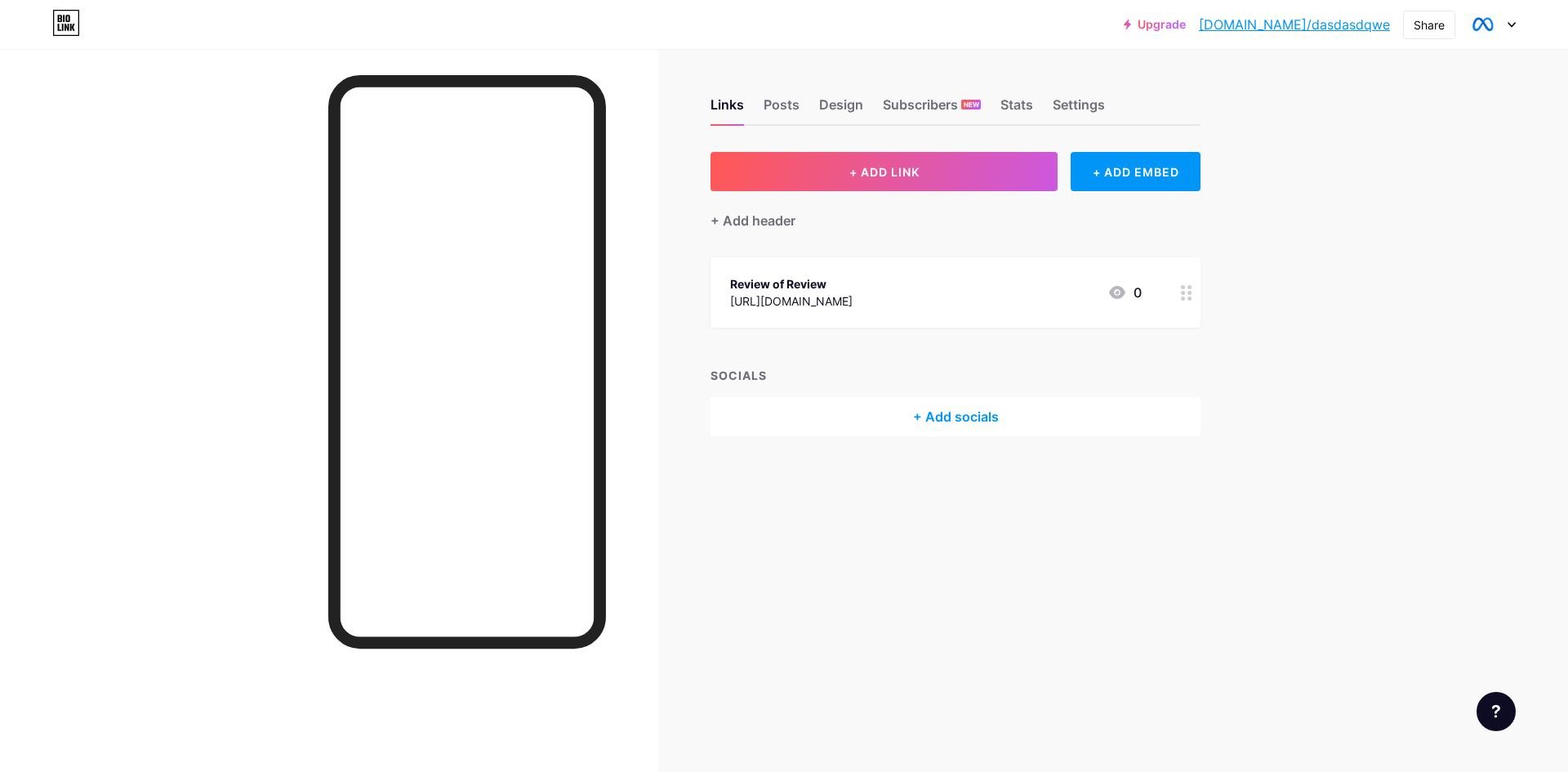
click at [1332, 21] on link "[DOMAIN_NAME]/dasdasdqwe" at bounding box center [1295, 24] width 191 height 20
click at [1503, 29] on div at bounding box center [1492, 24] width 48 height 30
click at [1400, 134] on div "+ Add a new page" at bounding box center [1415, 141] width 183 height 16
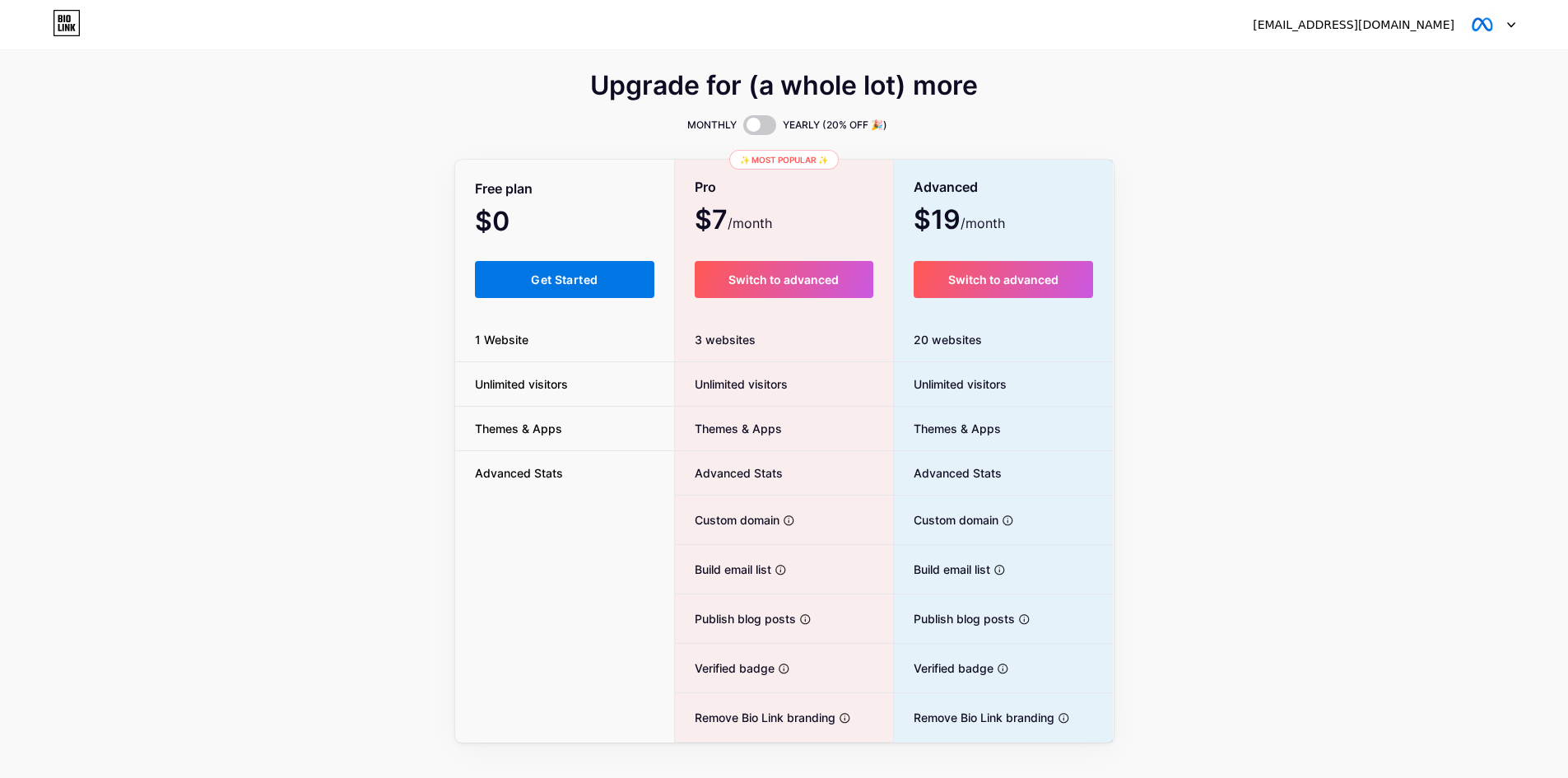
click at [526, 298] on button "Get Started" at bounding box center [565, 279] width 180 height 37
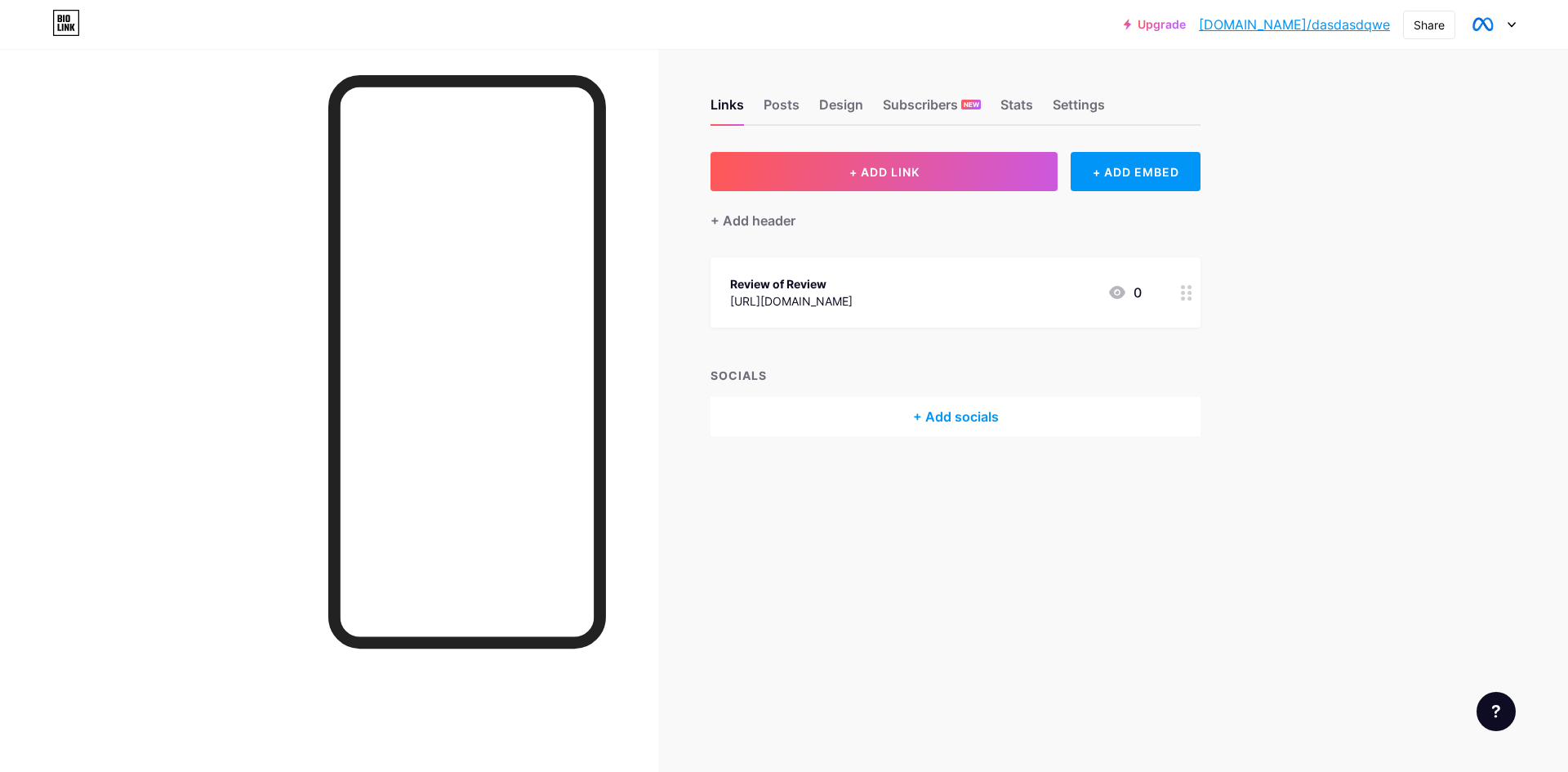
click at [1506, 32] on div at bounding box center [1492, 24] width 48 height 30
click at [1372, 138] on div "+ Add a new page" at bounding box center [1415, 141] width 183 height 16
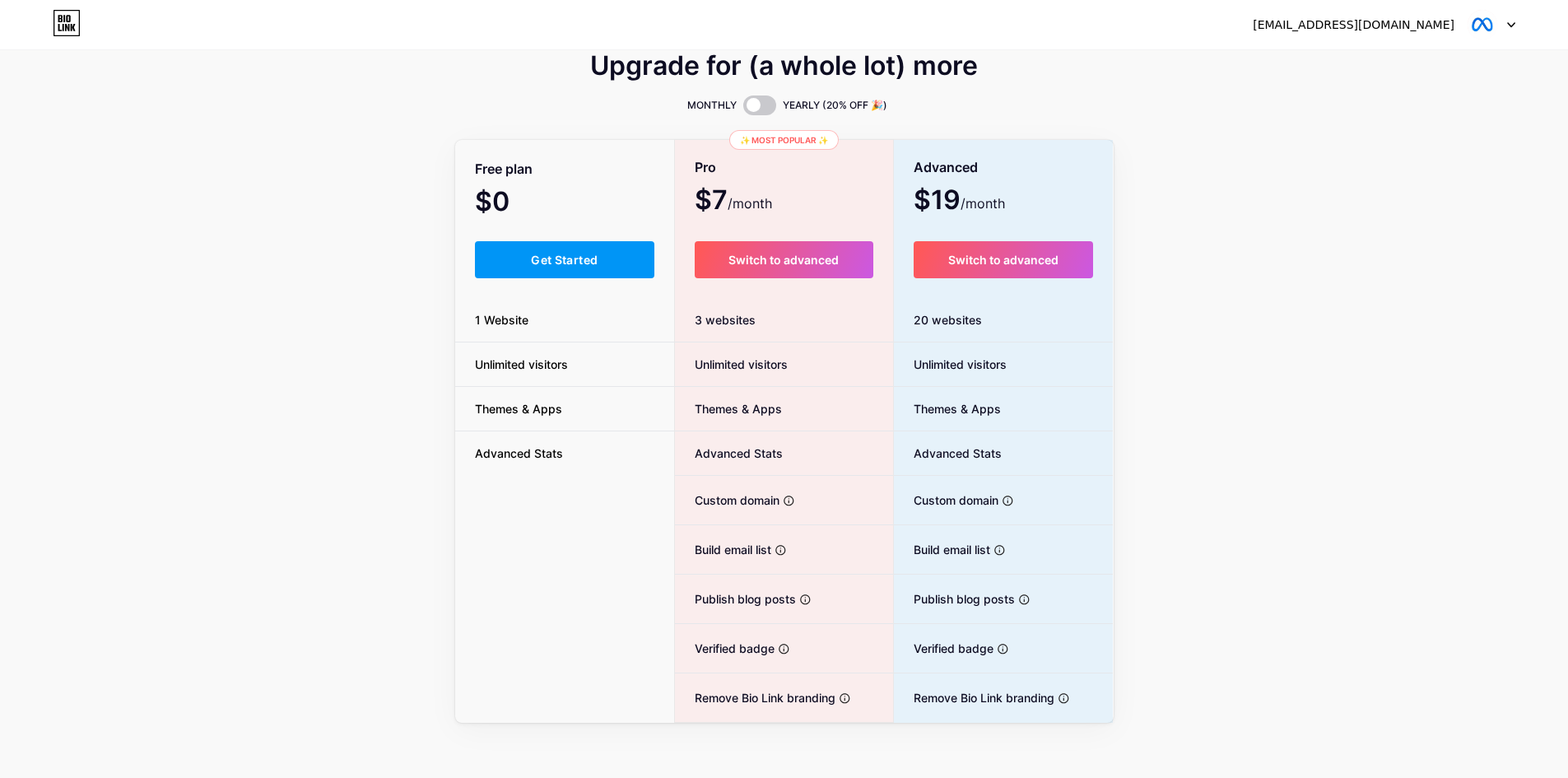
scroll to position [31, 0]
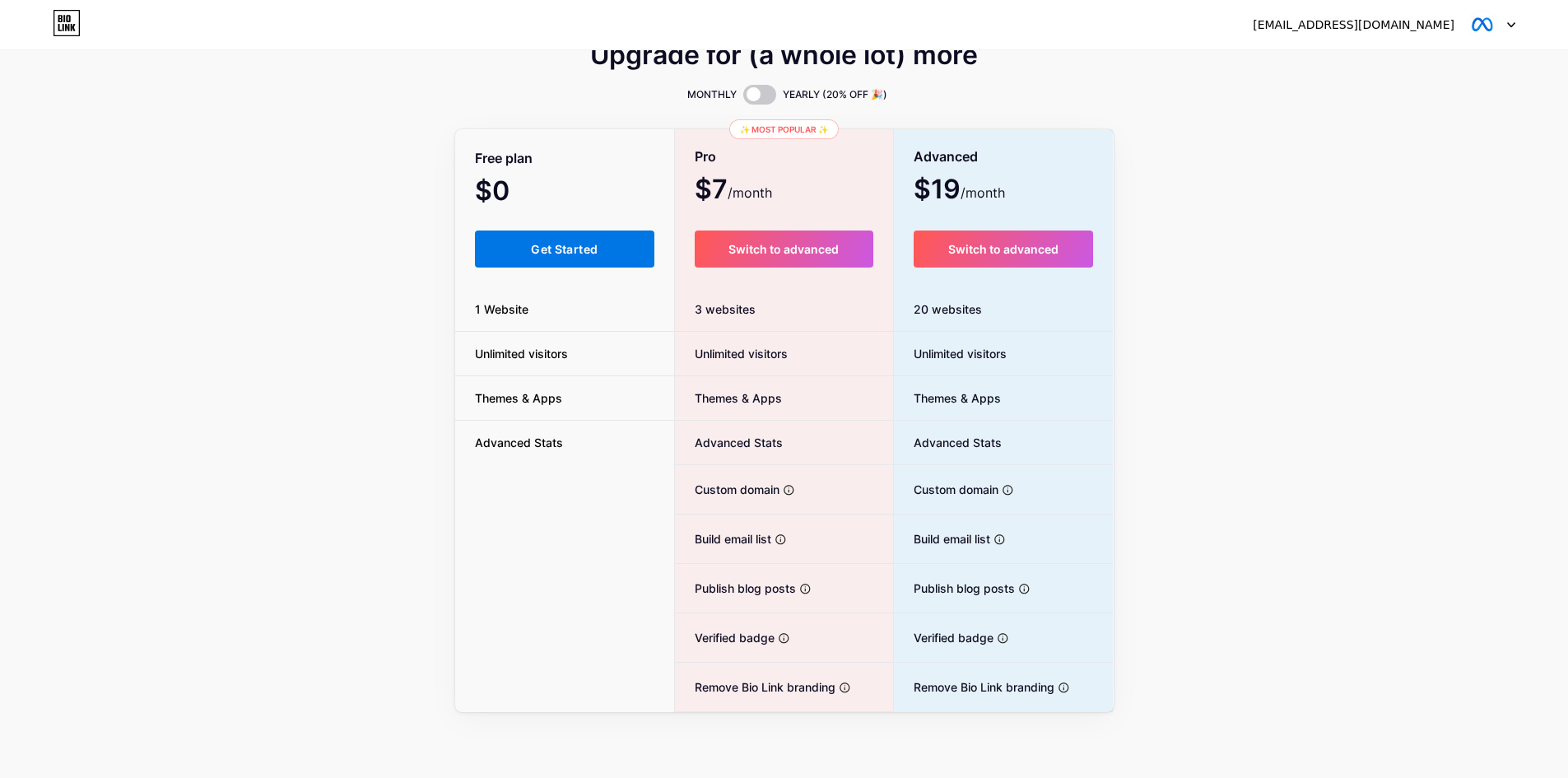
click at [540, 239] on button "Get Started" at bounding box center [565, 249] width 180 height 37
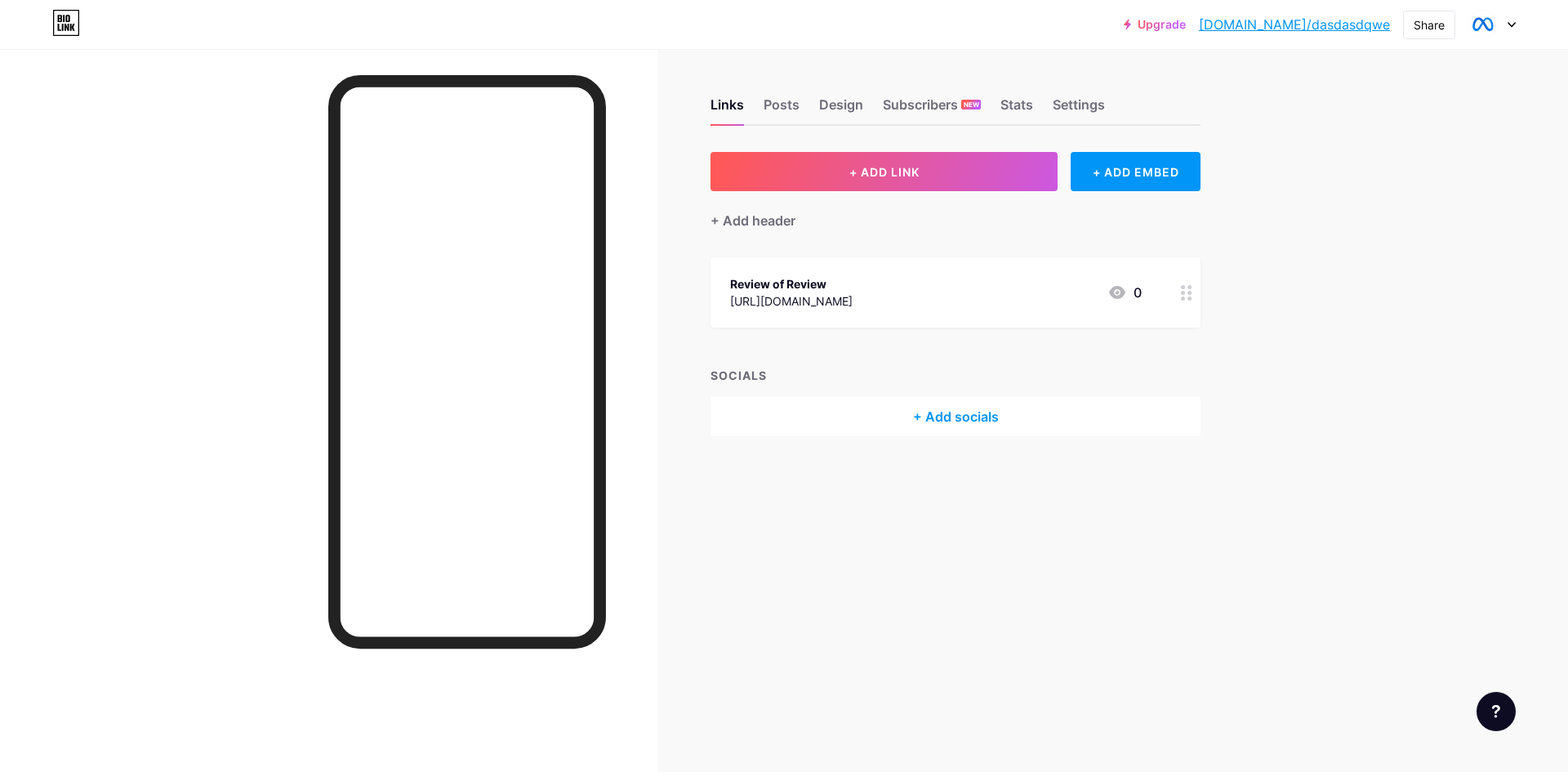
click at [906, 426] on div "+ Add socials" at bounding box center [955, 416] width 490 height 39
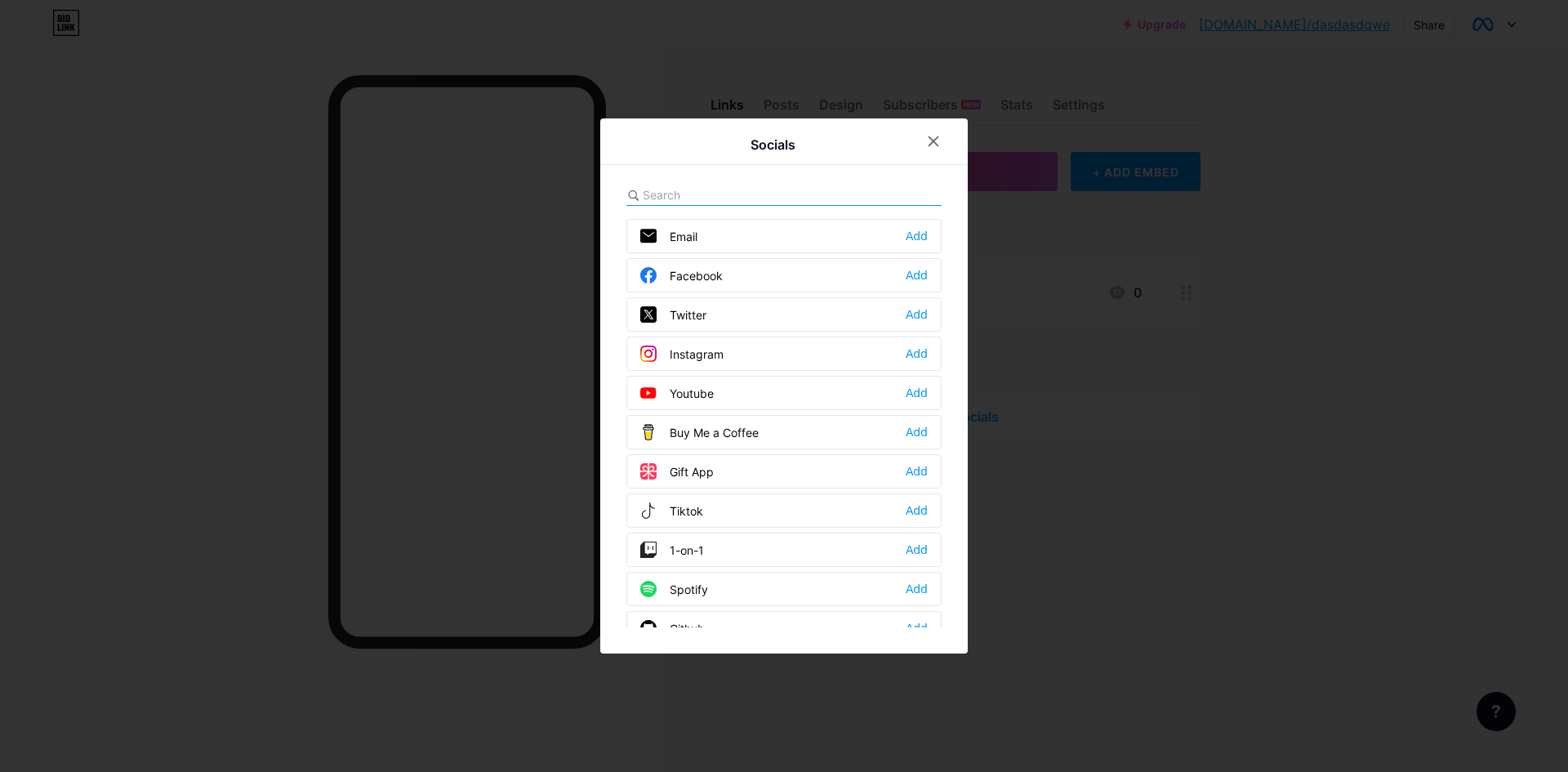
click at [757, 274] on div "Facebook Add" at bounding box center [784, 275] width 315 height 35
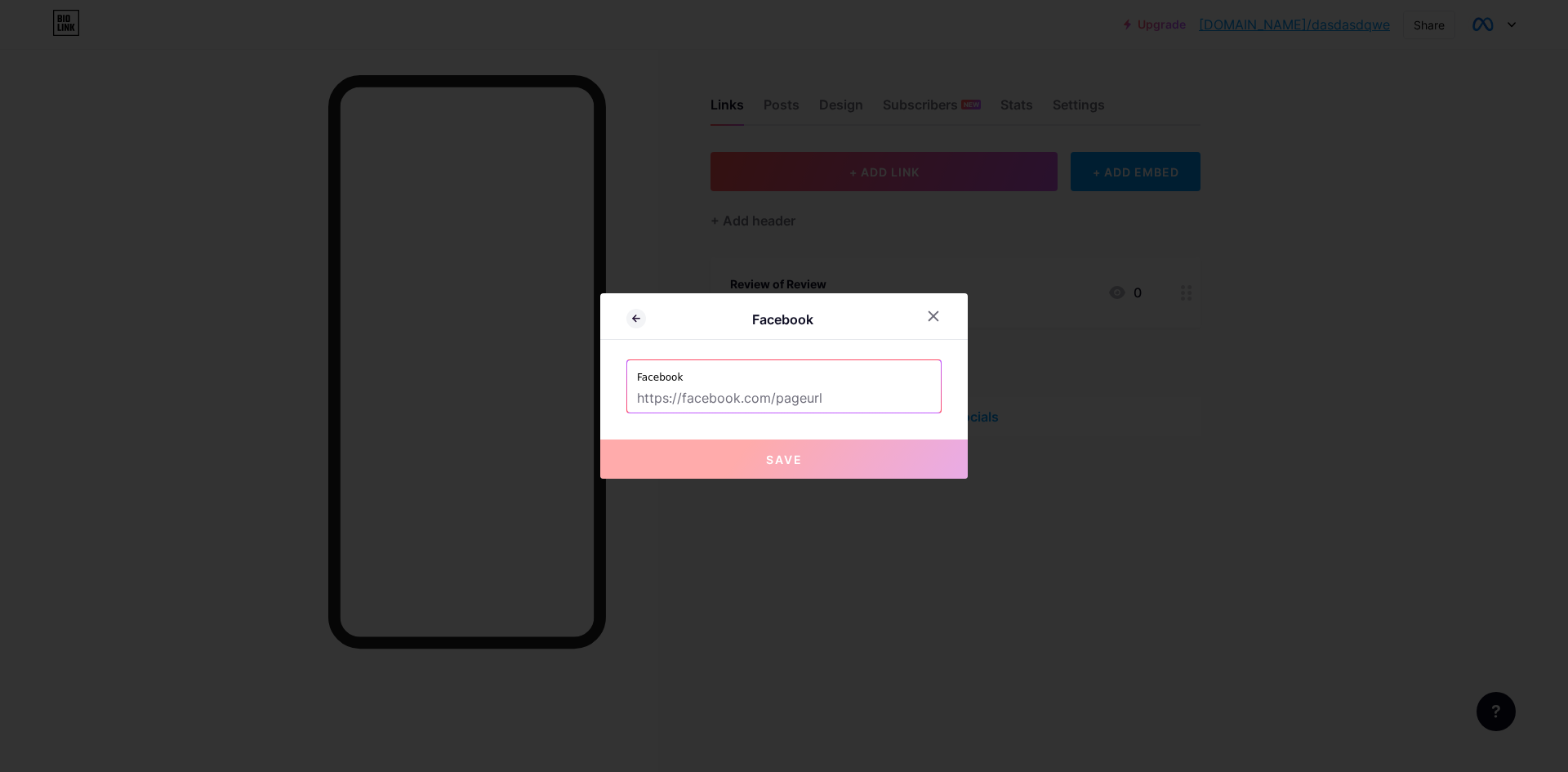
click at [752, 399] on input "text" at bounding box center [784, 399] width 294 height 28
click at [760, 397] on input "text" at bounding box center [784, 399] width 294 height 28
type input "."
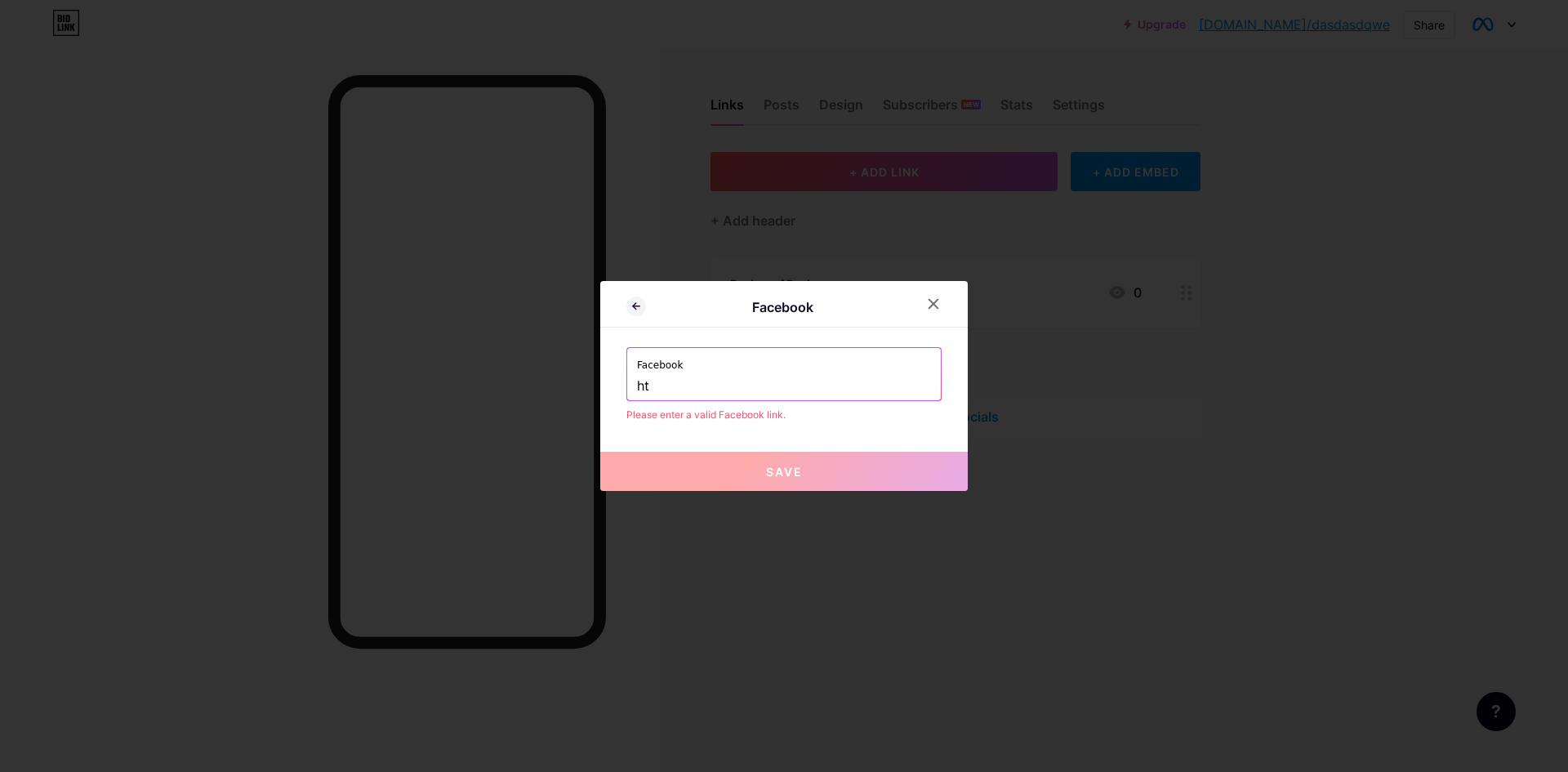
type input "h"
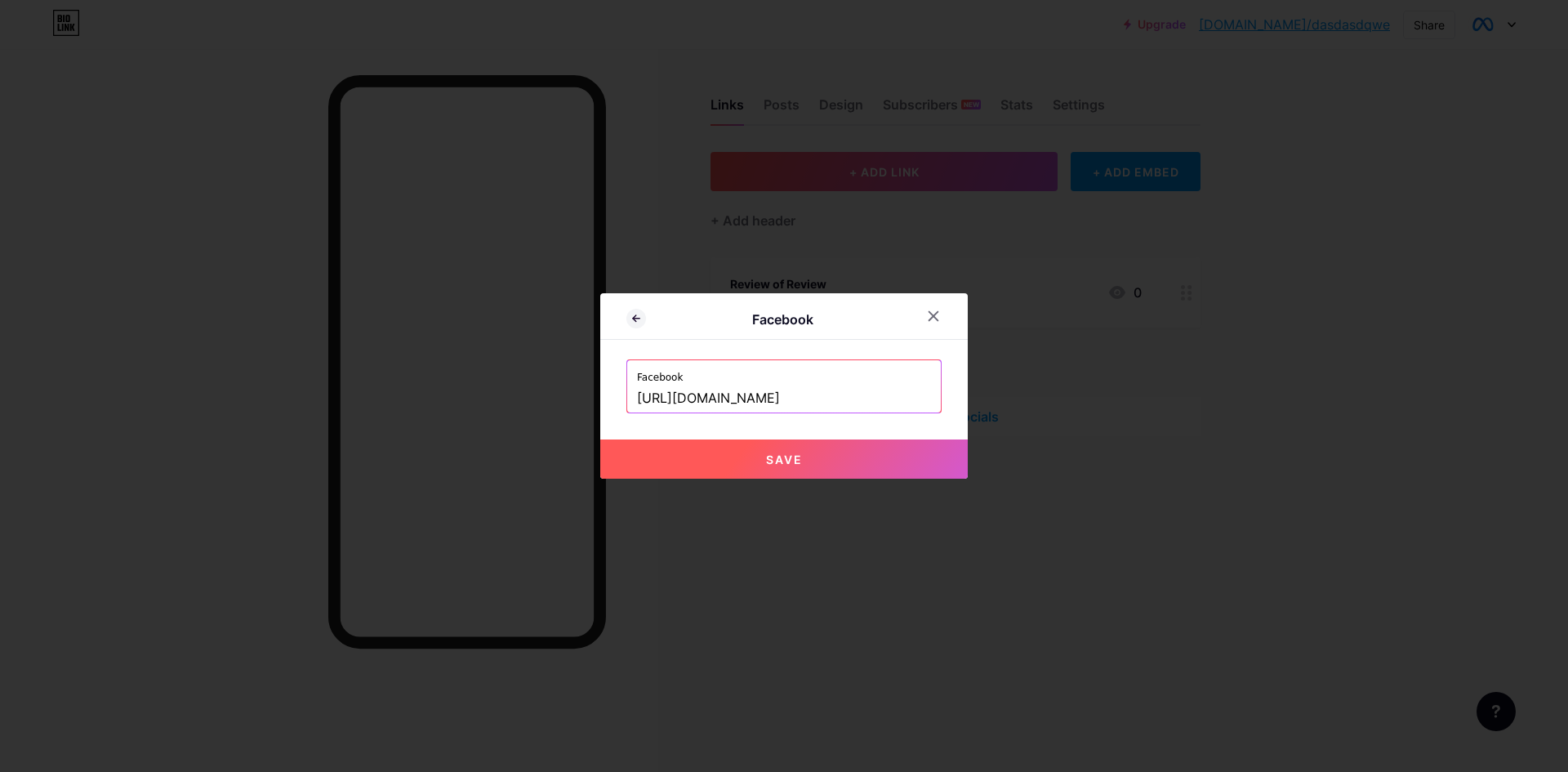
type input "[URL][DOMAIN_NAME]"
click at [748, 448] on button "Save" at bounding box center [783, 459] width 367 height 39
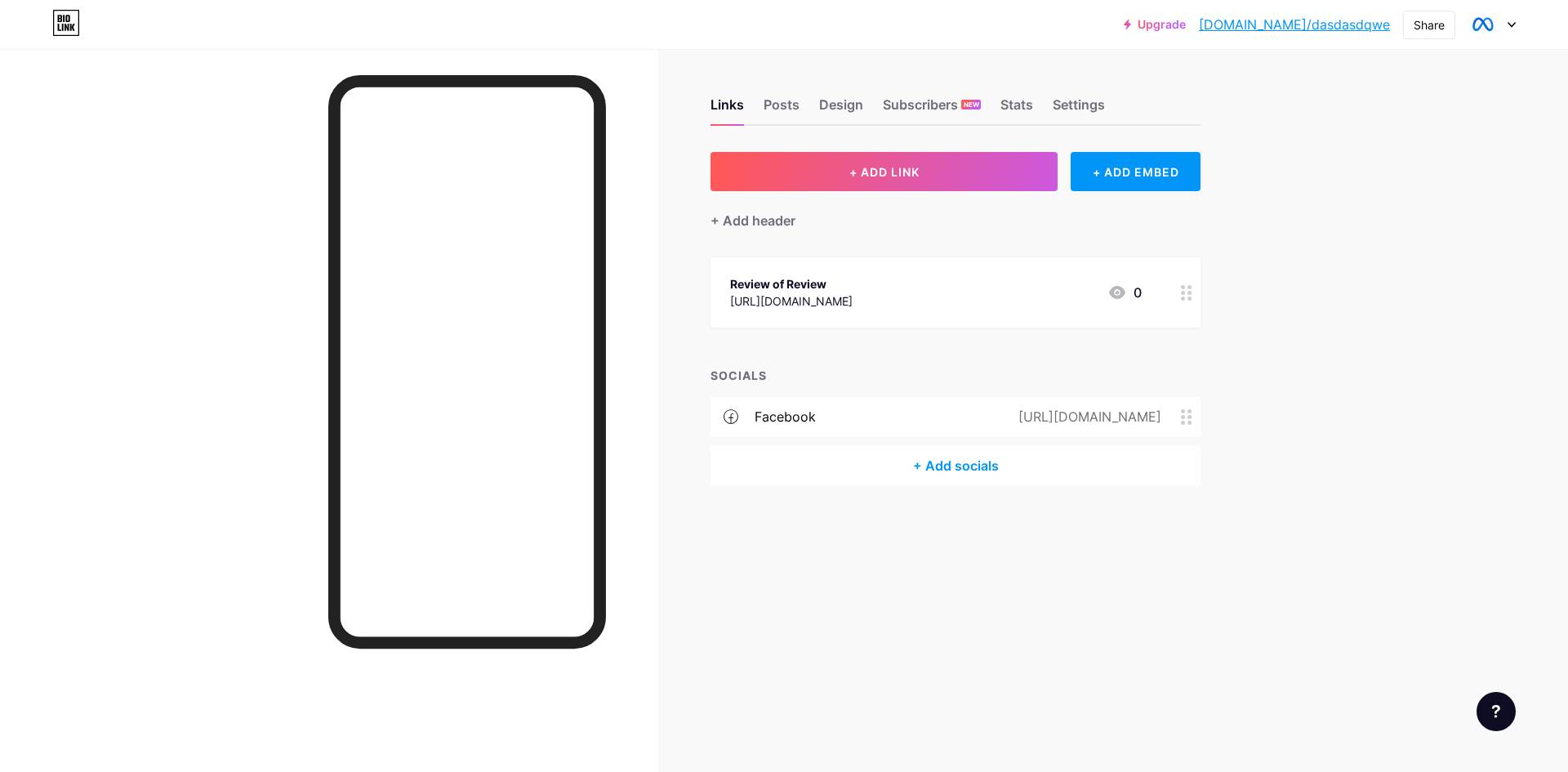
click at [908, 464] on div "+ Add socials" at bounding box center [955, 465] width 490 height 39
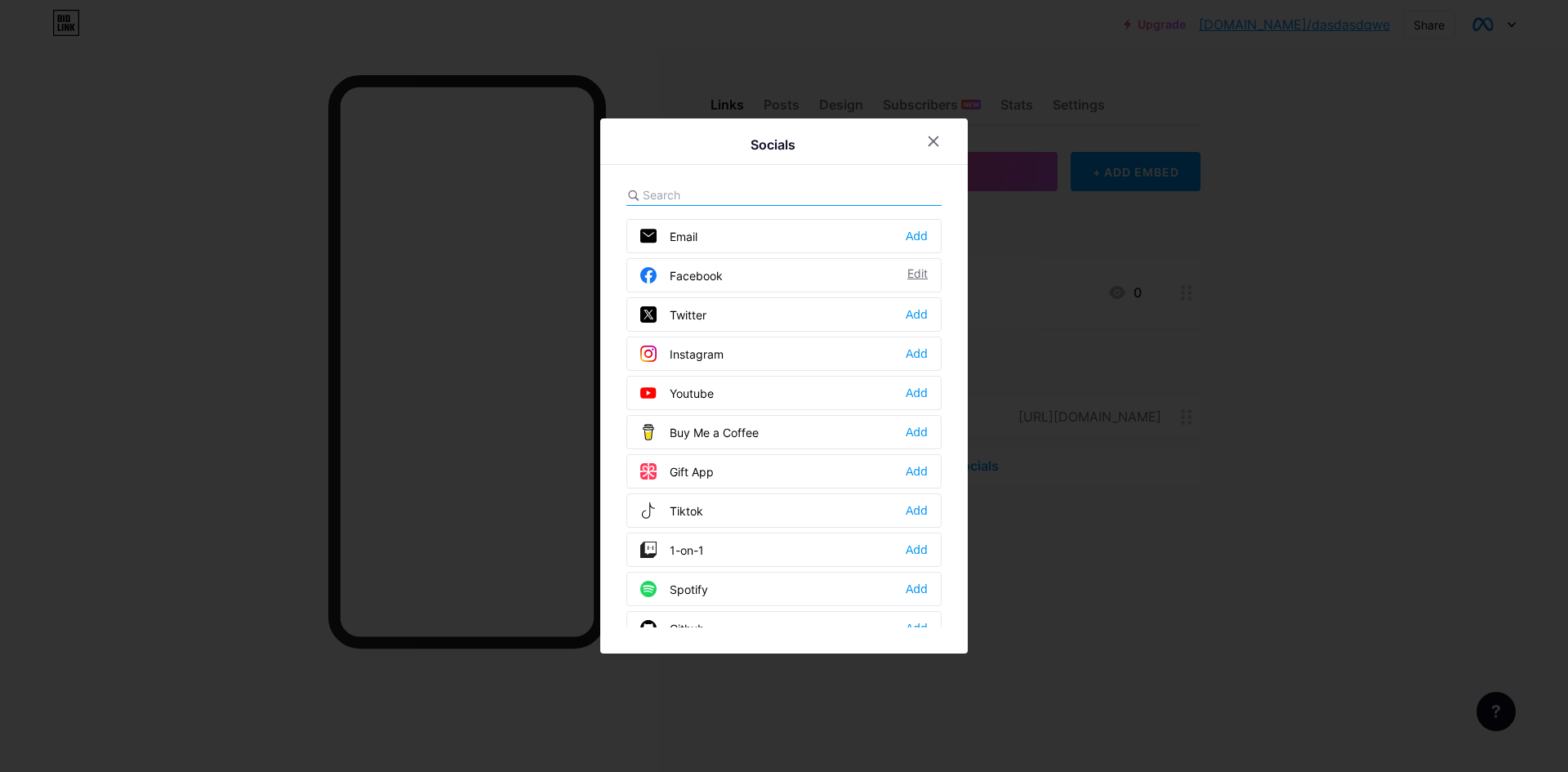
click at [921, 269] on div "Edit" at bounding box center [918, 275] width 21 height 16
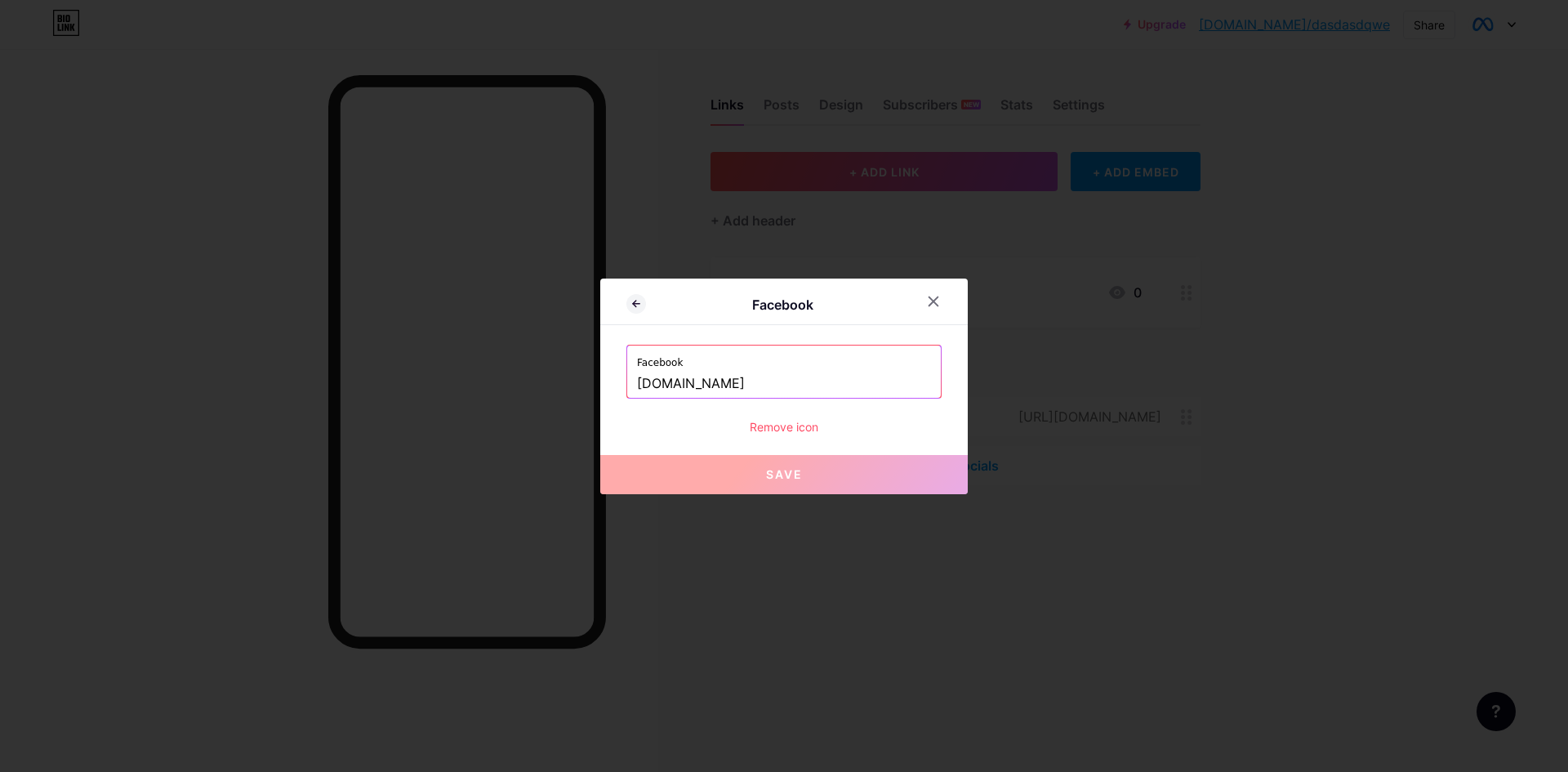
click at [835, 360] on label "Facebook" at bounding box center [784, 358] width 294 height 24
click at [830, 371] on input "[DOMAIN_NAME]" at bounding box center [784, 384] width 294 height 28
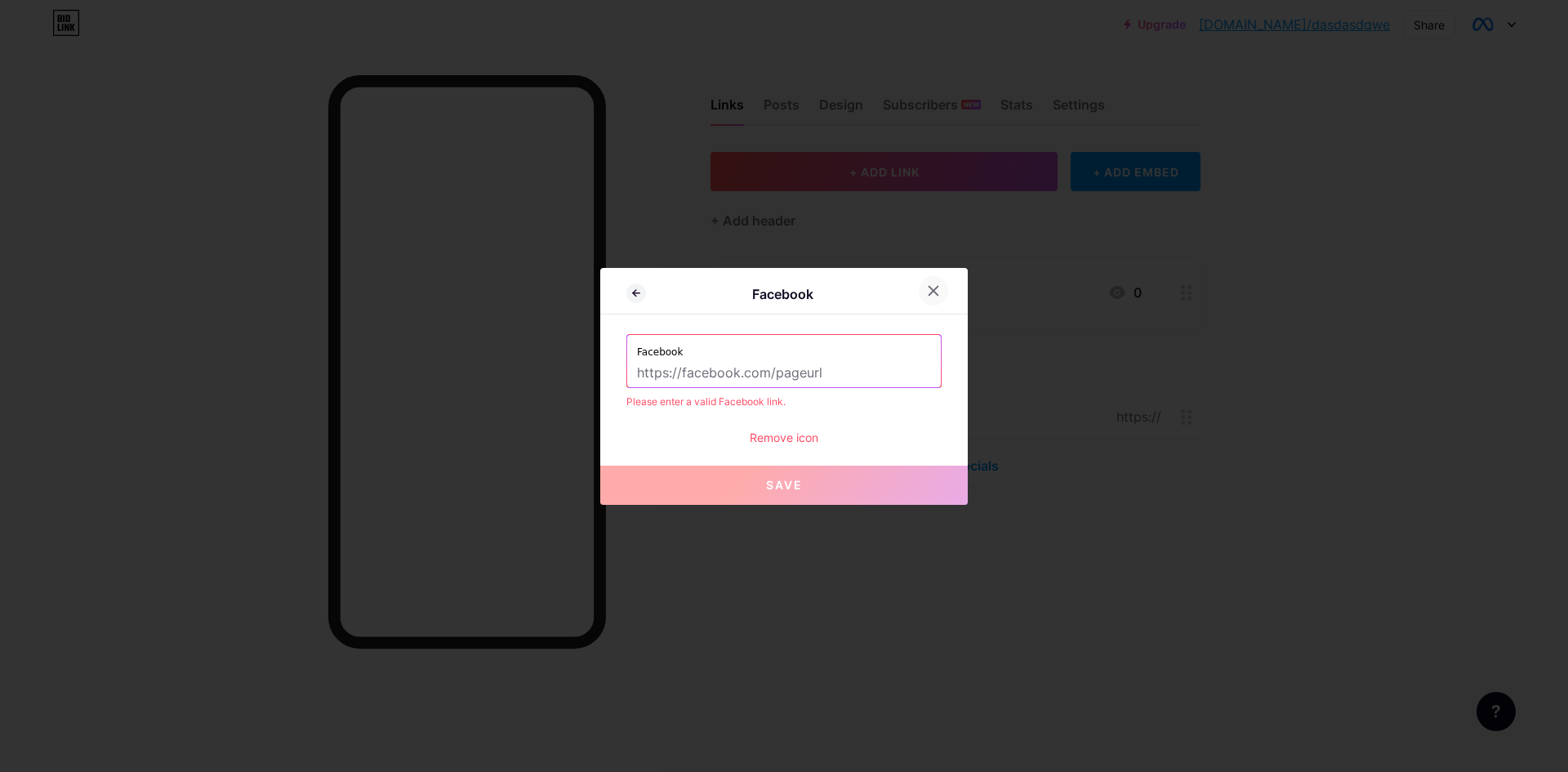
click at [937, 295] on div at bounding box center [933, 291] width 30 height 30
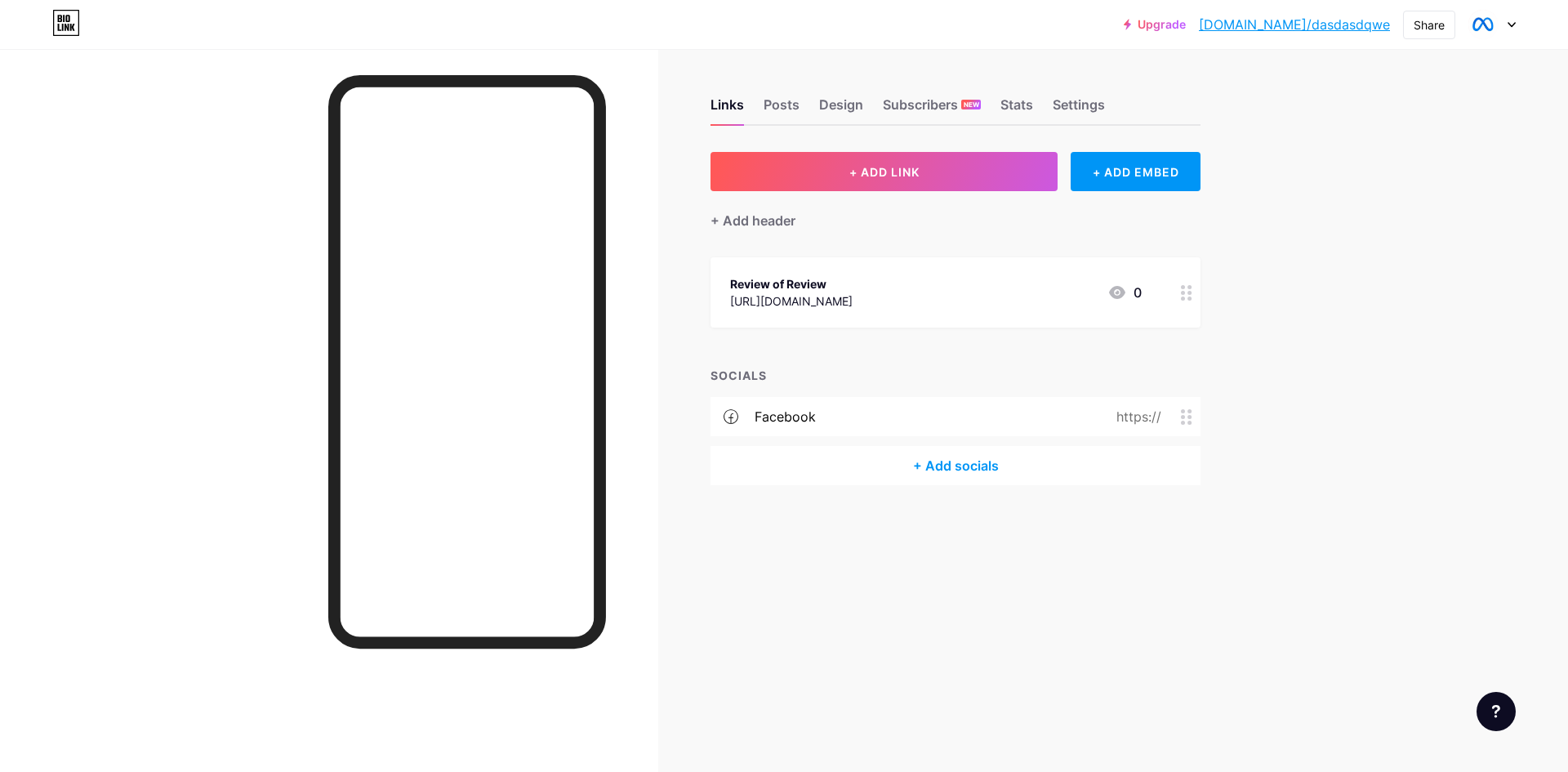
click at [1180, 417] on div "https://" at bounding box center [1136, 417] width 90 height 20
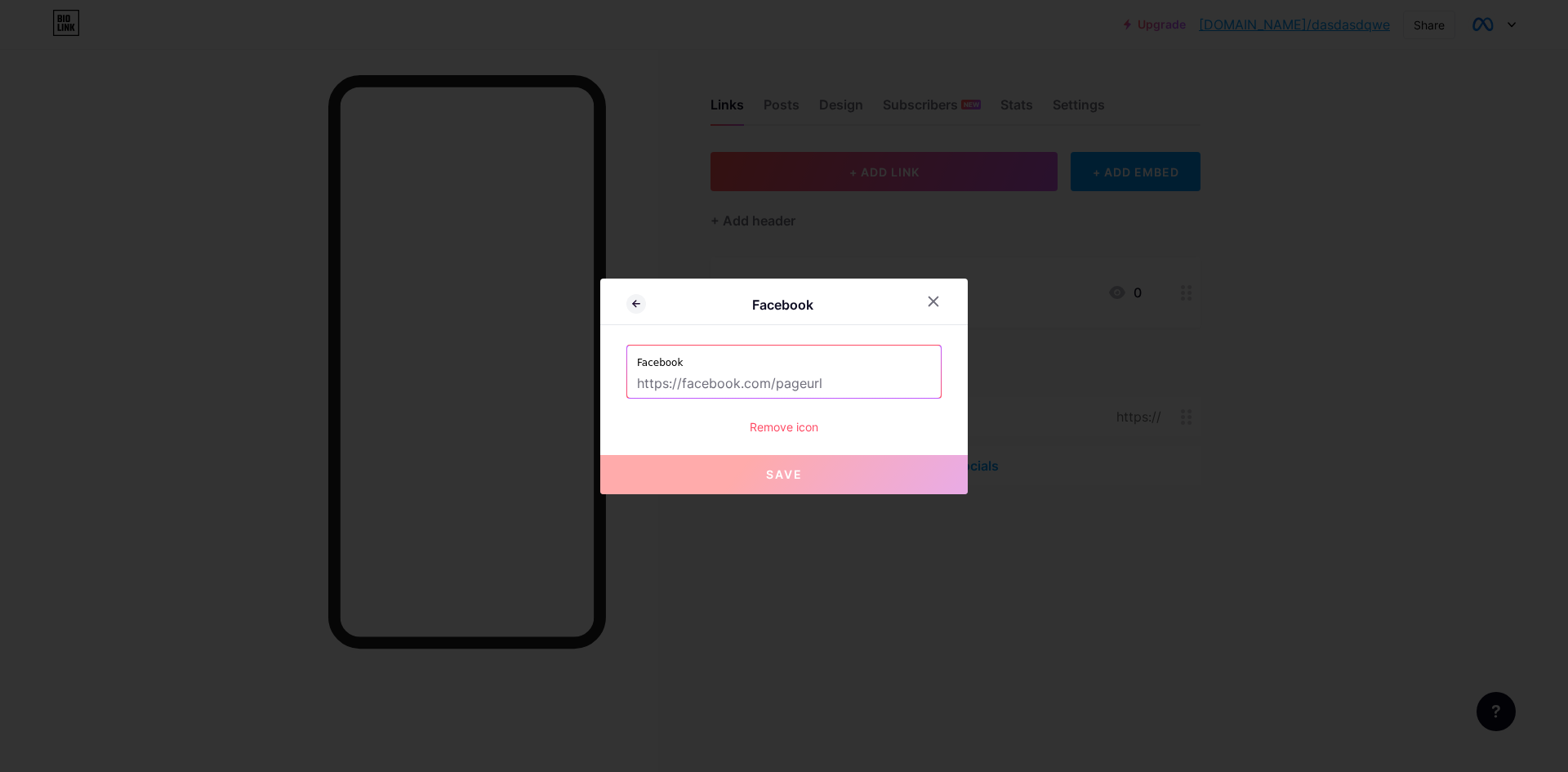
click at [780, 424] on div "Remove icon" at bounding box center [784, 427] width 315 height 17
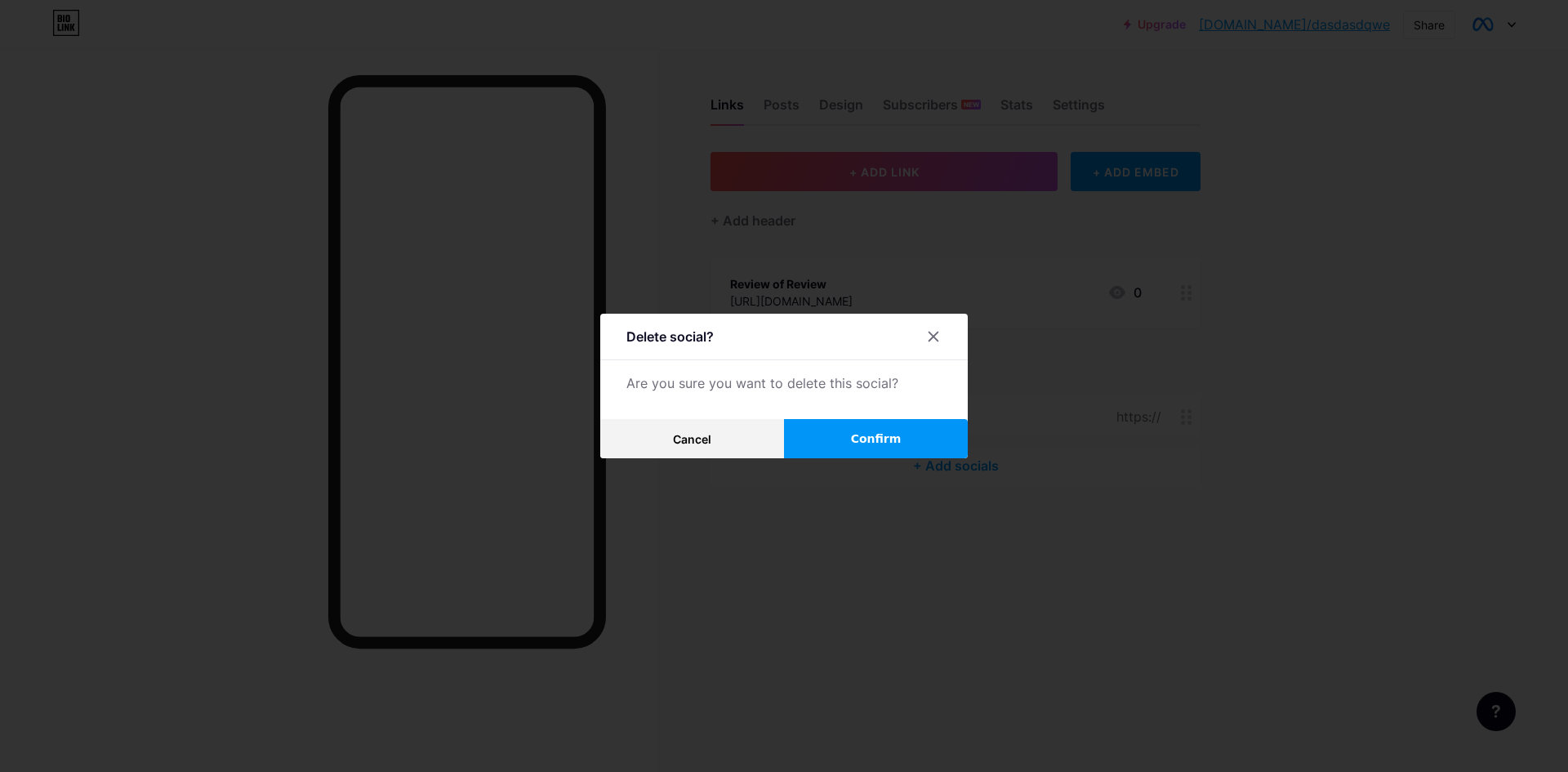
click at [897, 457] on button "Confirm" at bounding box center [876, 439] width 184 height 39
click at [878, 435] on span at bounding box center [875, 438] width 25 height 25
